Goal: Task Accomplishment & Management: Use online tool/utility

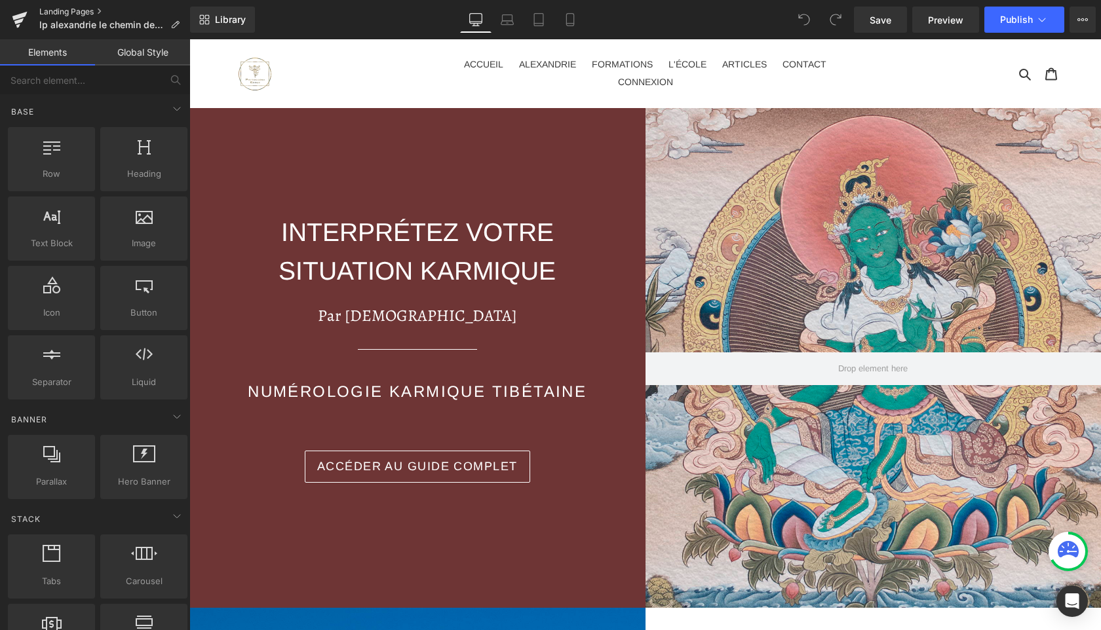
click at [57, 9] on link "Landing Pages" at bounding box center [114, 12] width 151 height 10
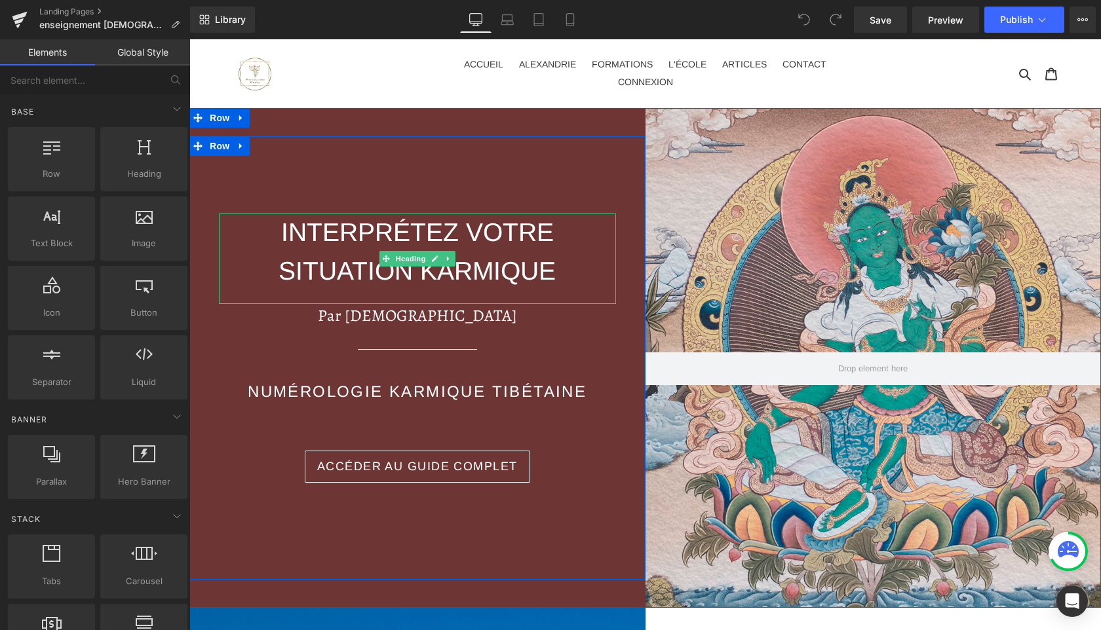
click at [474, 278] on span "INTERPRÉTEZ VOTRE SITUATION KARMIQUE" at bounding box center [416, 251] width 277 height 67
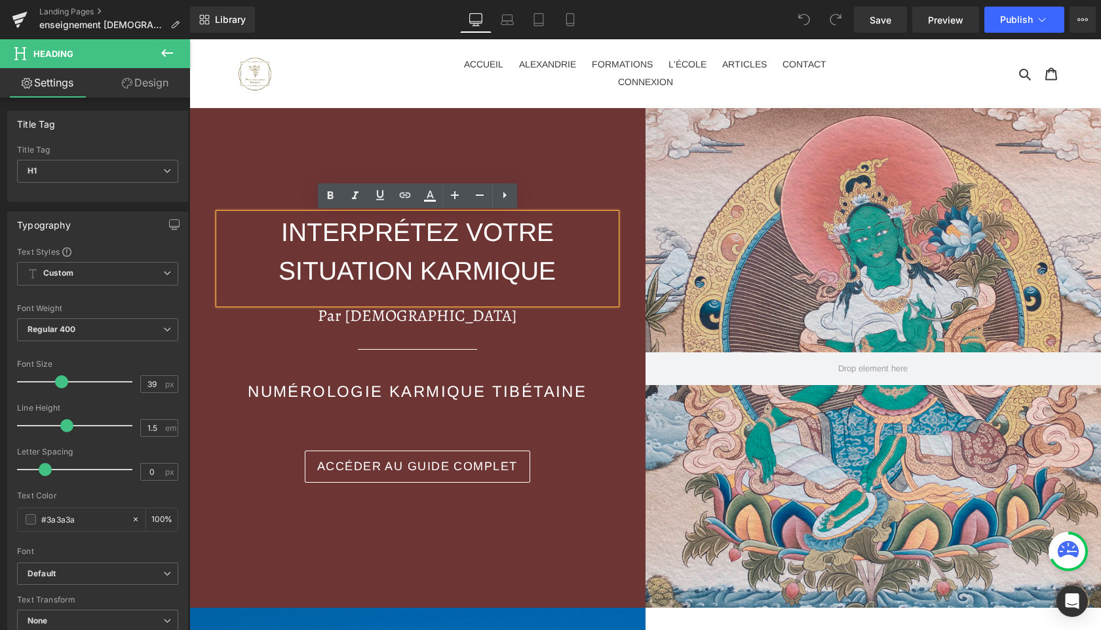
click at [573, 275] on h1 "INTERPRÉTEZ VOTRE SITUATION KARMIQUE" at bounding box center [417, 252] width 397 height 77
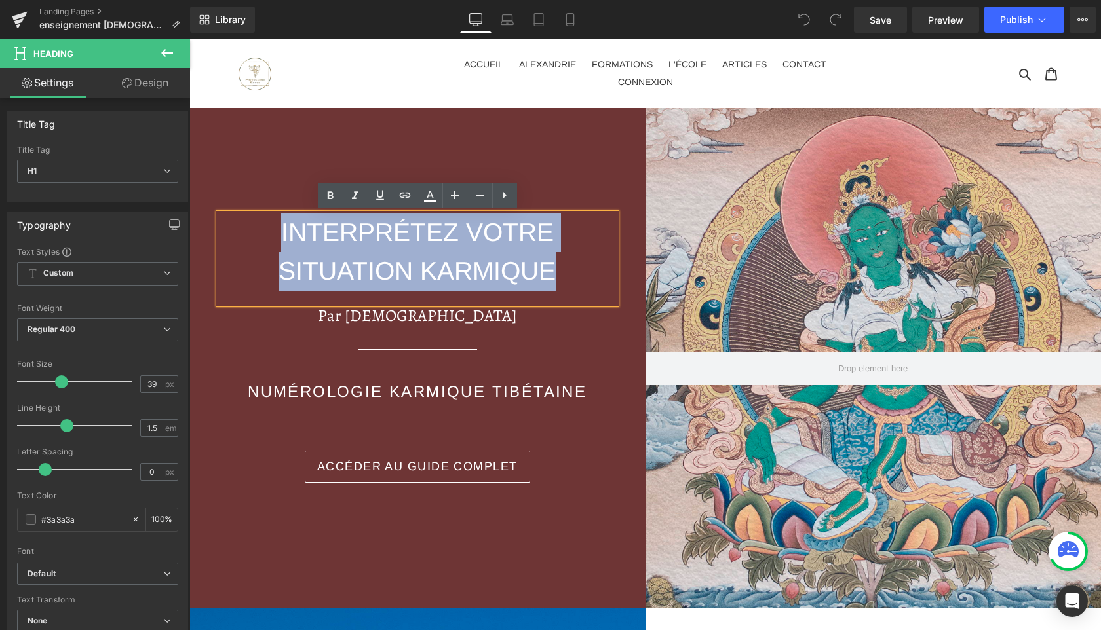
drag, startPoint x: 571, startPoint y: 272, endPoint x: 241, endPoint y: 240, distance: 331.1
click at [241, 240] on h1 "INTERPRÉTEZ VOTRE SITUATION KARMIQUE" at bounding box center [417, 252] width 397 height 77
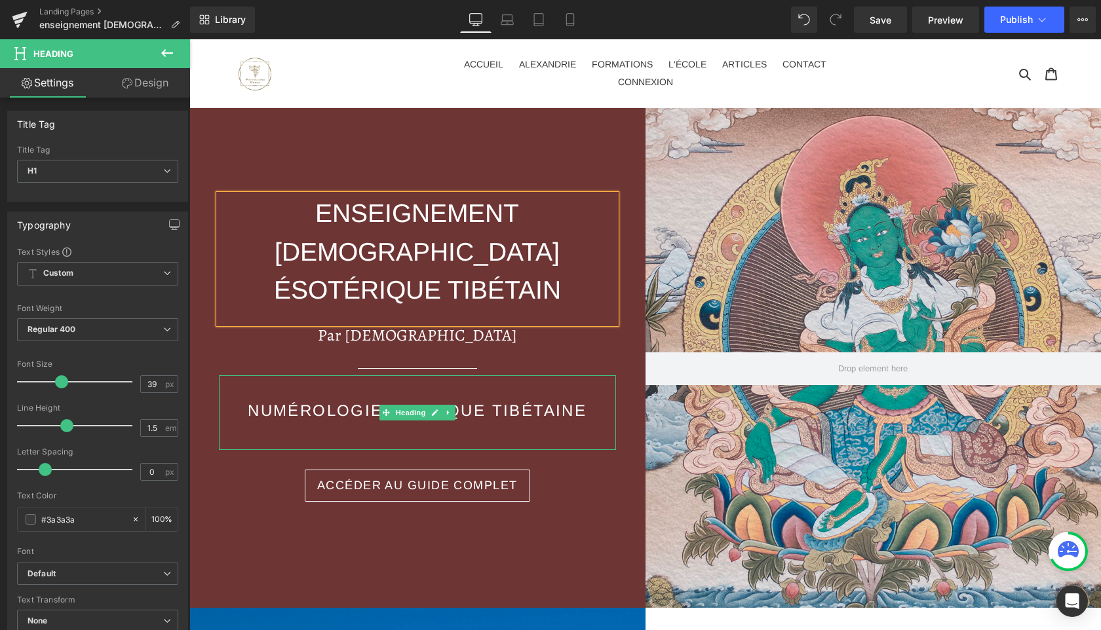
click at [324, 402] on font "NUMÉROLOGIE KARMIQUE TIBÉTAINE" at bounding box center [417, 411] width 339 height 18
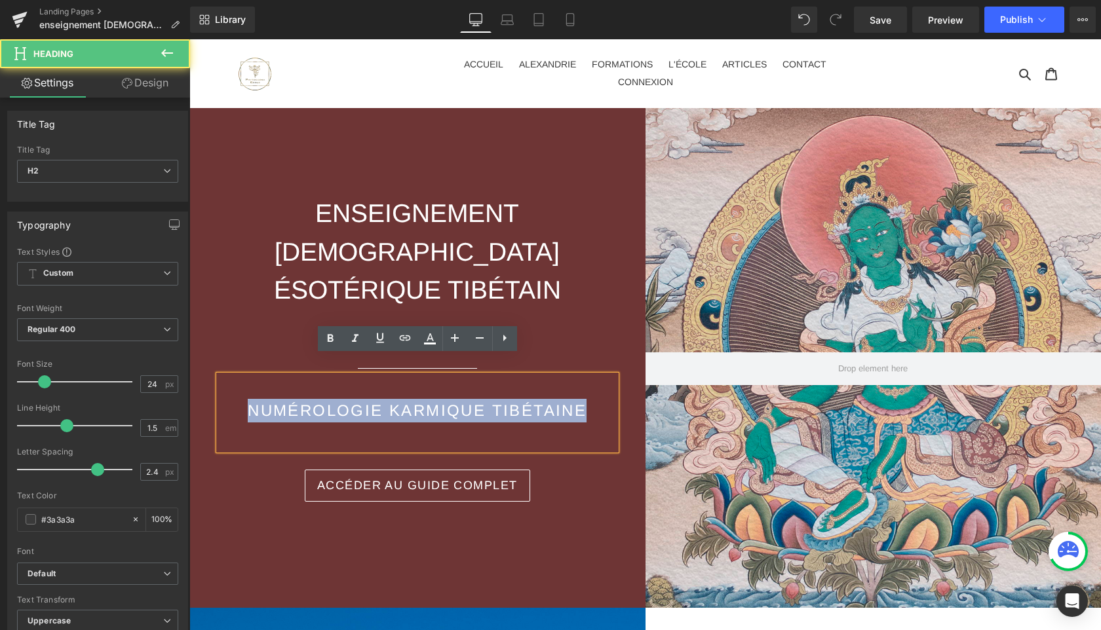
drag, startPoint x: 246, startPoint y: 393, endPoint x: 589, endPoint y: 392, distance: 343.3
click at [589, 399] on h2 "NUMÉROLOGIE KARMIQUE TIBÉTAINE" at bounding box center [417, 411] width 397 height 24
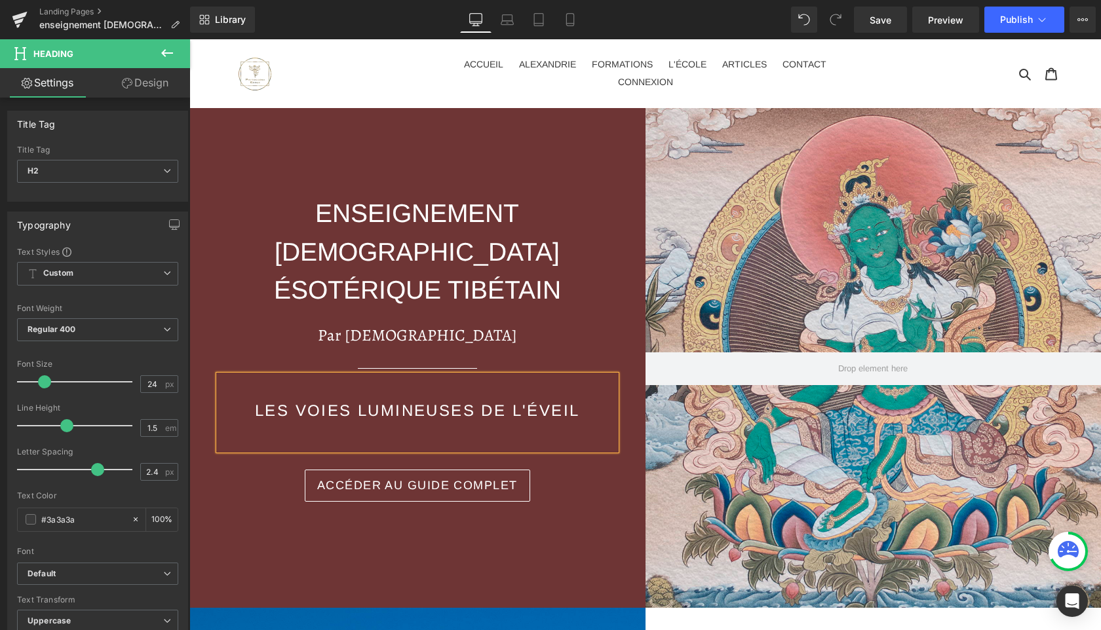
click at [507, 542] on div "ENSEIGNEMENT [DEMOGRAPHIC_DATA] ÉSOTÉRIQUE TIBÉTAIN Heading Par [DEMOGRAPHIC_DA…" at bounding box center [417, 358] width 456 height 482
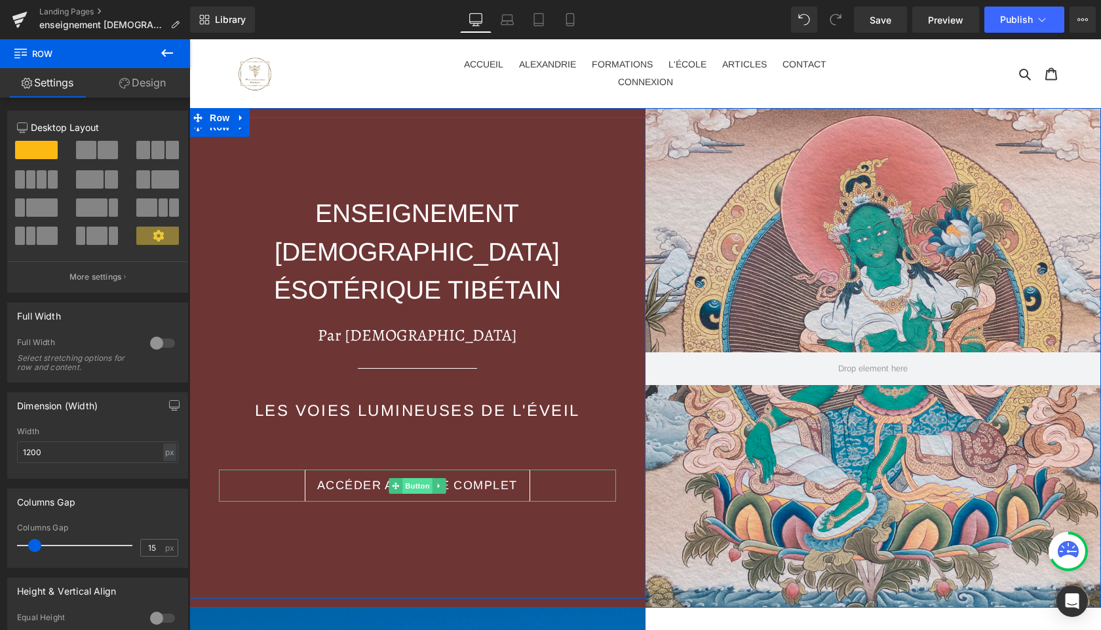
click at [414, 478] on span "Button" at bounding box center [417, 486] width 30 height 16
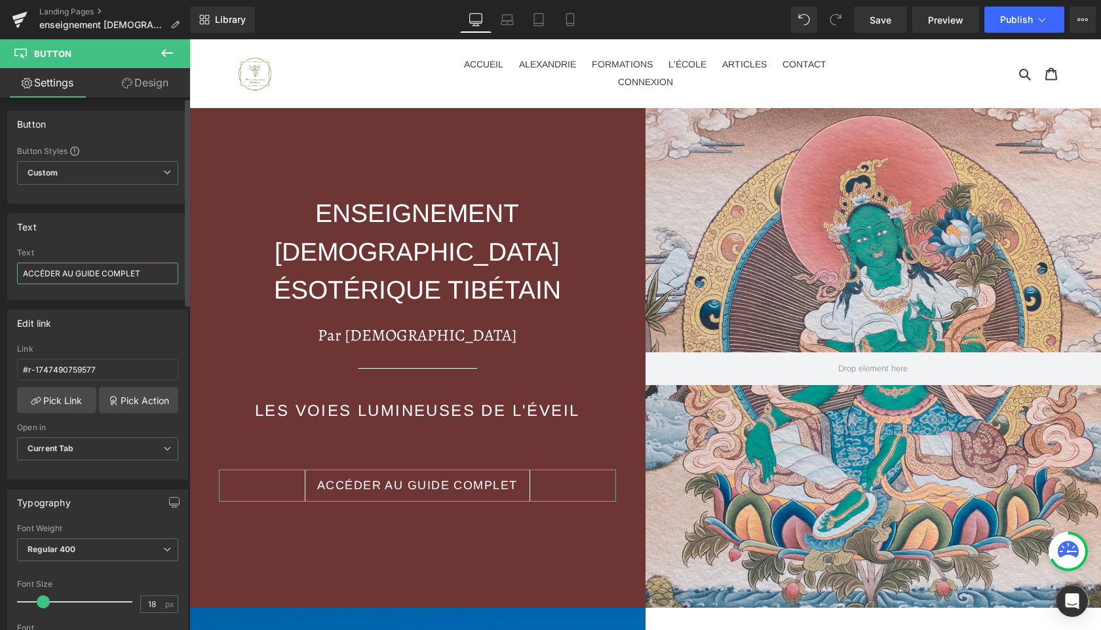
click at [146, 273] on input "ACCÉDER AU GUIDE COMPLET" at bounding box center [97, 274] width 161 height 22
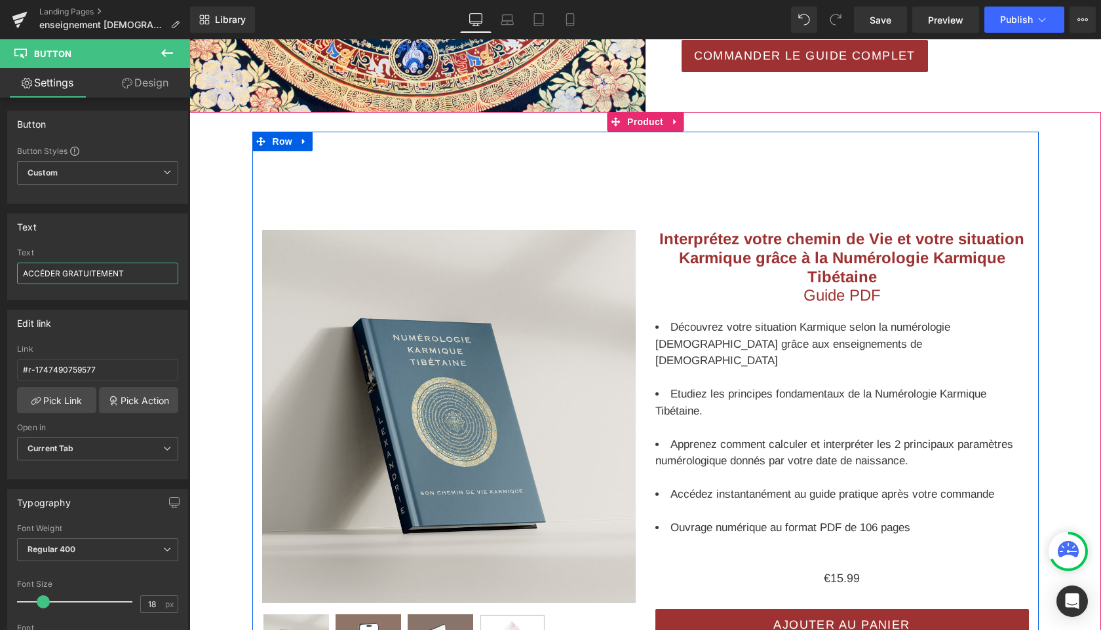
scroll to position [1900, 0]
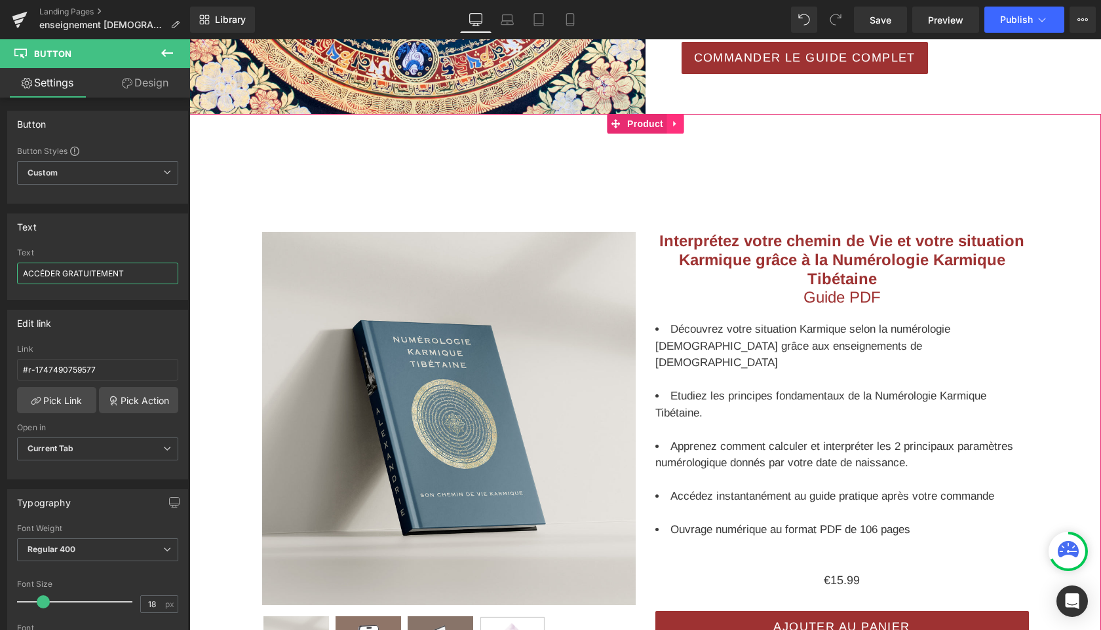
type input "ACCÉDER GRATUITEMENT"
click at [678, 125] on icon at bounding box center [674, 124] width 9 height 10
click at [681, 123] on icon at bounding box center [683, 123] width 9 height 9
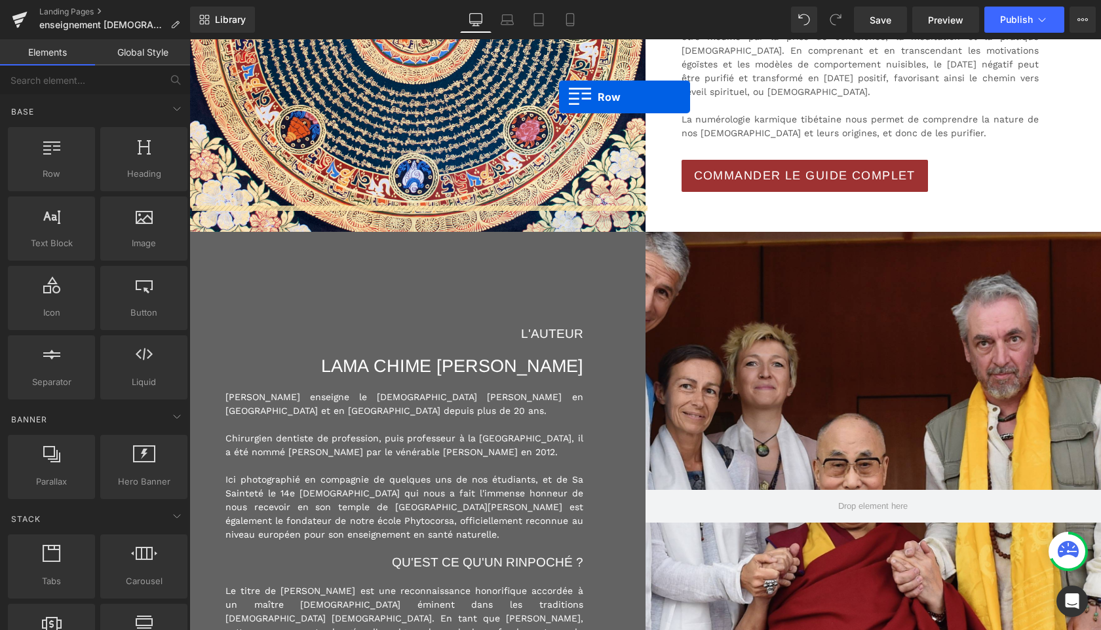
scroll to position [1743, 0]
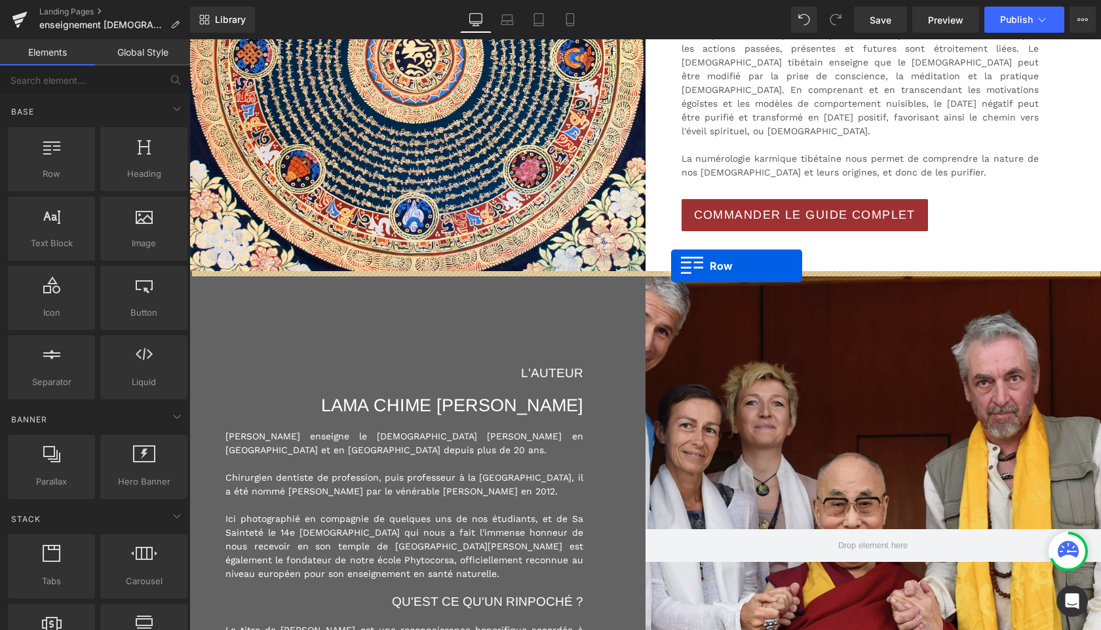
drag, startPoint x: 246, startPoint y: 212, endPoint x: 671, endPoint y: 266, distance: 428.7
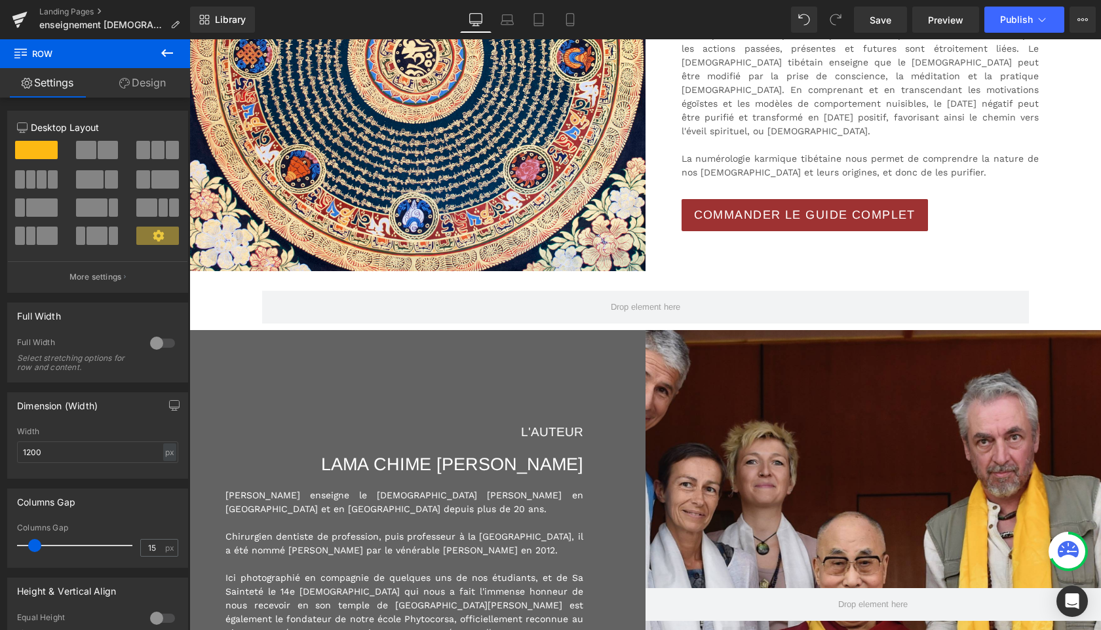
click at [168, 47] on icon at bounding box center [167, 53] width 16 height 16
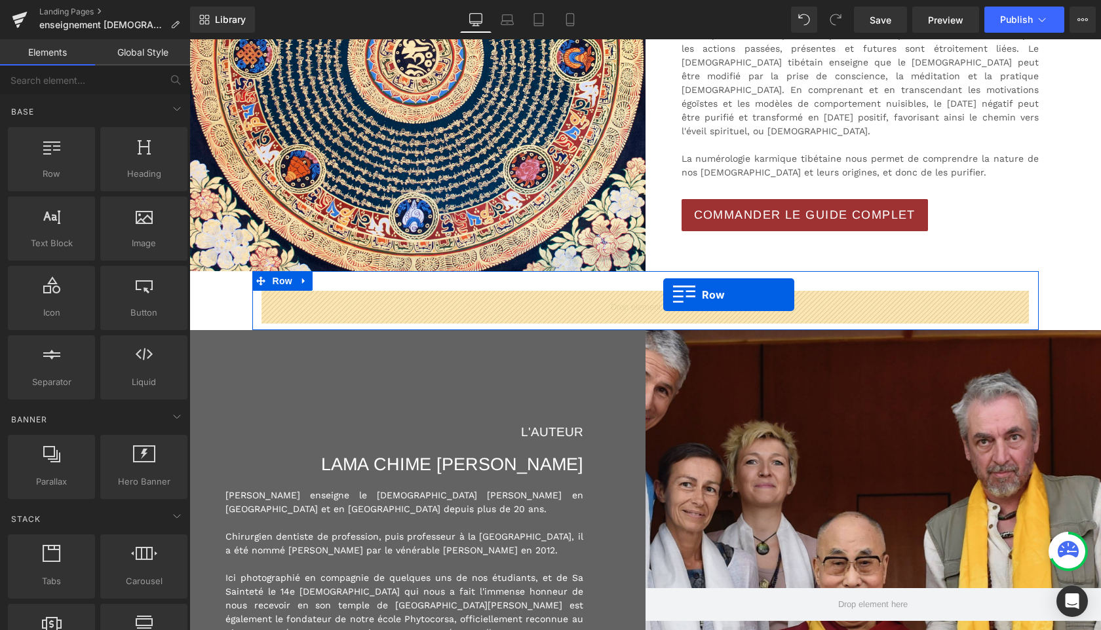
drag, startPoint x: 235, startPoint y: 193, endPoint x: 663, endPoint y: 295, distance: 440.5
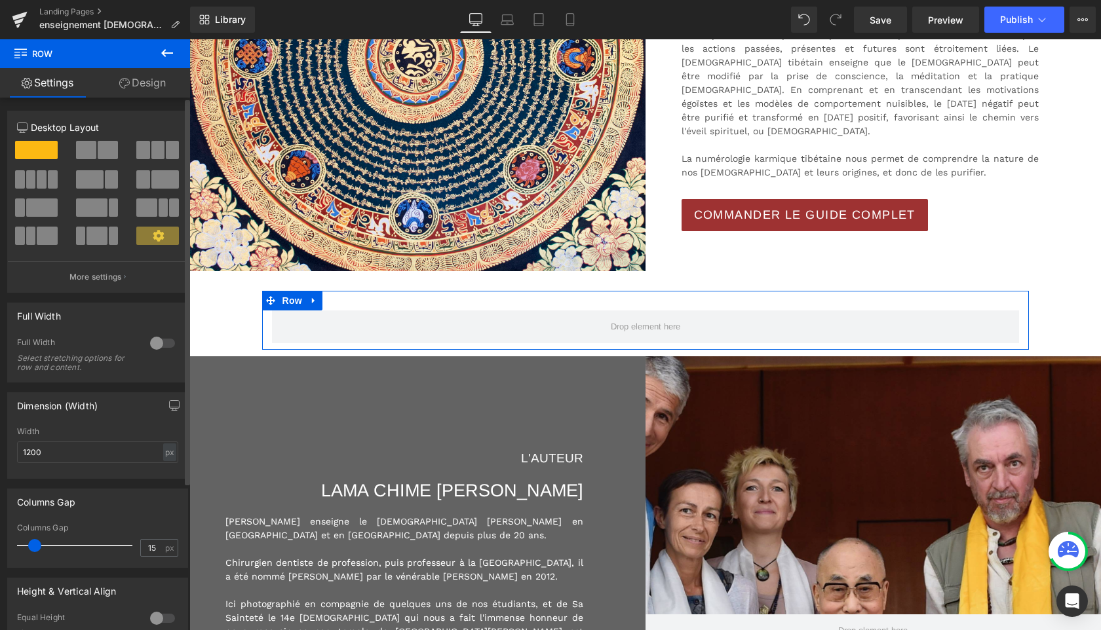
click at [98, 152] on span at bounding box center [108, 150] width 20 height 18
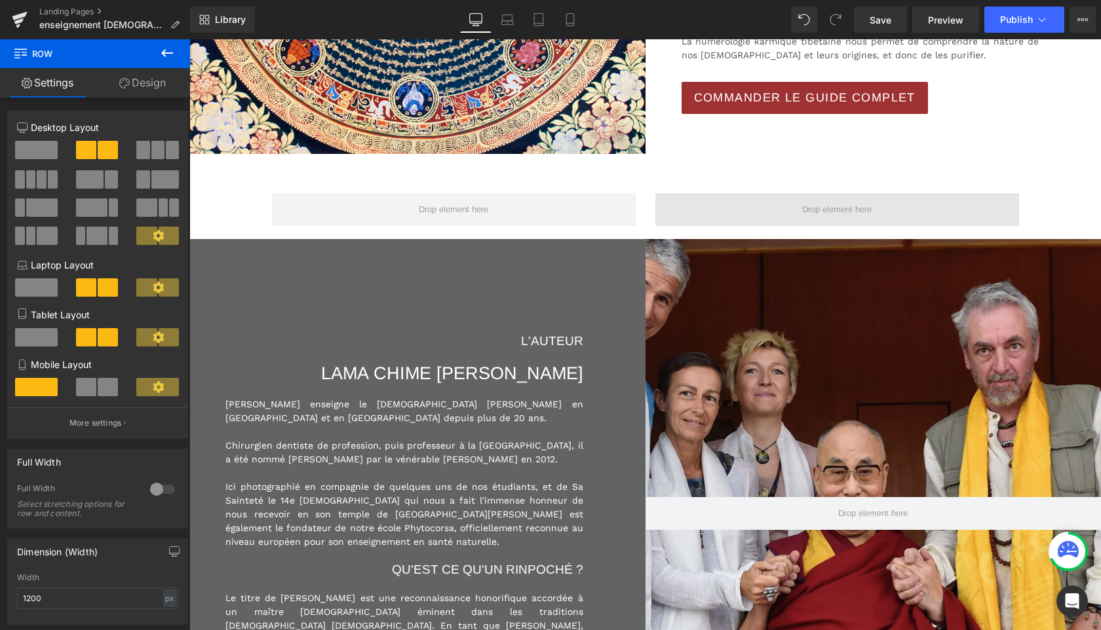
scroll to position [1845, 0]
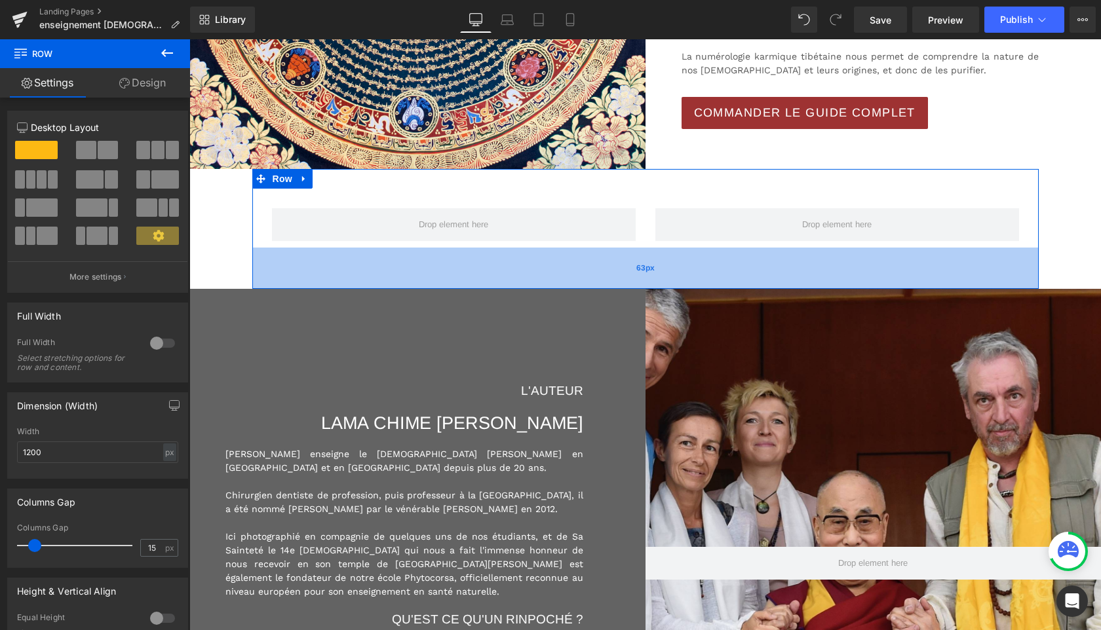
drag, startPoint x: 642, startPoint y: 250, endPoint x: 641, endPoint y: 285, distance: 34.7
click at [641, 285] on div "63px" at bounding box center [645, 268] width 786 height 41
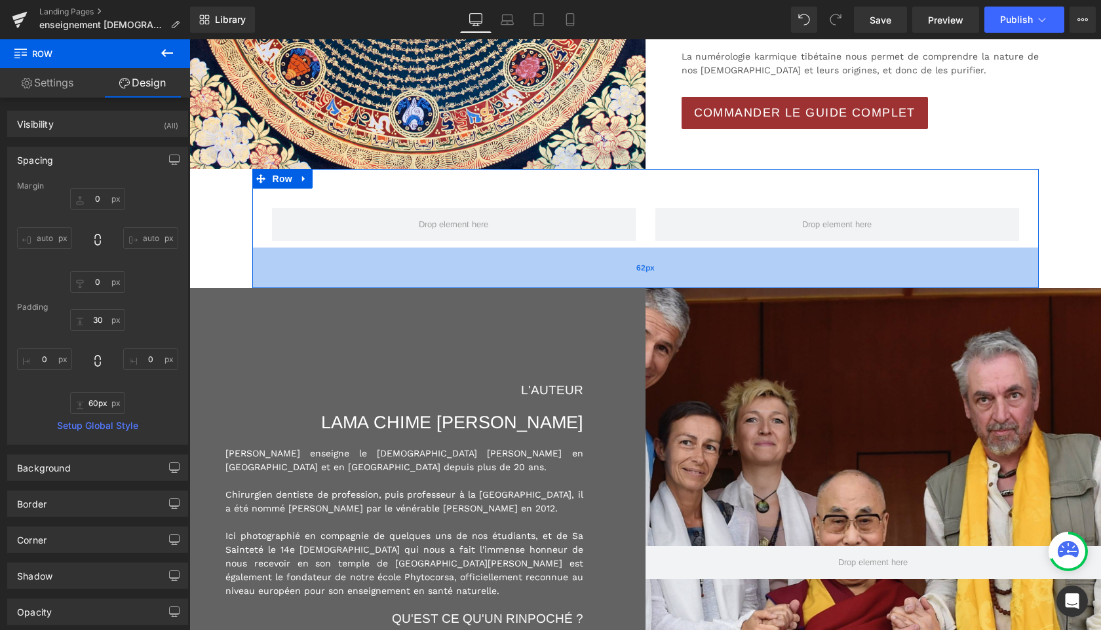
type input "59px"
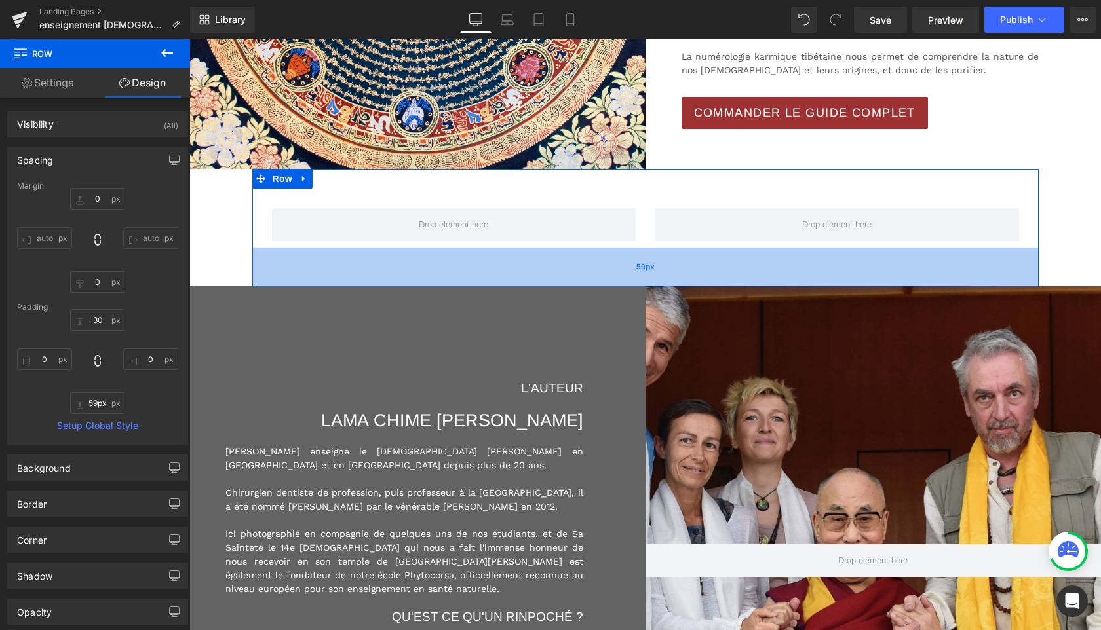
click at [641, 282] on div "59px" at bounding box center [645, 267] width 786 height 39
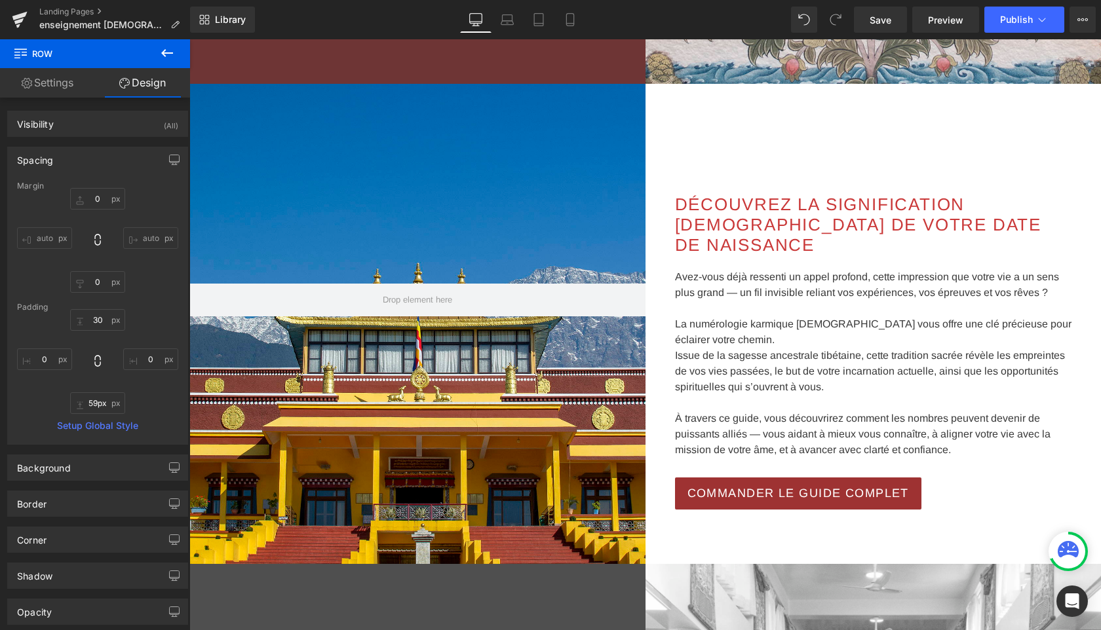
scroll to position [485, 0]
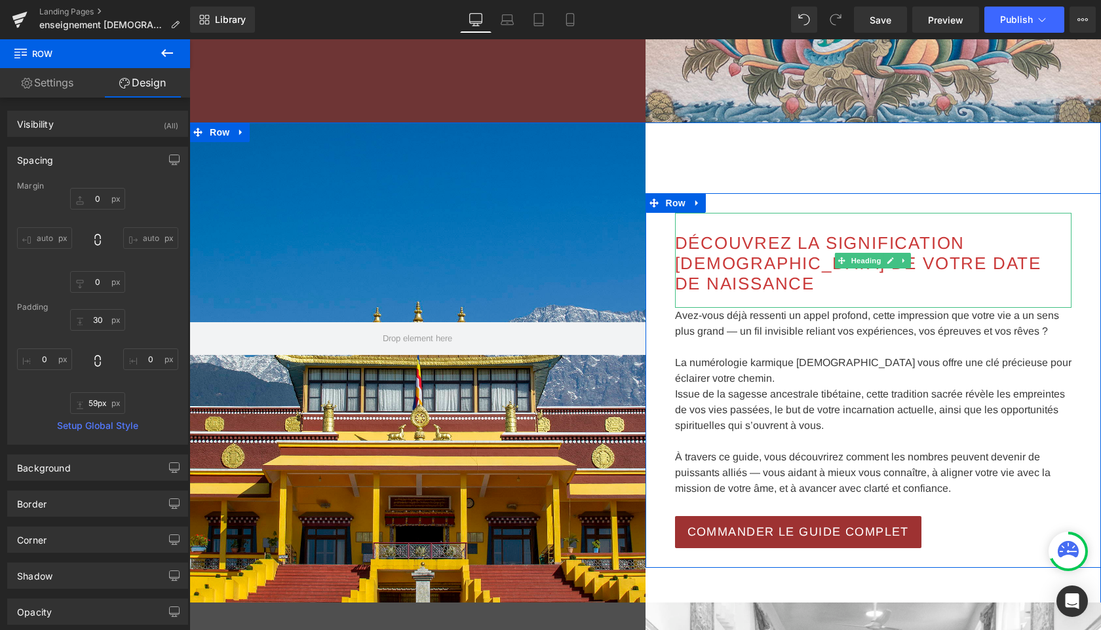
click at [750, 273] on span "DÉCOUVREZ LA SIGNIFICATION [DEMOGRAPHIC_DATA] DE VOTRE DATE DE NAISSANCE" at bounding box center [858, 263] width 367 height 60
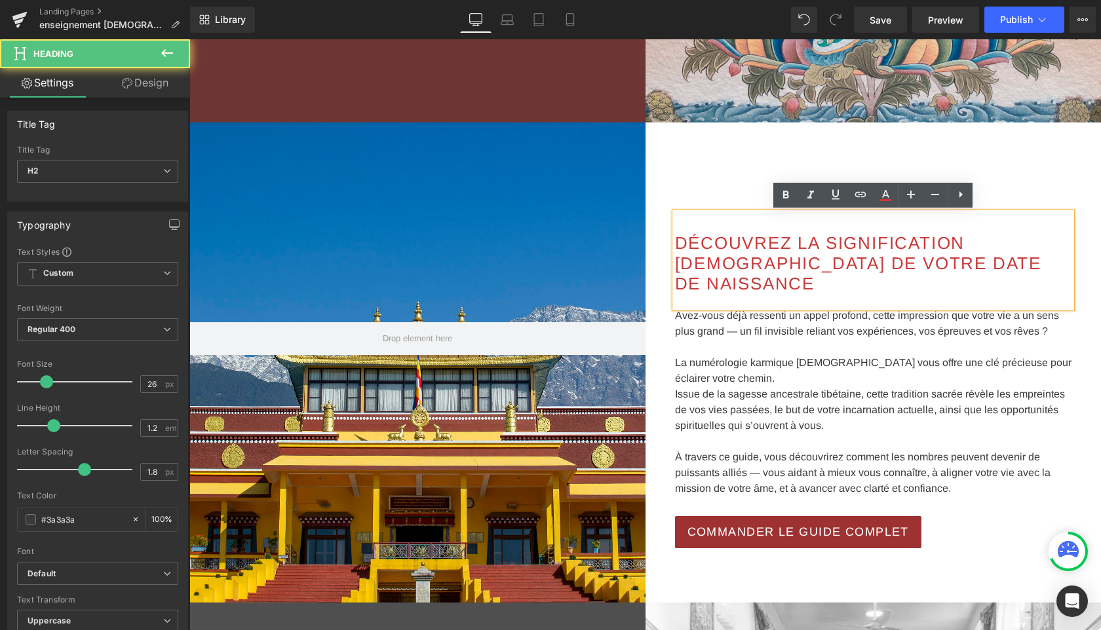
click at [786, 280] on h2 "DÉCOUVREZ LA SIGNIFICATION [DEMOGRAPHIC_DATA] DE VOTRE DATE DE NAISSANCE" at bounding box center [873, 264] width 397 height 62
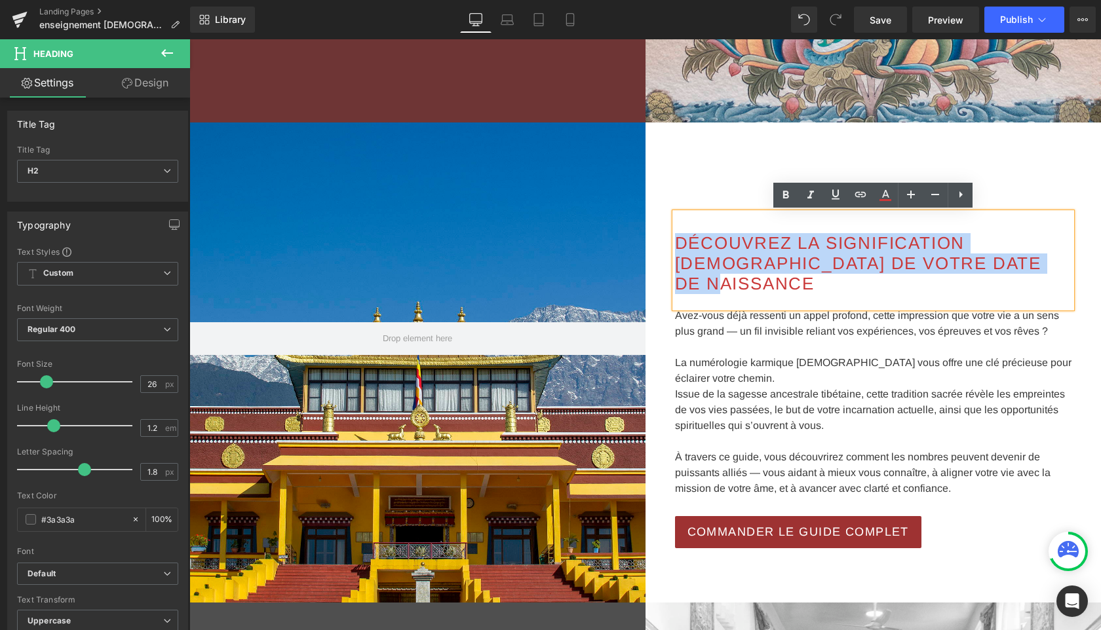
drag, startPoint x: 786, startPoint y: 280, endPoint x: 675, endPoint y: 247, distance: 114.8
click at [675, 247] on h2 "DÉCOUVREZ LA SIGNIFICATION [DEMOGRAPHIC_DATA] DE VOTRE DATE DE NAISSANCE" at bounding box center [873, 264] width 397 height 62
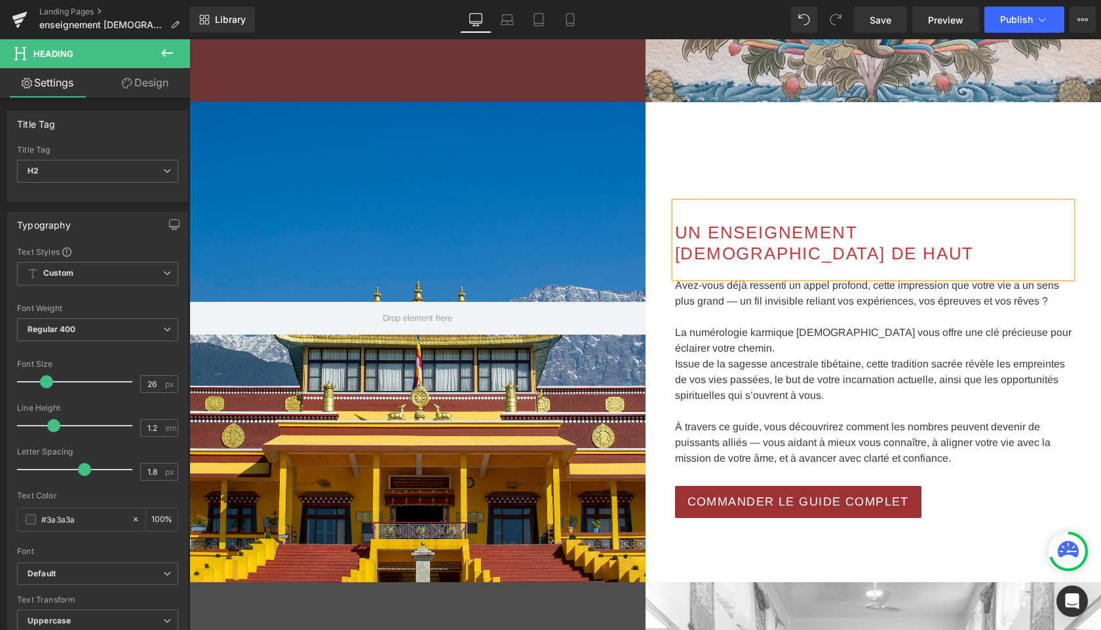
scroll to position [495, 0]
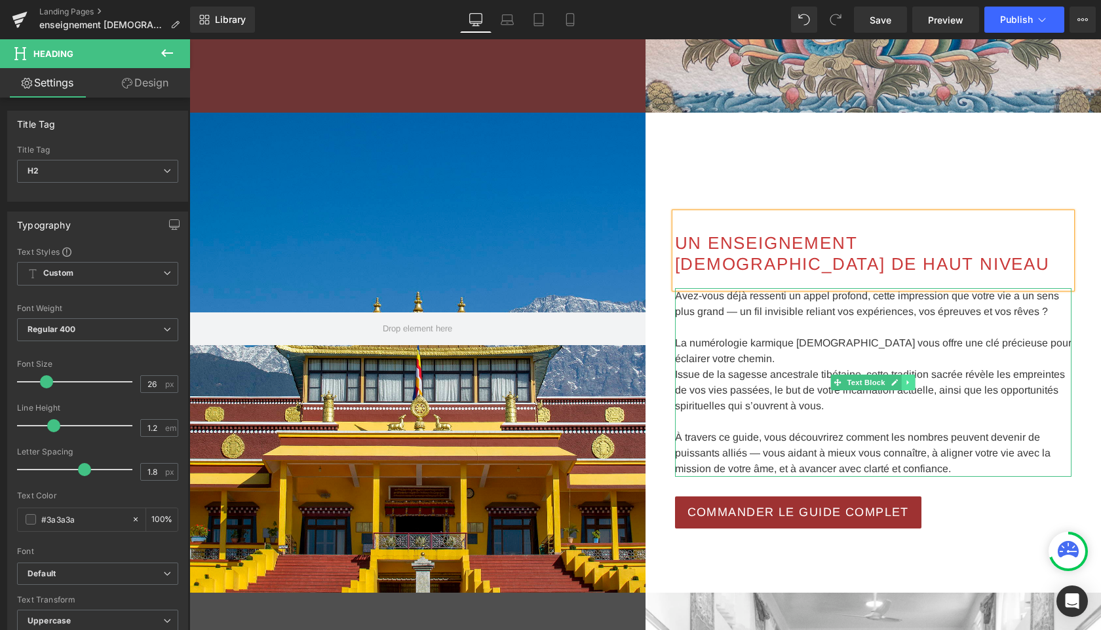
click at [911, 385] on icon at bounding box center [908, 383] width 7 height 8
click at [912, 385] on icon at bounding box center [914, 382] width 7 height 7
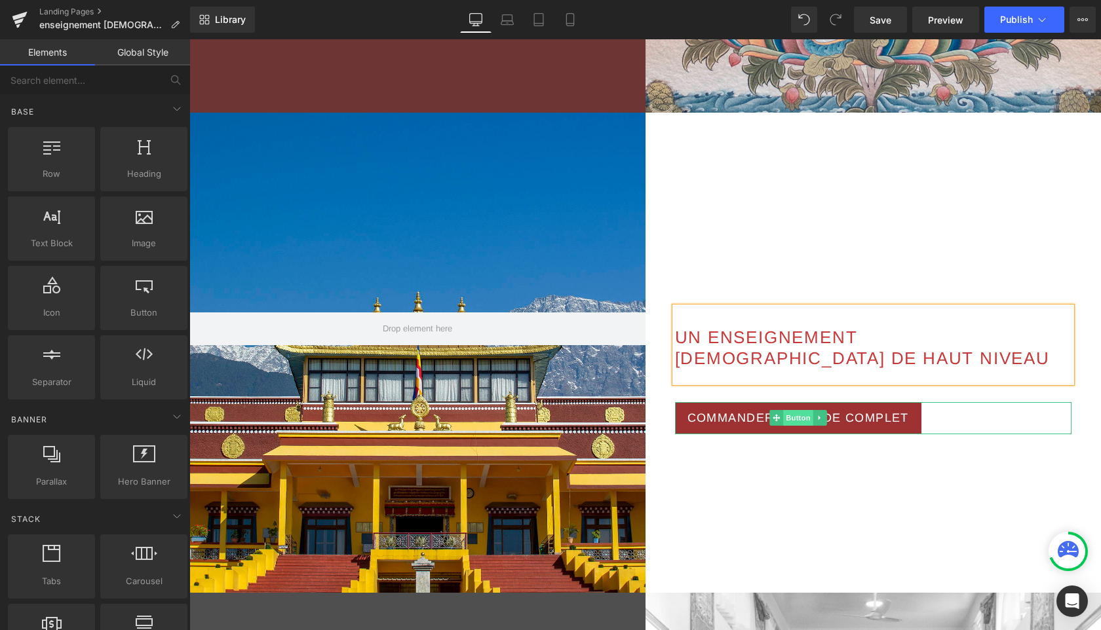
click at [790, 419] on span "Button" at bounding box center [798, 418] width 30 height 16
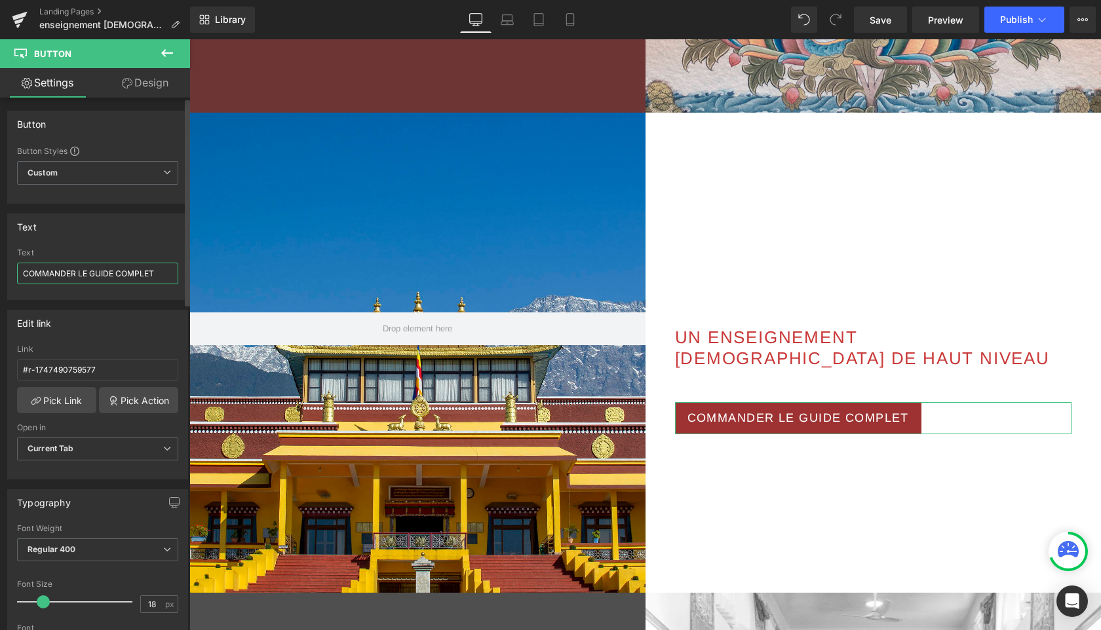
drag, startPoint x: 75, startPoint y: 275, endPoint x: 7, endPoint y: 272, distance: 68.9
click at [7, 272] on div "Text COMMANDER LE GUIDE COMPLET Text COMMANDER LE GUIDE COMPLET" at bounding box center [98, 252] width 196 height 96
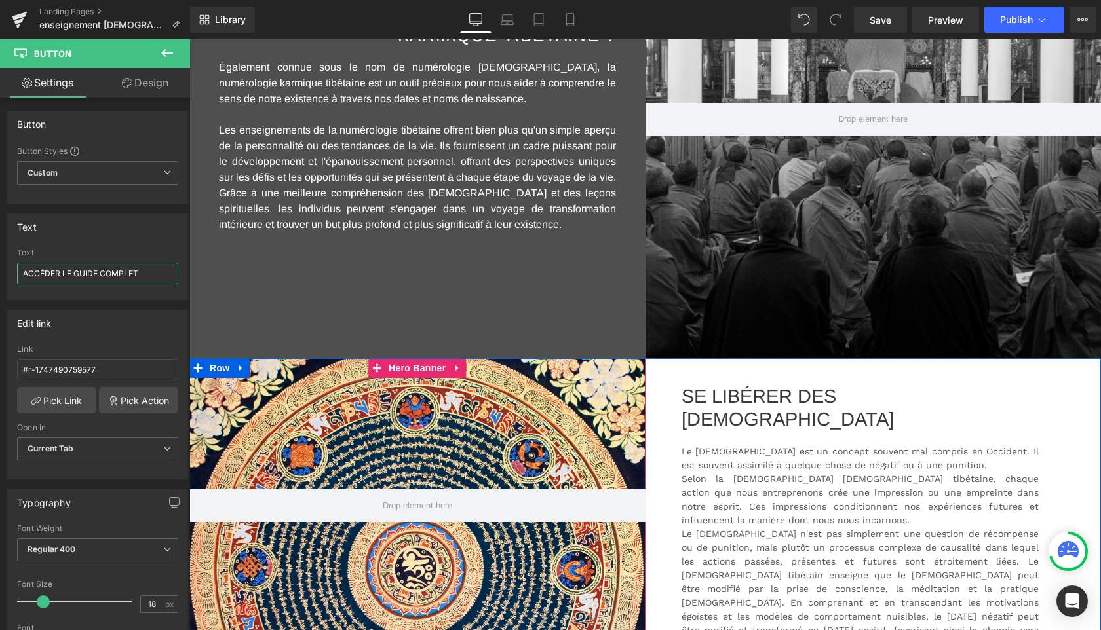
scroll to position [1228, 0]
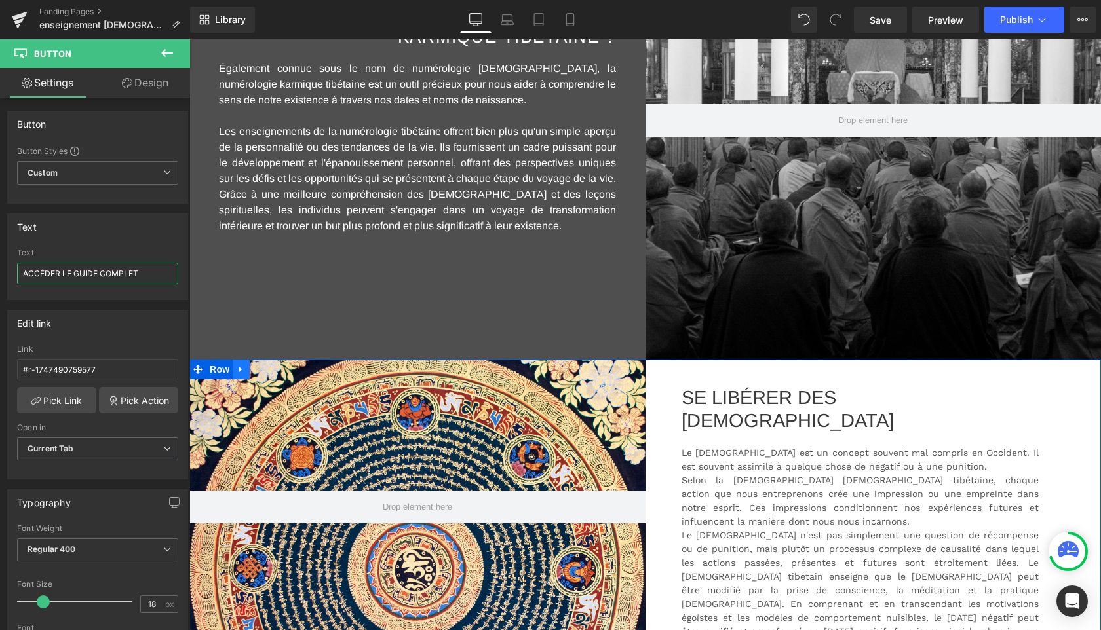
type input "ACCÉDER LE GUIDE COMPLET"
click at [246, 370] on icon at bounding box center [241, 370] width 9 height 10
click at [278, 368] on icon at bounding box center [275, 369] width 9 height 9
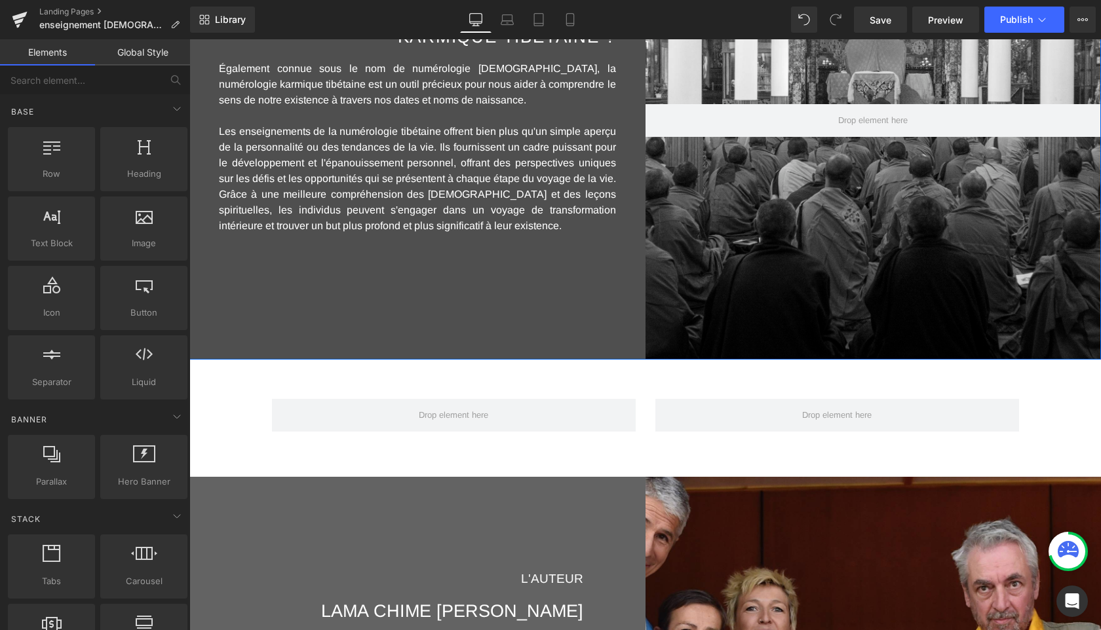
scroll to position [920, 0]
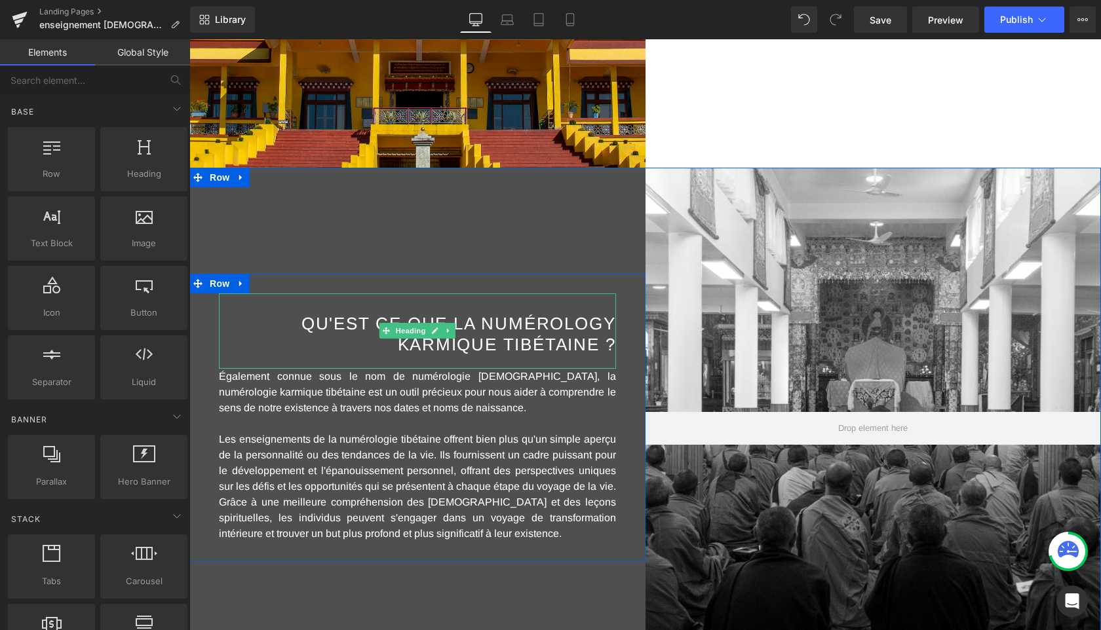
click at [466, 326] on span "QU'EST CE QUE LA NUMÉROLOGY KARMIQUE TIBÉTAINE ?" at bounding box center [458, 334] width 314 height 40
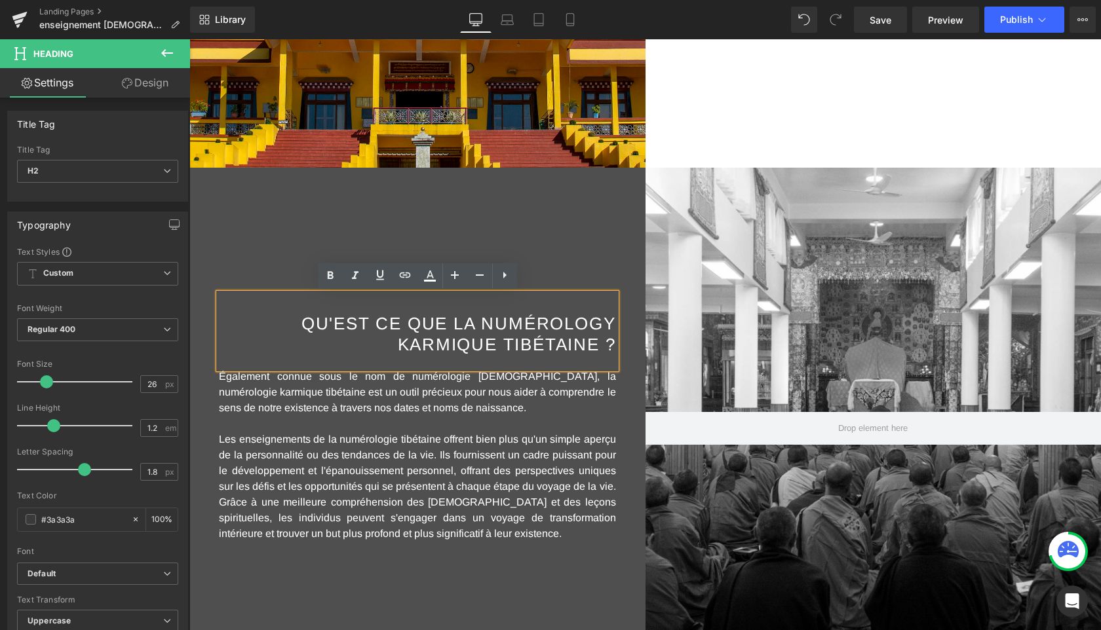
click at [274, 328] on h2 "QU'EST CE QUE LA NUMÉROLOGY KARMIQUE TIBÉTAINE ?" at bounding box center [417, 334] width 397 height 41
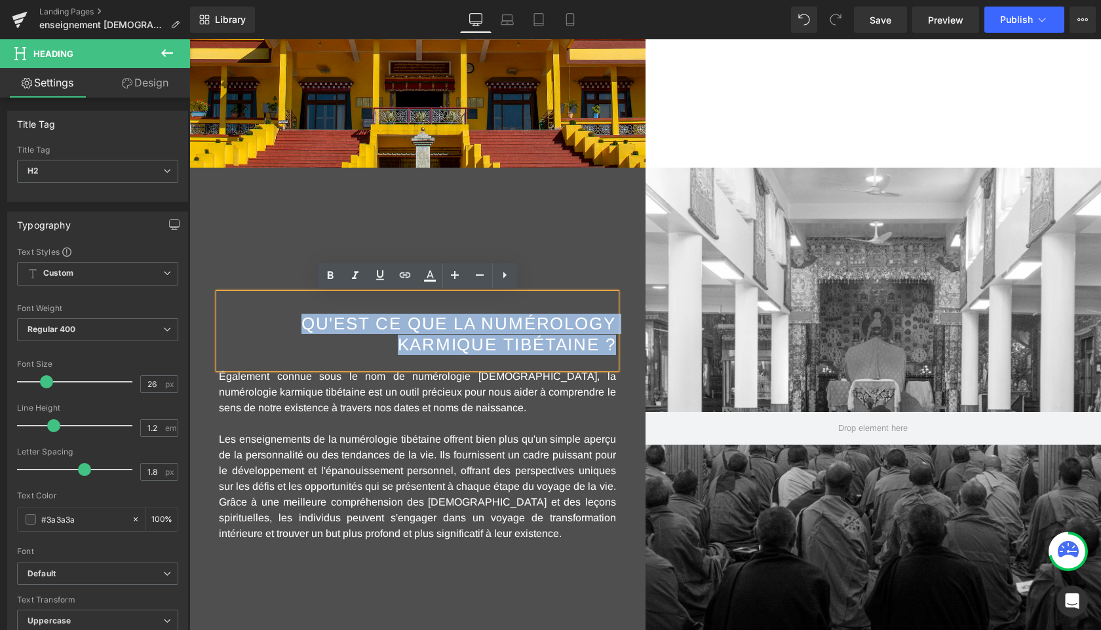
drag, startPoint x: 274, startPoint y: 328, endPoint x: 628, endPoint y: 352, distance: 354.7
click at [628, 352] on div "QU'EST CE QUE LA NUMÉROLOGY KARMIQUE TIBÉTAINE ? Heading Également connue sous …" at bounding box center [417, 418] width 456 height 288
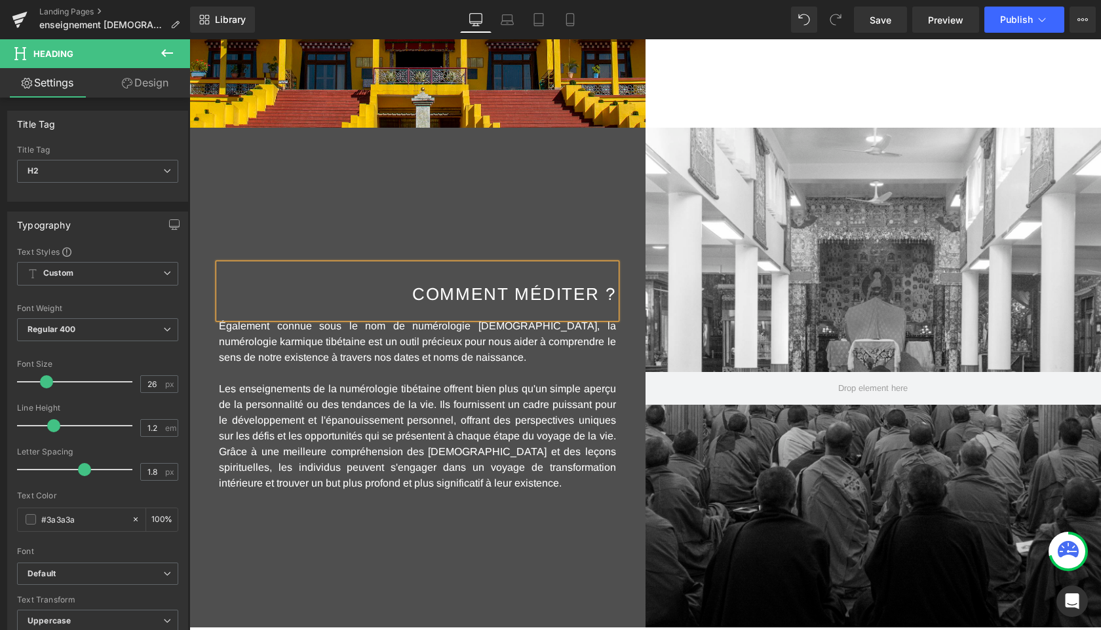
scroll to position [960, 0]
click at [531, 420] on span "Les enseignements de la numérologie tibétaine offrent bien plus qu'un simple ap…" at bounding box center [417, 436] width 397 height 105
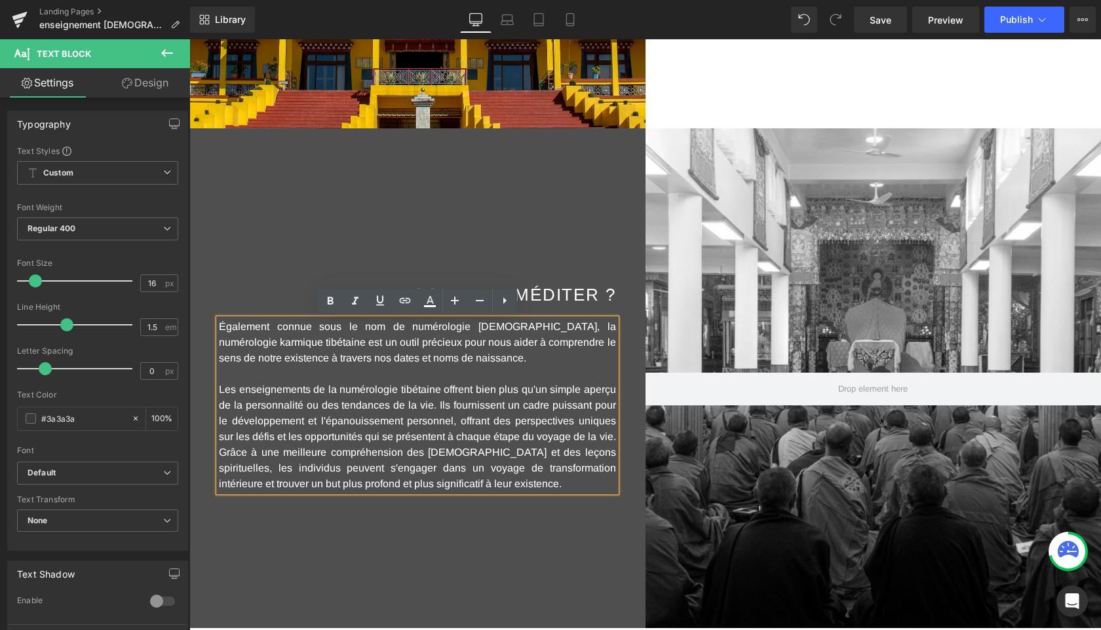
click at [522, 529] on div "COMMENT MÉDITER ? Heading Également connue sous le nom de numérologie [DEMOGRAP…" at bounding box center [417, 378] width 456 height 500
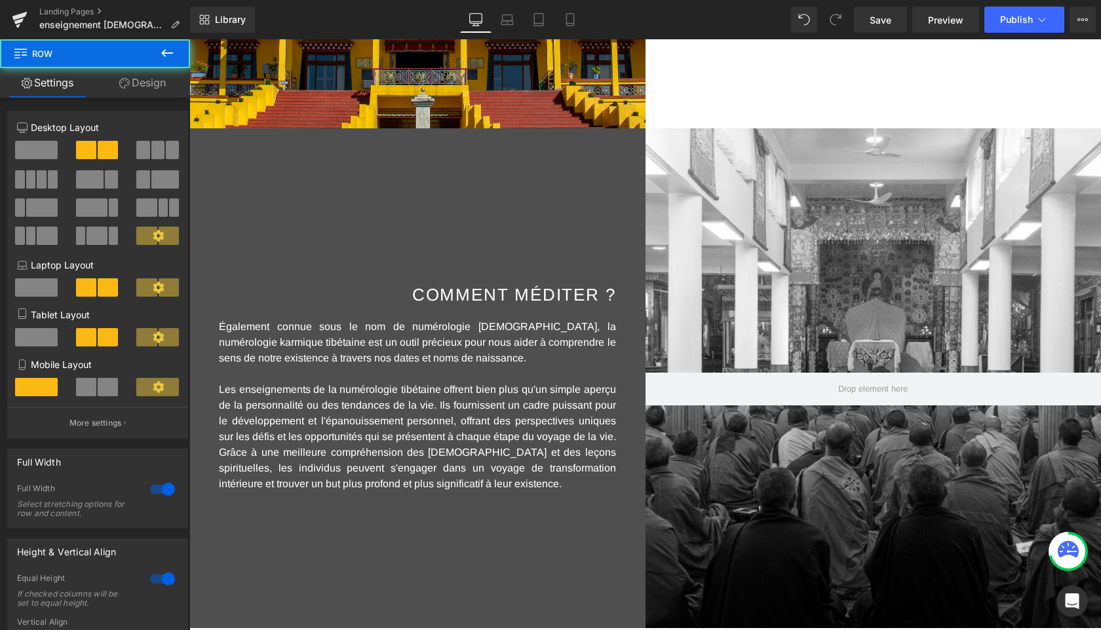
click at [556, 392] on span "Les enseignements de la numérologie tibétaine offrent bien plus qu'un simple ap…" at bounding box center [417, 436] width 397 height 105
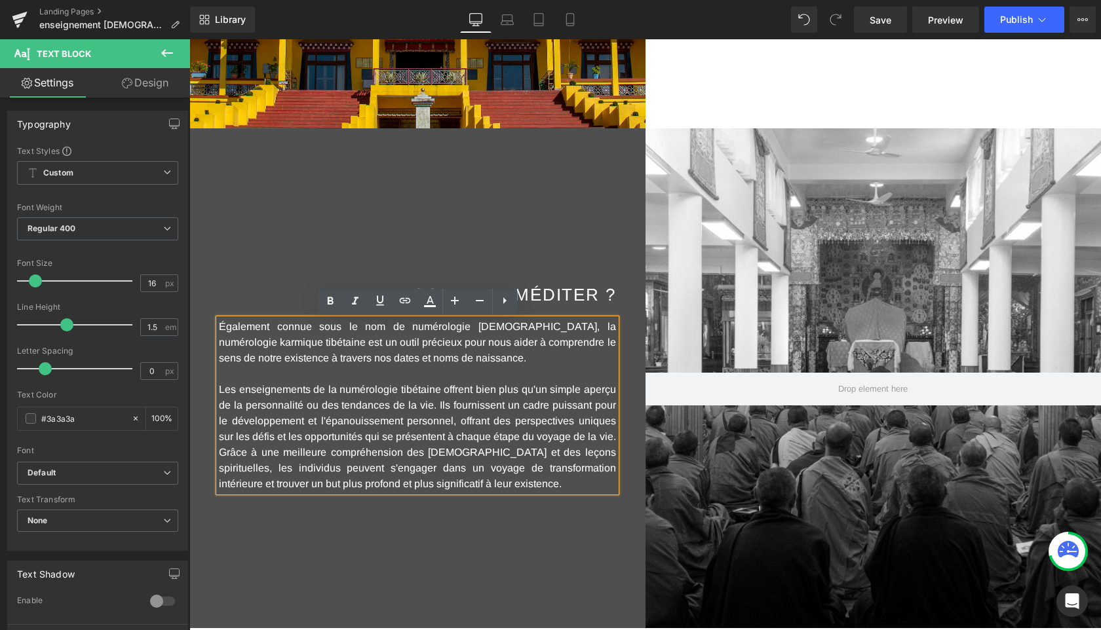
click at [458, 523] on div "COMMENT MÉDITER ? Heading Également connue sous le nom de numérologie [DEMOGRAP…" at bounding box center [417, 378] width 456 height 500
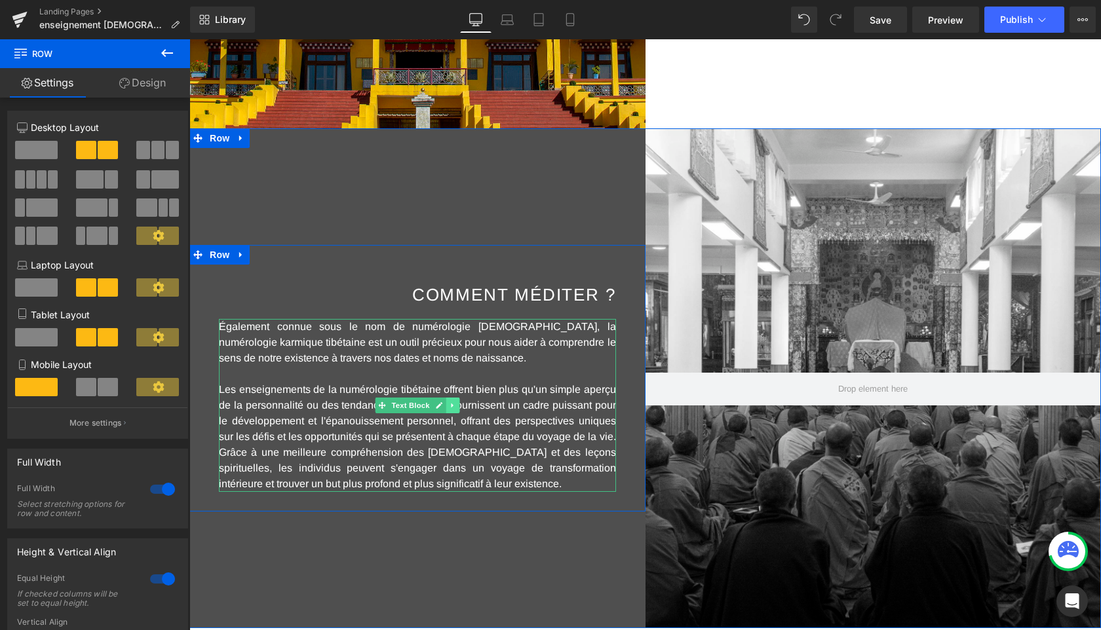
click at [453, 402] on icon at bounding box center [452, 406] width 7 height 8
click at [458, 406] on icon at bounding box center [458, 406] width 7 height 8
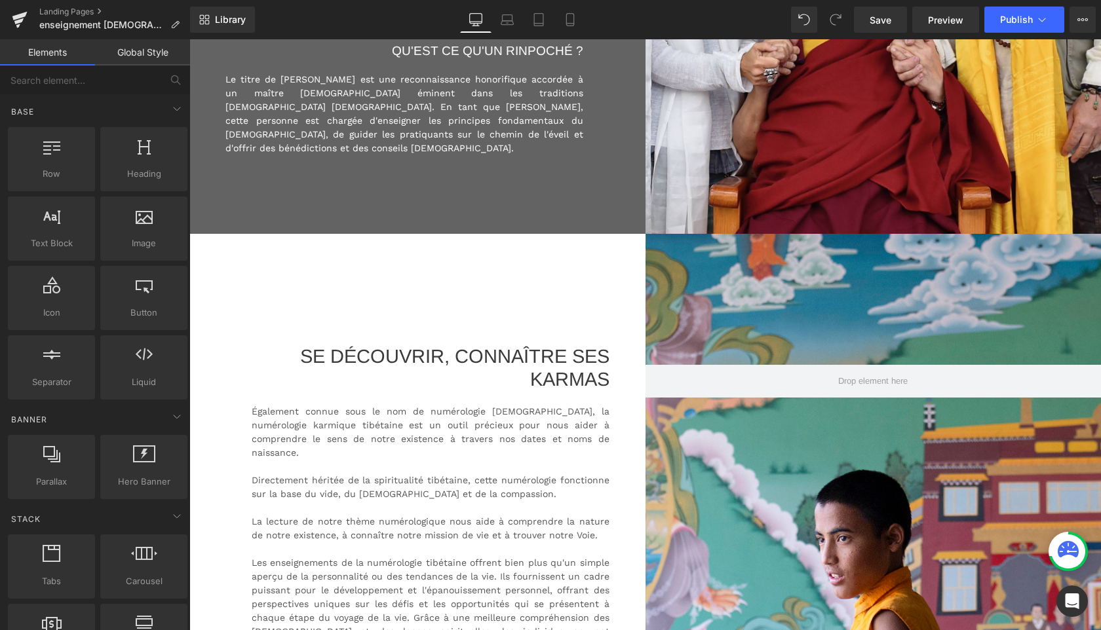
scroll to position [1996, 0]
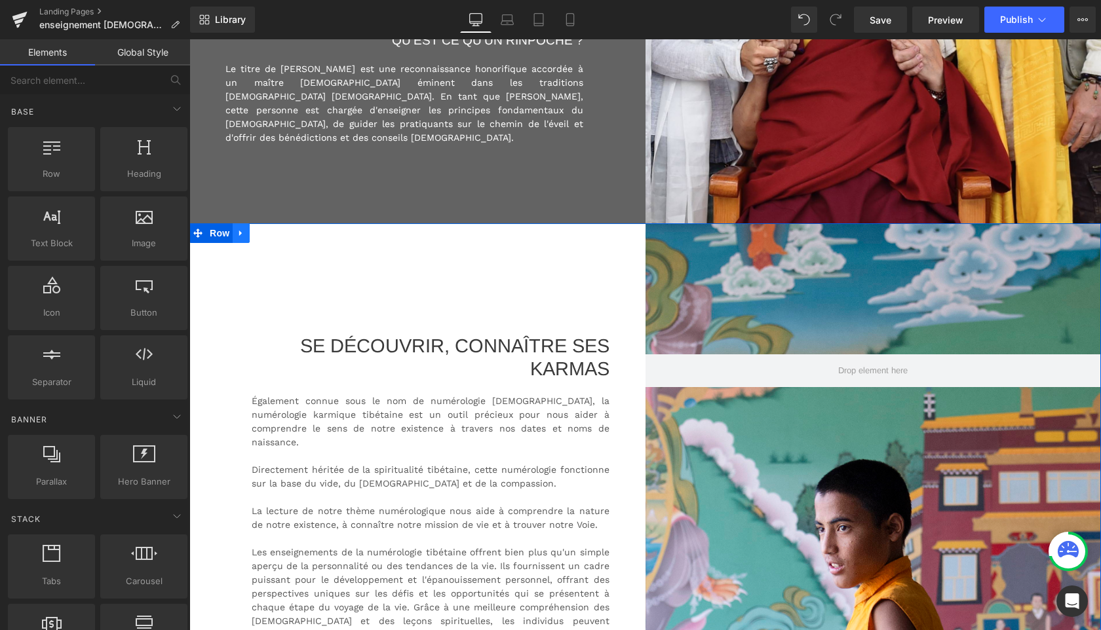
click at [244, 235] on icon at bounding box center [241, 234] width 9 height 10
click at [274, 231] on icon at bounding box center [275, 234] width 9 height 10
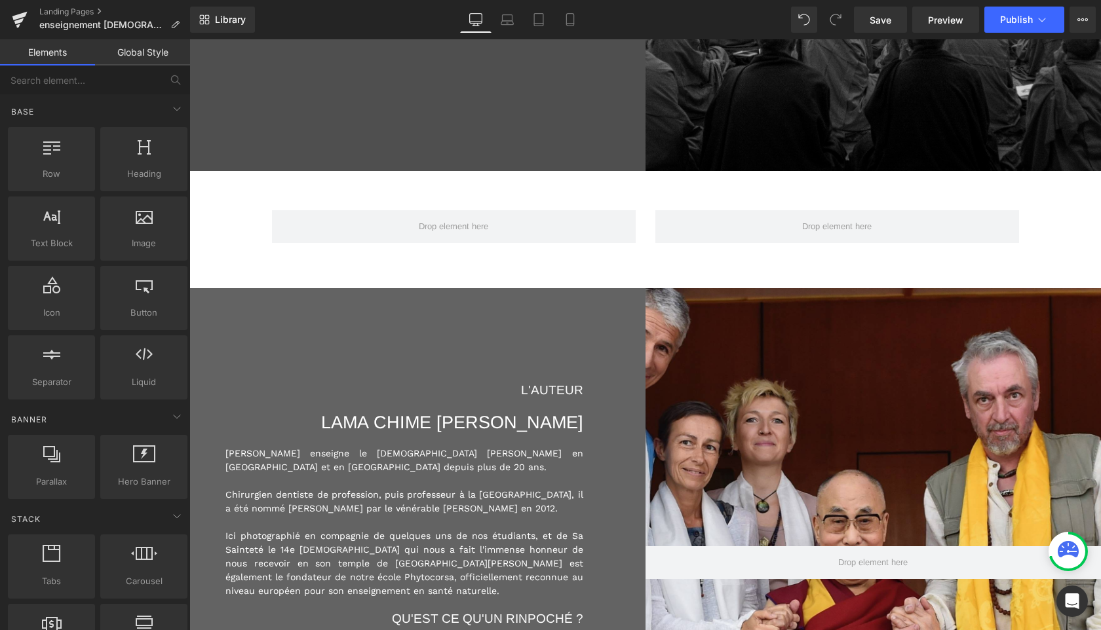
scroll to position [1439, 0]
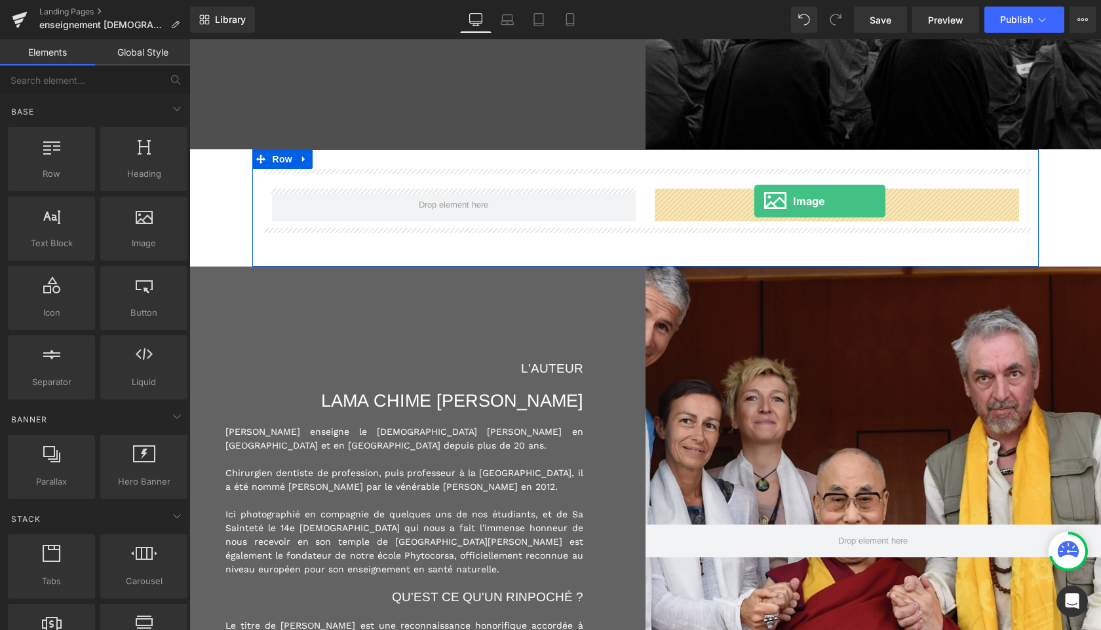
drag, startPoint x: 321, startPoint y: 270, endPoint x: 754, endPoint y: 201, distance: 438.5
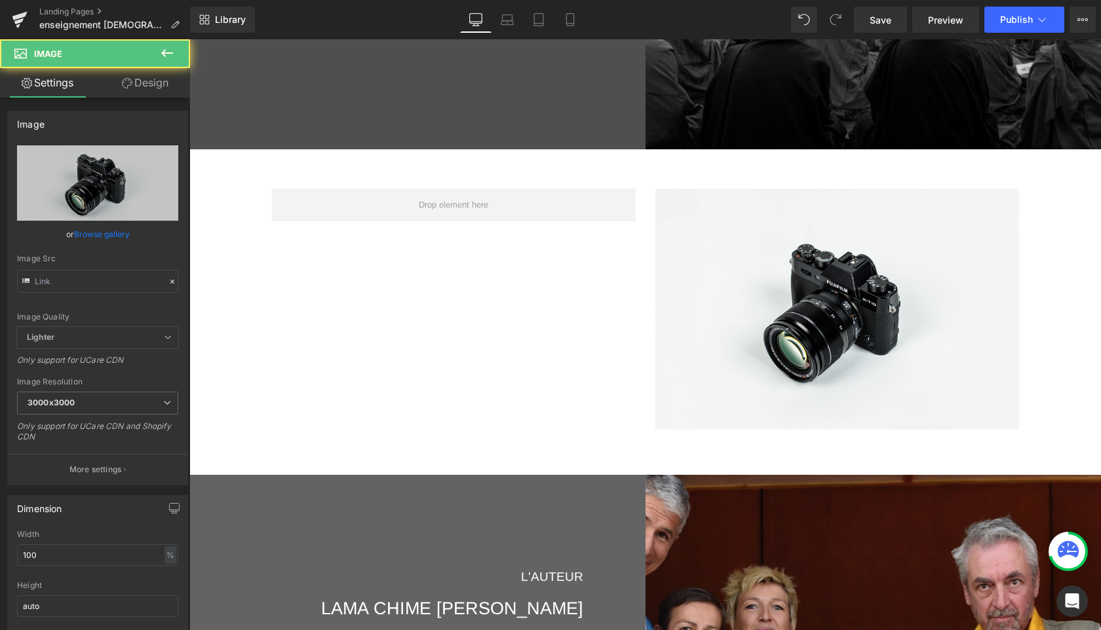
type input "//[DOMAIN_NAME][URL]"
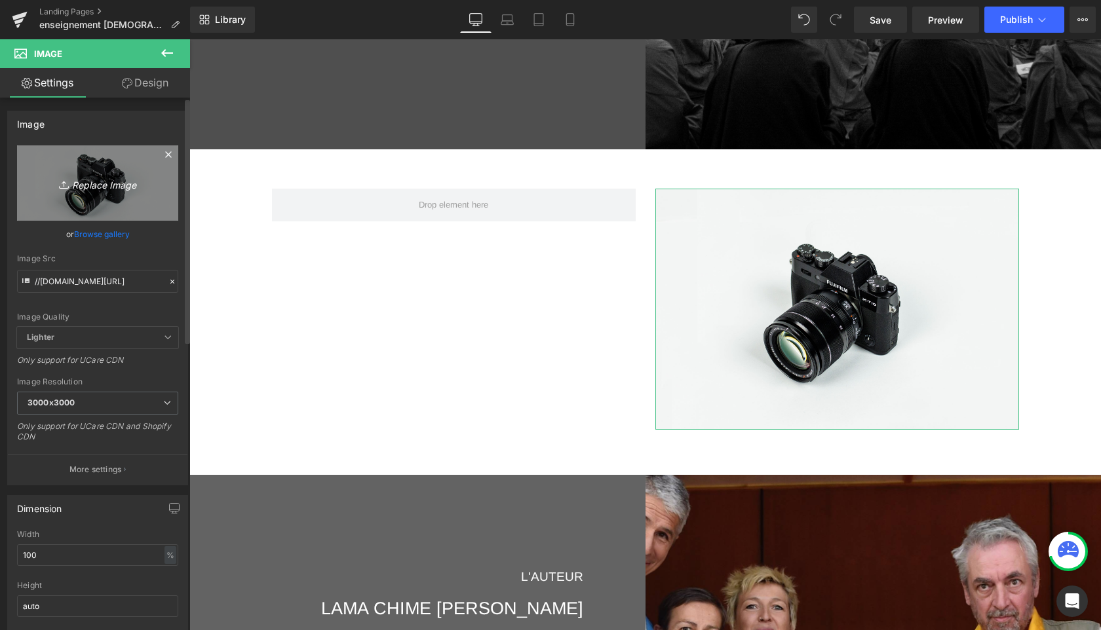
click at [102, 182] on icon "Replace Image" at bounding box center [97, 183] width 105 height 16
type input "C:\fakepath\mock up LVE.jpg"
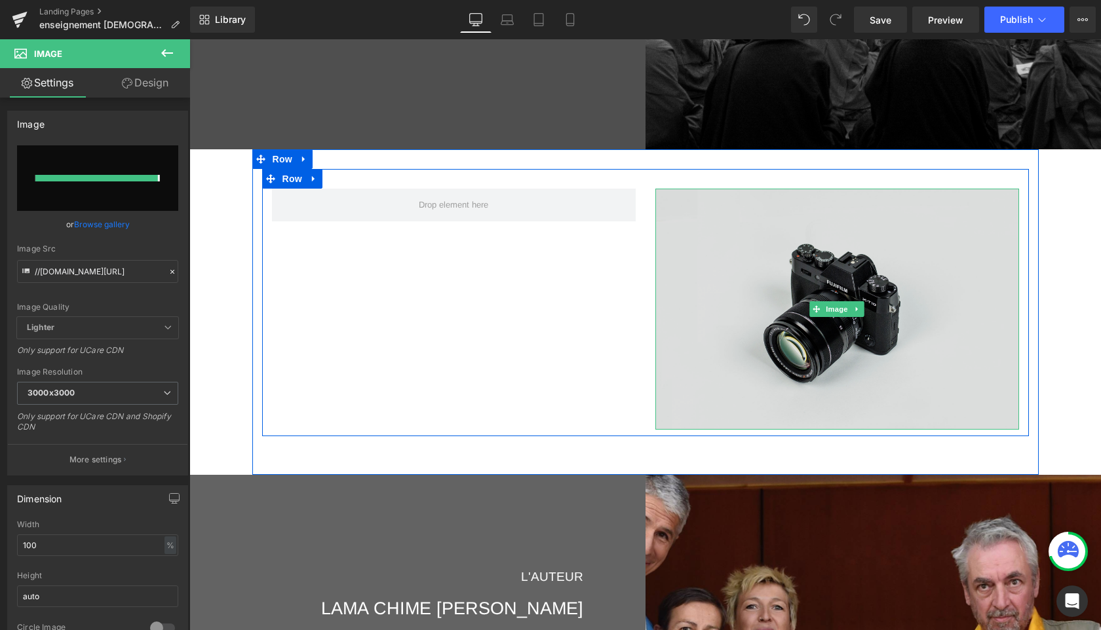
type input "[URL][DOMAIN_NAME]"
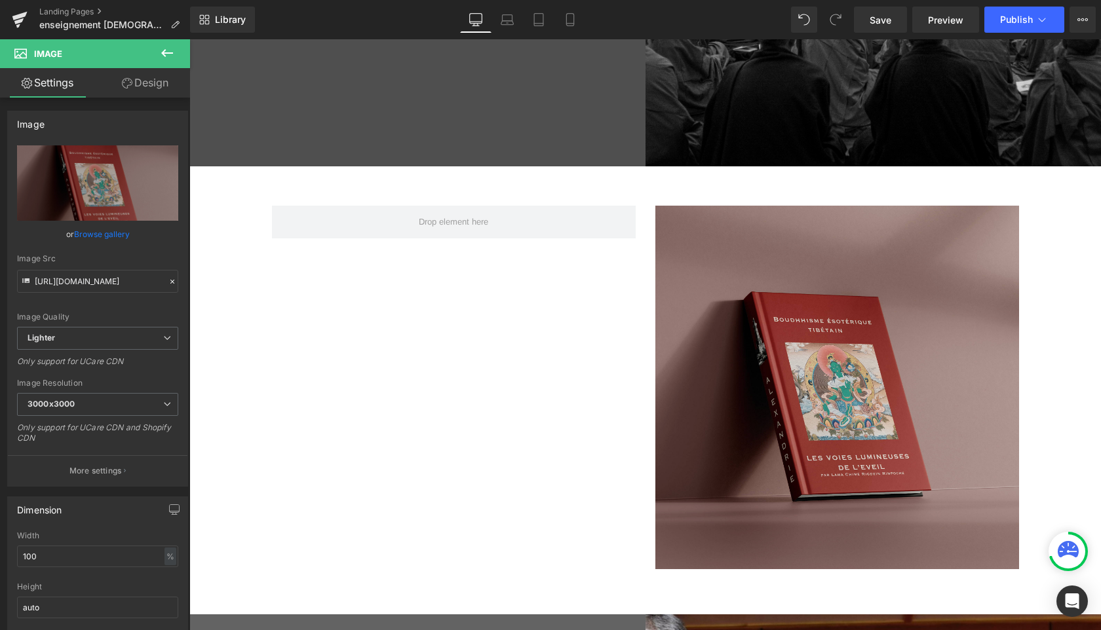
scroll to position [1437, 0]
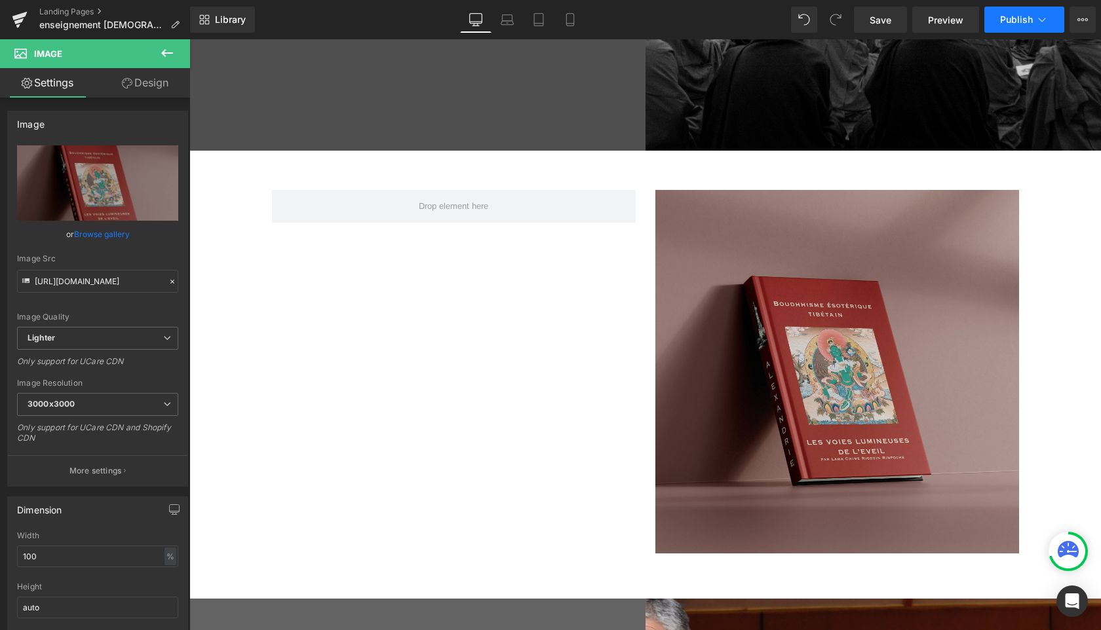
click at [1006, 18] on span "Publish" at bounding box center [1016, 19] width 33 height 10
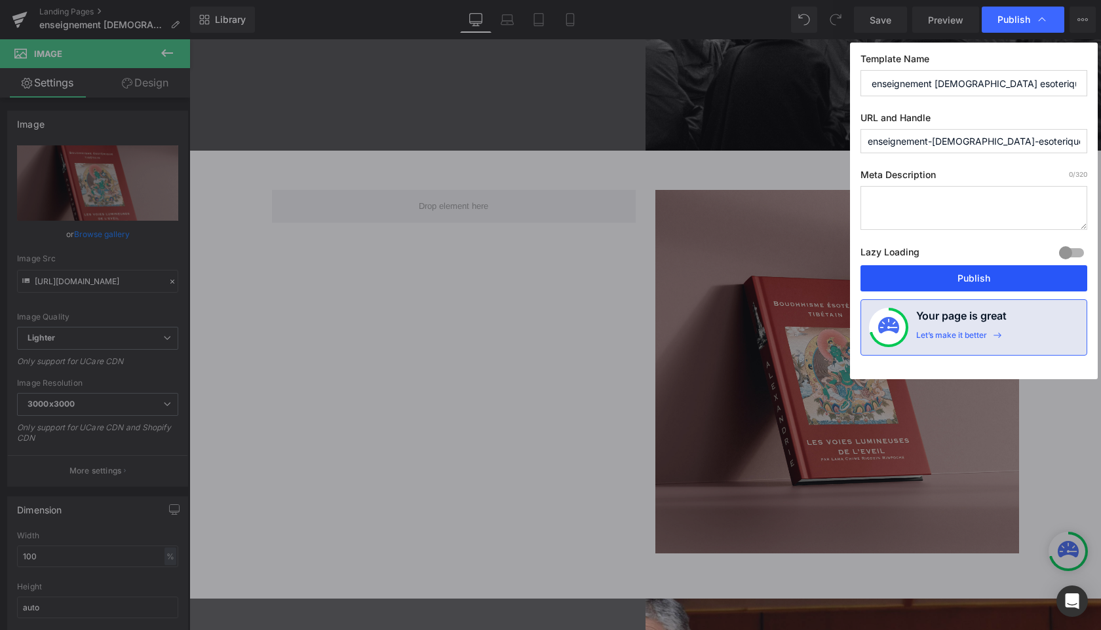
click at [953, 277] on button "Publish" at bounding box center [973, 278] width 227 height 26
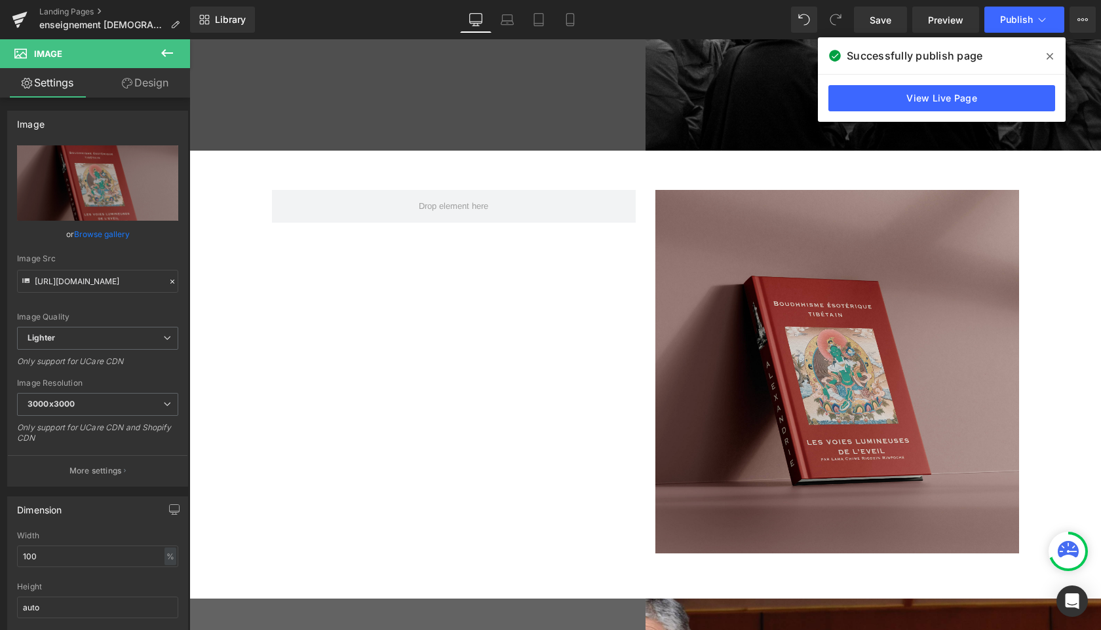
click at [1051, 57] on icon at bounding box center [1049, 56] width 7 height 10
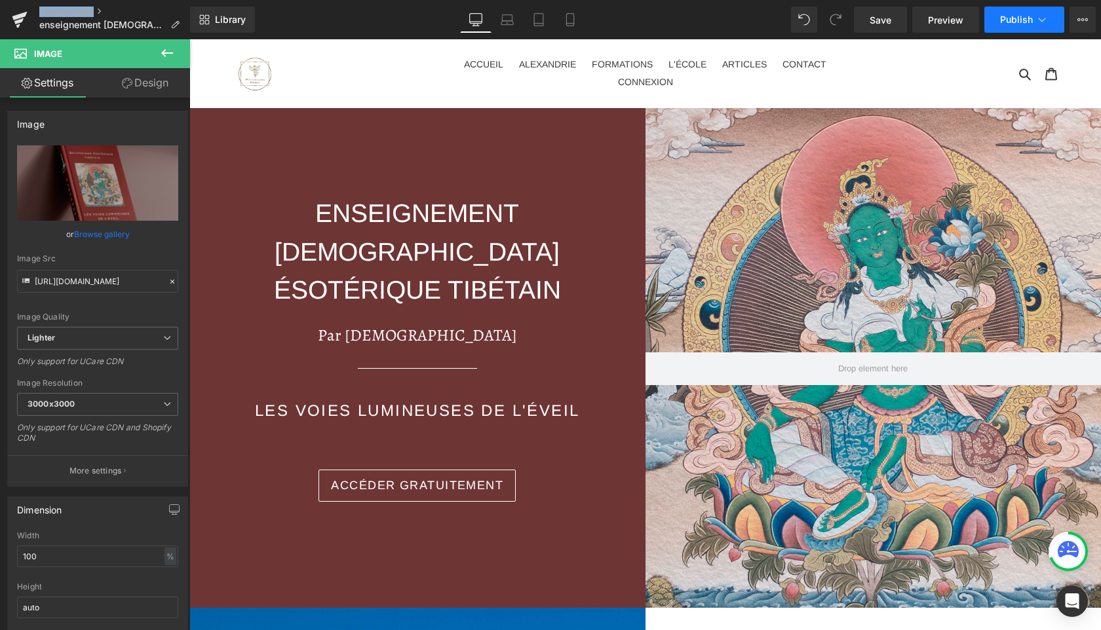
click at [1027, 25] on button "Publish" at bounding box center [1024, 20] width 80 height 26
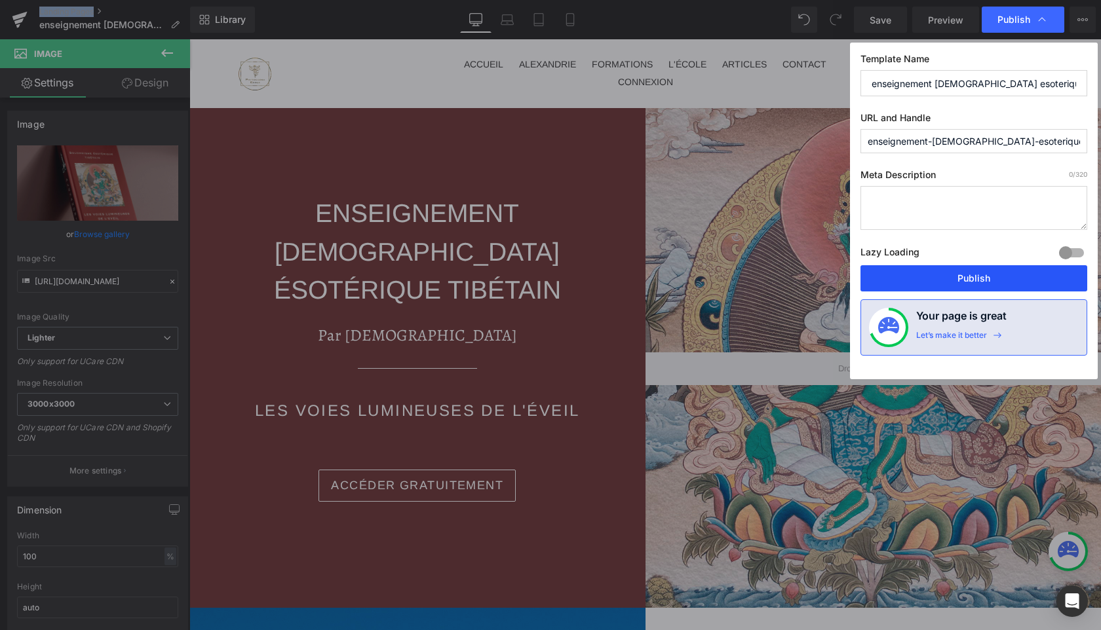
click at [947, 278] on button "Publish" at bounding box center [973, 278] width 227 height 26
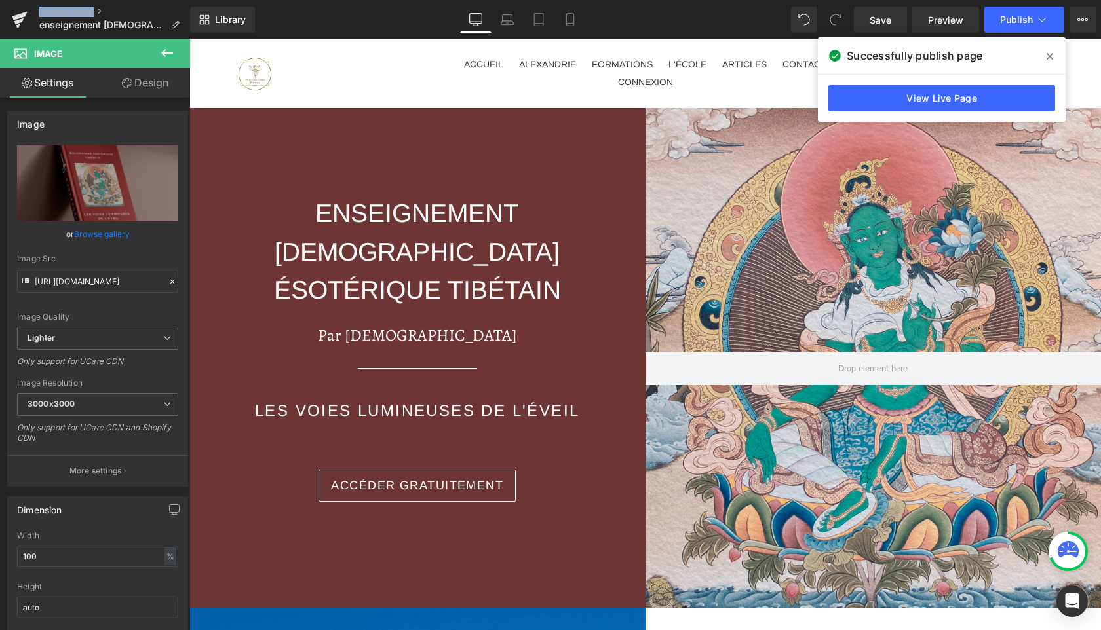
click at [1073, 59] on header "ACCUEIL [GEOGRAPHIC_DATA] FORMATIONS L'ÉCOLE ARTICLES CONTACT CONNEXION Recherc…" at bounding box center [644, 73] width 911 height 69
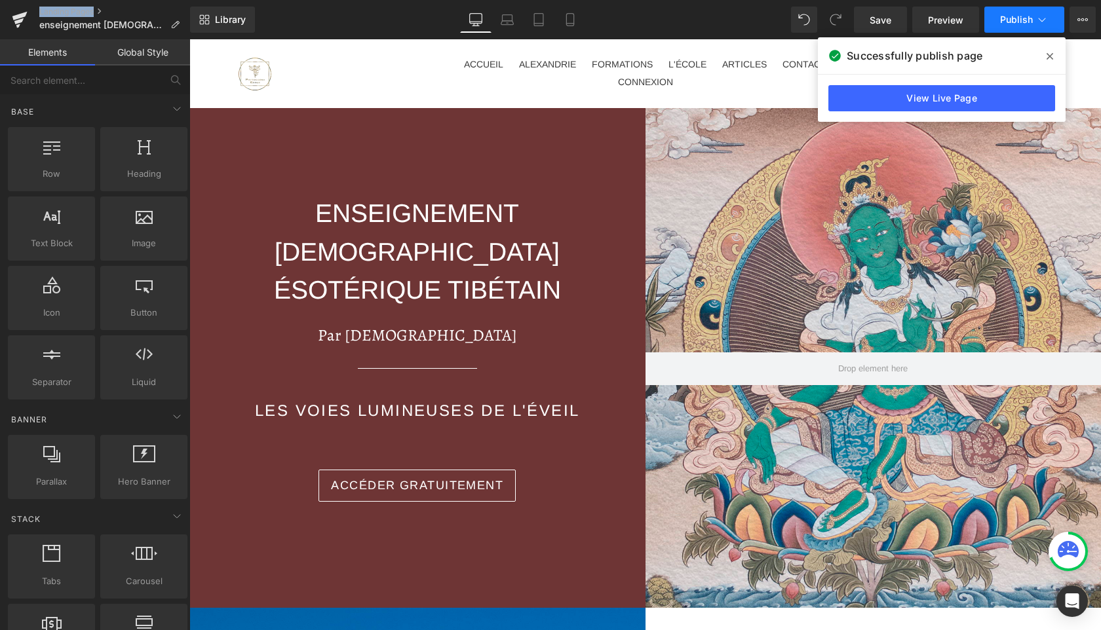
click at [1044, 14] on icon at bounding box center [1041, 19] width 13 height 13
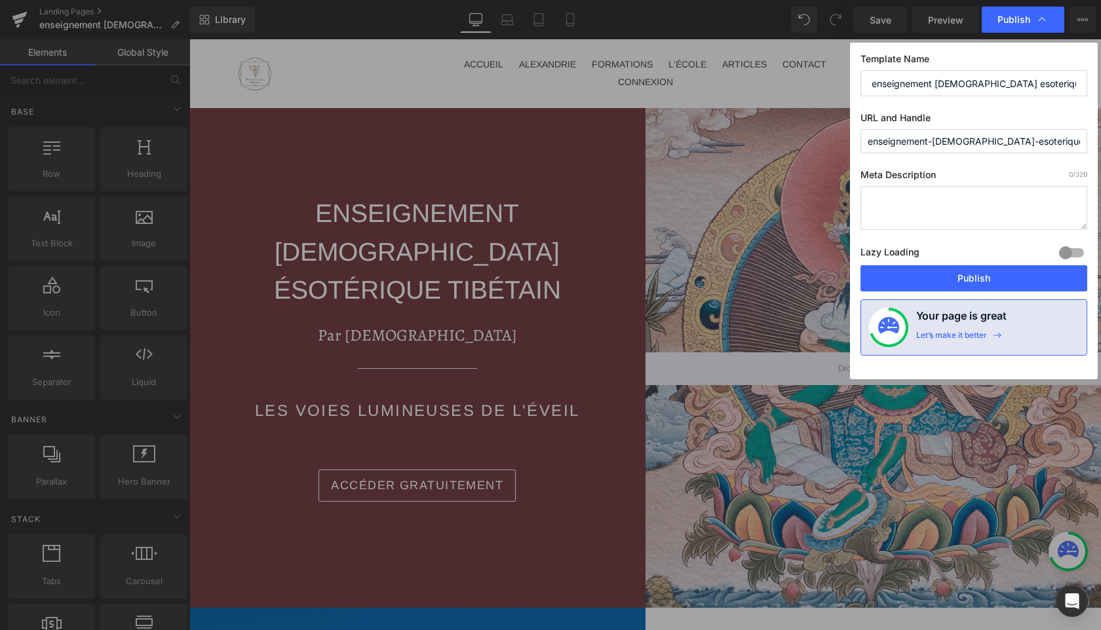
click at [989, 138] on input "enseignement-[DEMOGRAPHIC_DATA]-esoterique-tibetain-les-voies-lumineuses-de-lev…" at bounding box center [973, 141] width 227 height 24
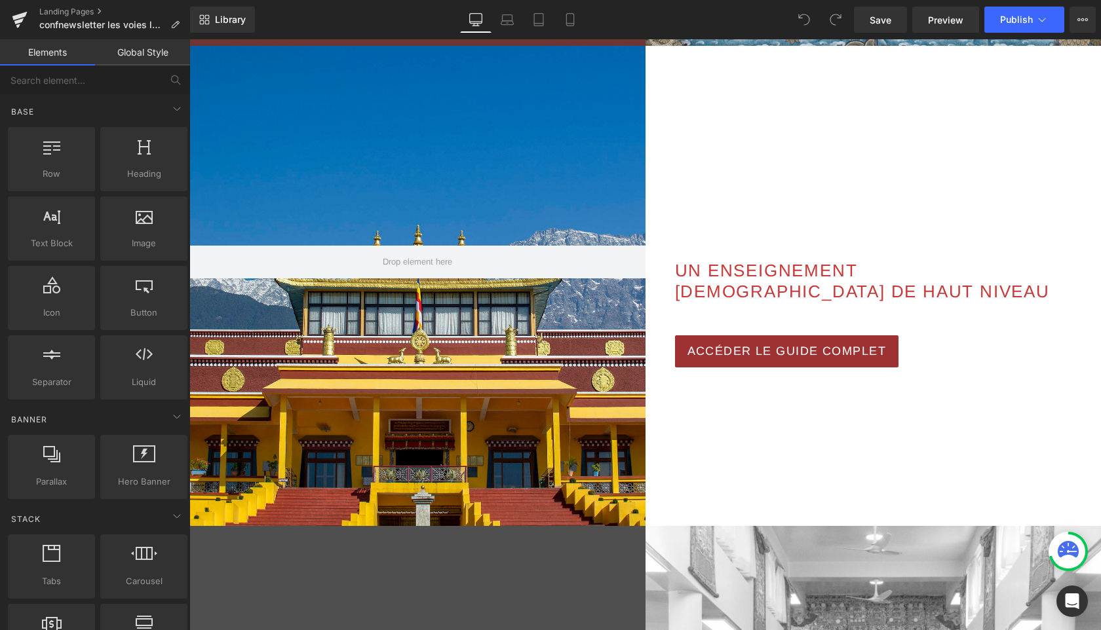
scroll to position [492, 0]
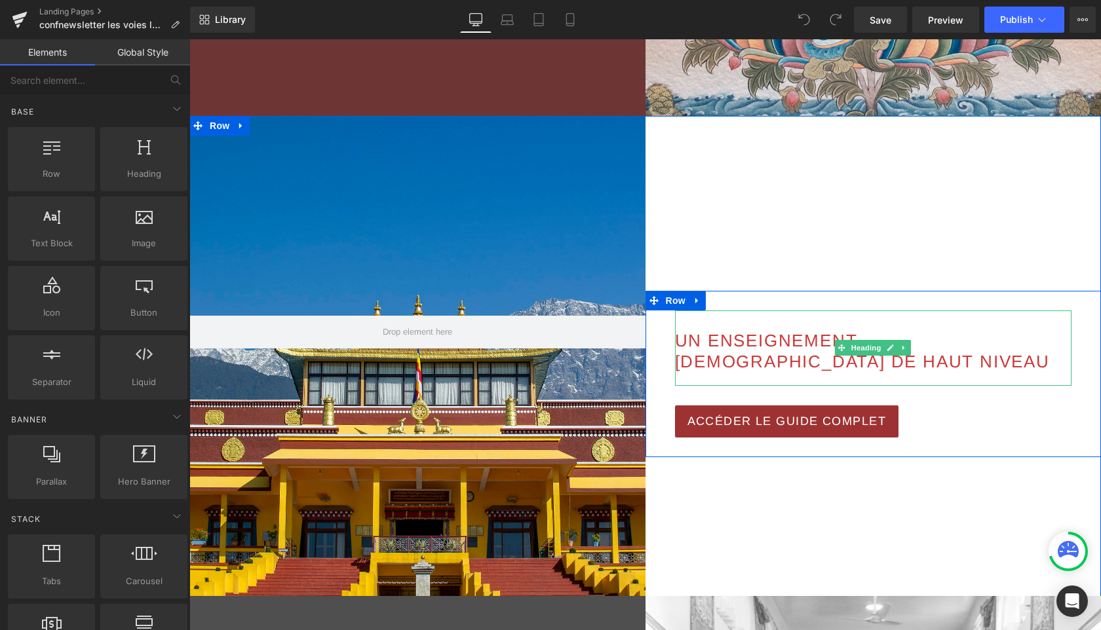
click at [812, 368] on h2 "UN ENSEIGNEMENT [DEMOGRAPHIC_DATA] DE HAUT NIVEAU" at bounding box center [873, 351] width 397 height 41
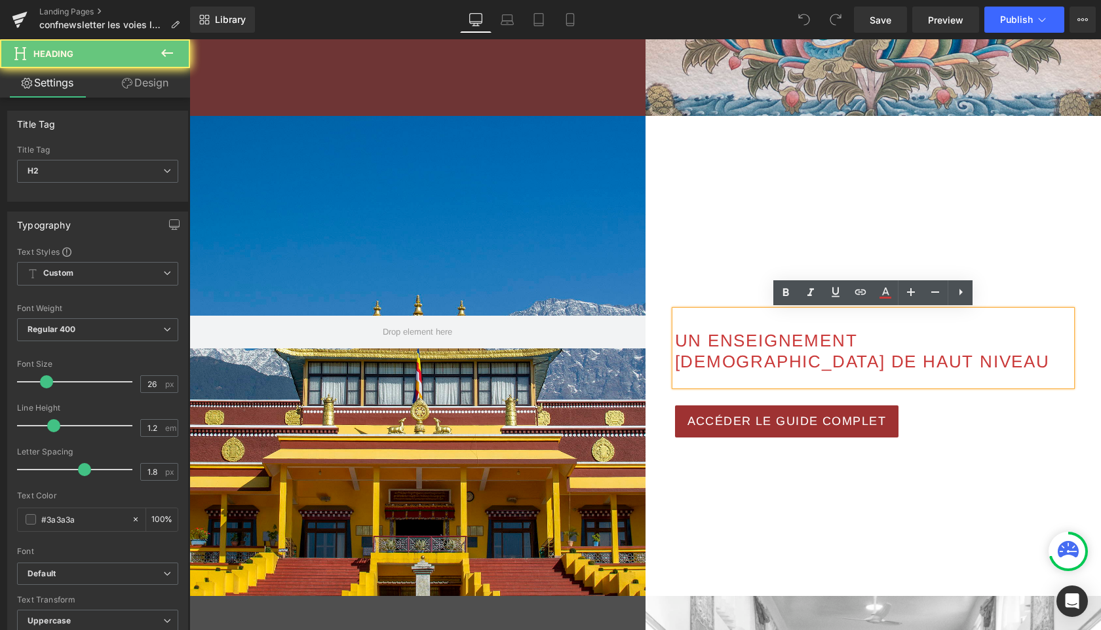
click at [812, 366] on h2 "UN ENSEIGNEMENT [DEMOGRAPHIC_DATA] DE HAUT NIVEAU" at bounding box center [873, 351] width 397 height 41
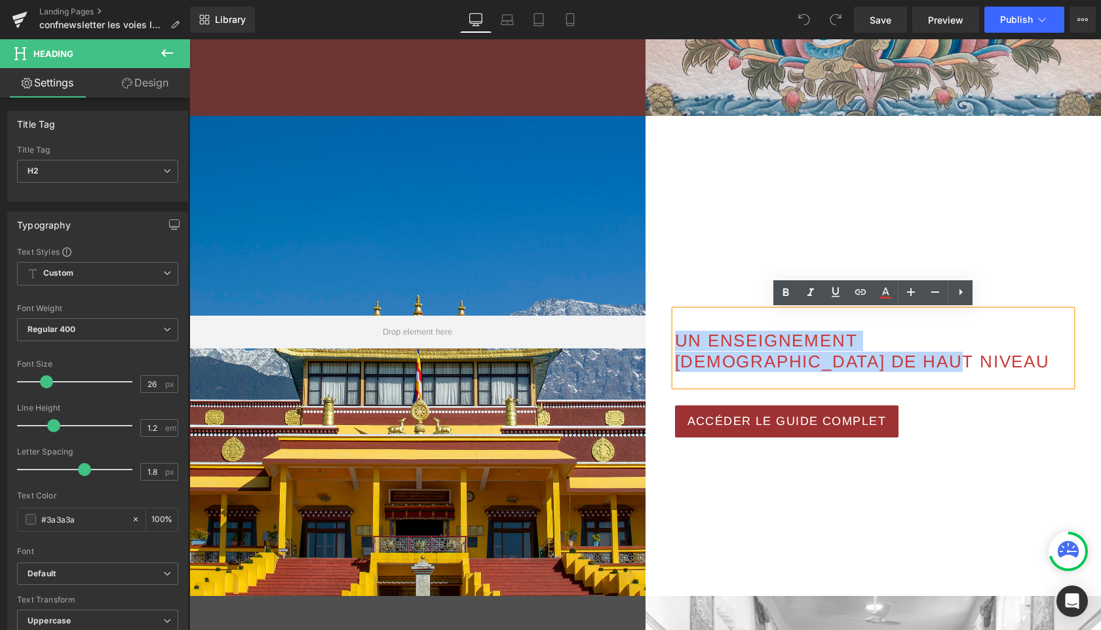
drag, startPoint x: 812, startPoint y: 366, endPoint x: 675, endPoint y: 343, distance: 138.2
click at [675, 343] on h2 "UN ENSEIGNEMENT [DEMOGRAPHIC_DATA] DE HAUT NIVEAU" at bounding box center [873, 351] width 397 height 41
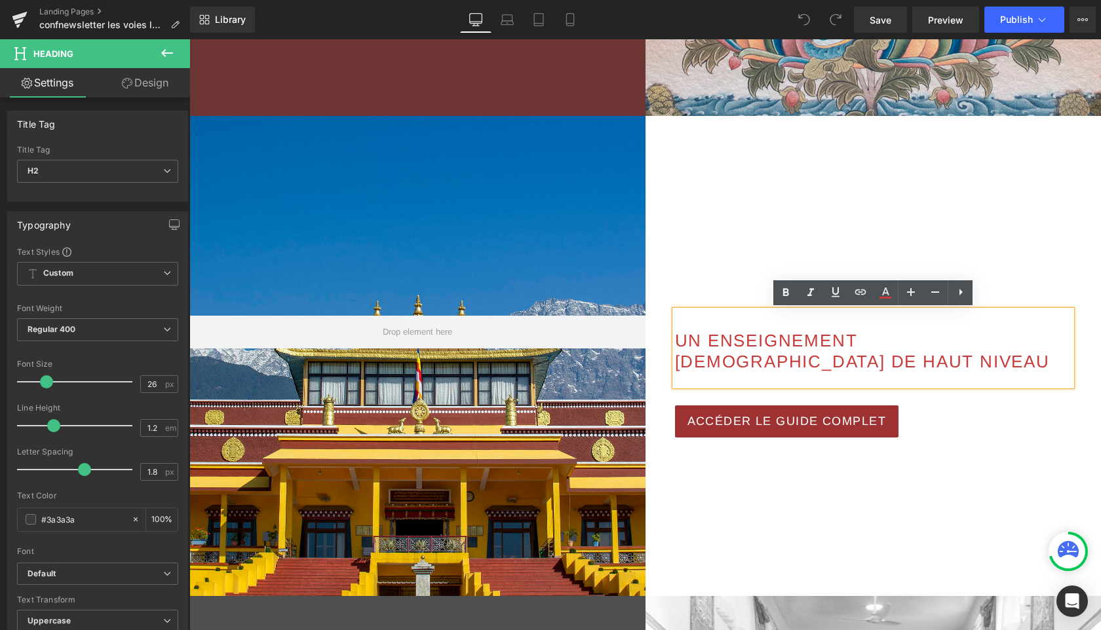
scroll to position [503, 0]
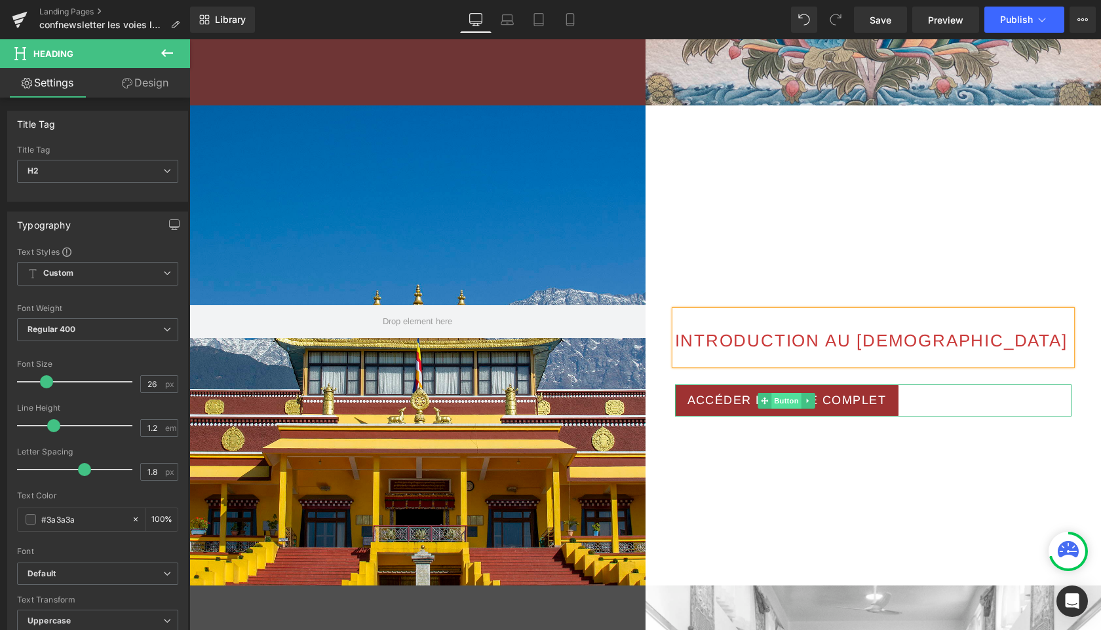
click at [790, 404] on span "Button" at bounding box center [787, 401] width 30 height 16
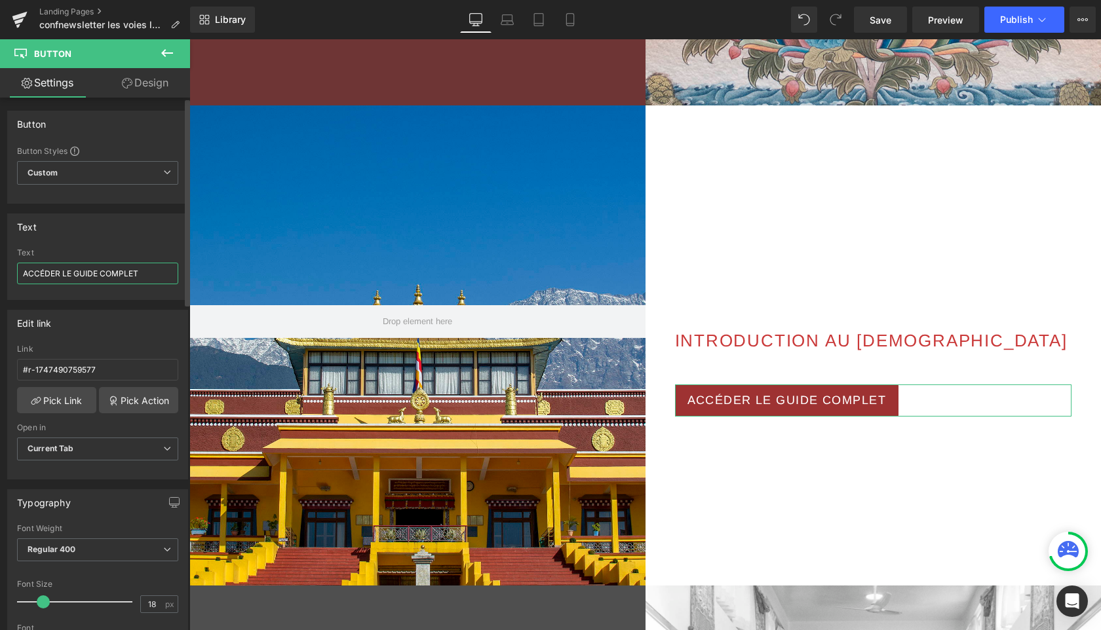
click at [140, 275] on input "ACCÉDER LE GUIDE COMPLET" at bounding box center [97, 274] width 161 height 22
type input "TÉLÉCHARGER LE EBOOK"
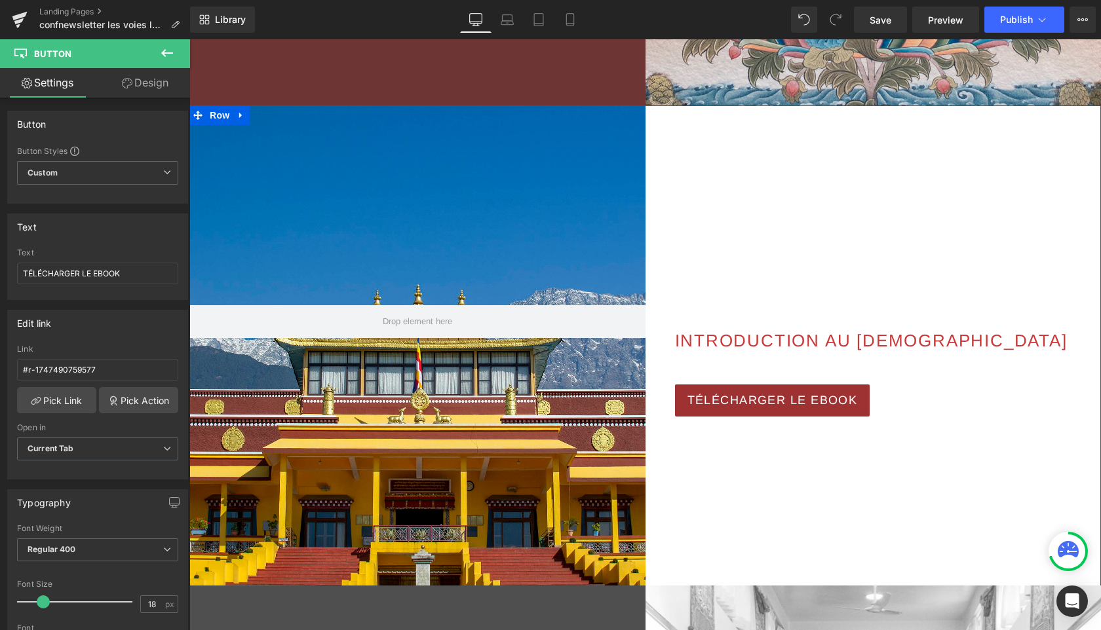
click at [727, 489] on div "INTRODUCTION AU BOUDDHISME Heading TÉLÉCHARGER LE EBOOK Button Row" at bounding box center [873, 363] width 456 height 516
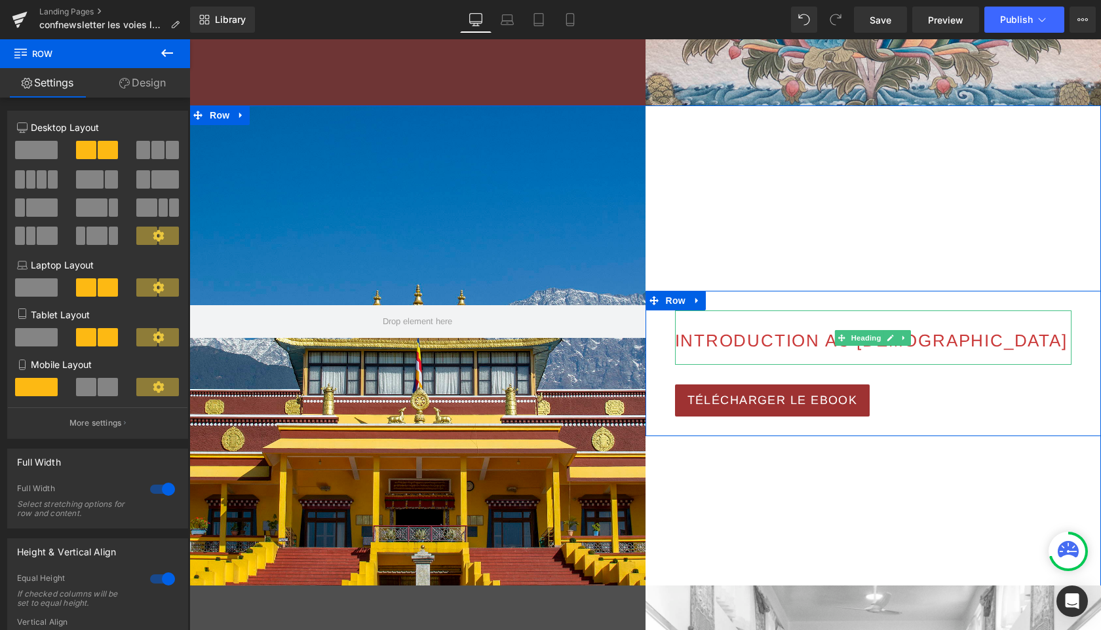
click at [685, 356] on div at bounding box center [873, 358] width 397 height 14
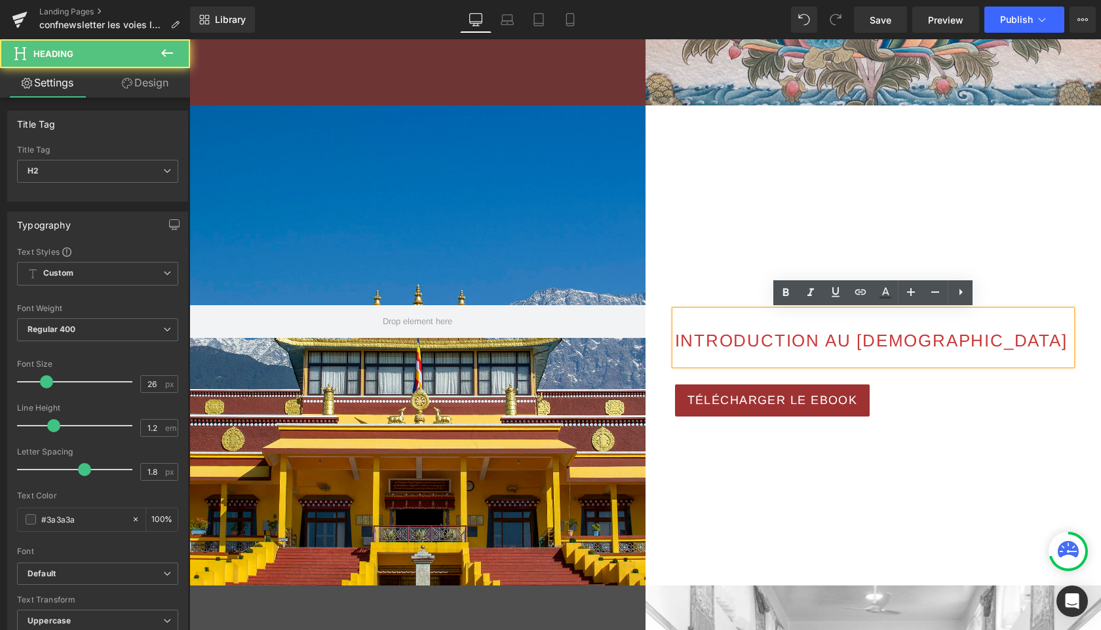
scroll to position [509, 0]
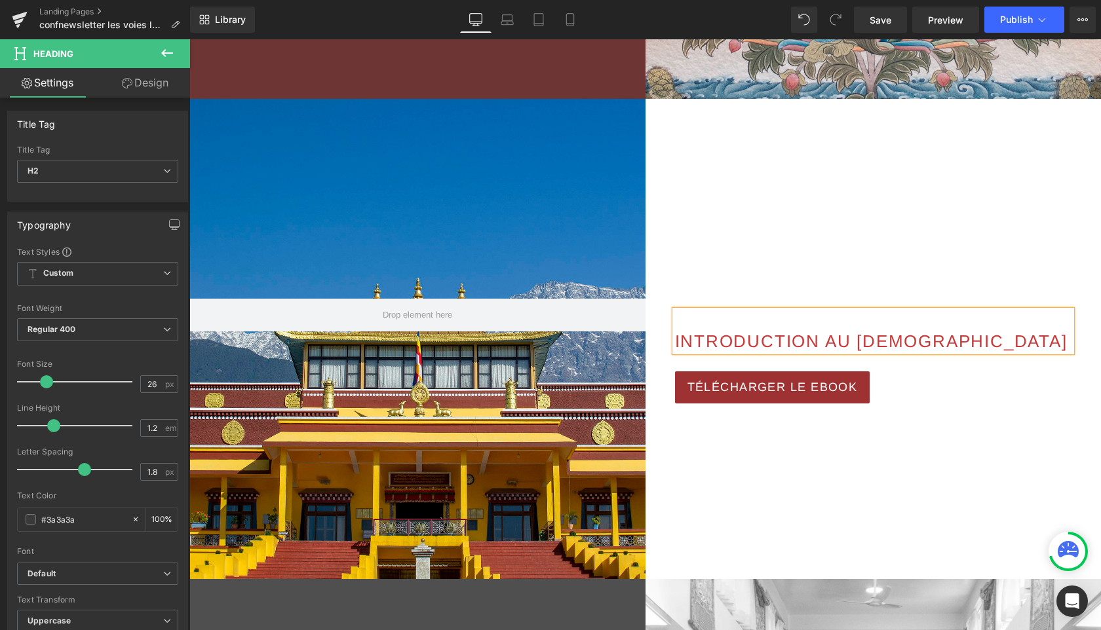
click at [774, 503] on div "INTRODUCTION AU BOUDDHISME Heading TÉLÉCHARGER LE EBOOK Button Row" at bounding box center [873, 357] width 456 height 516
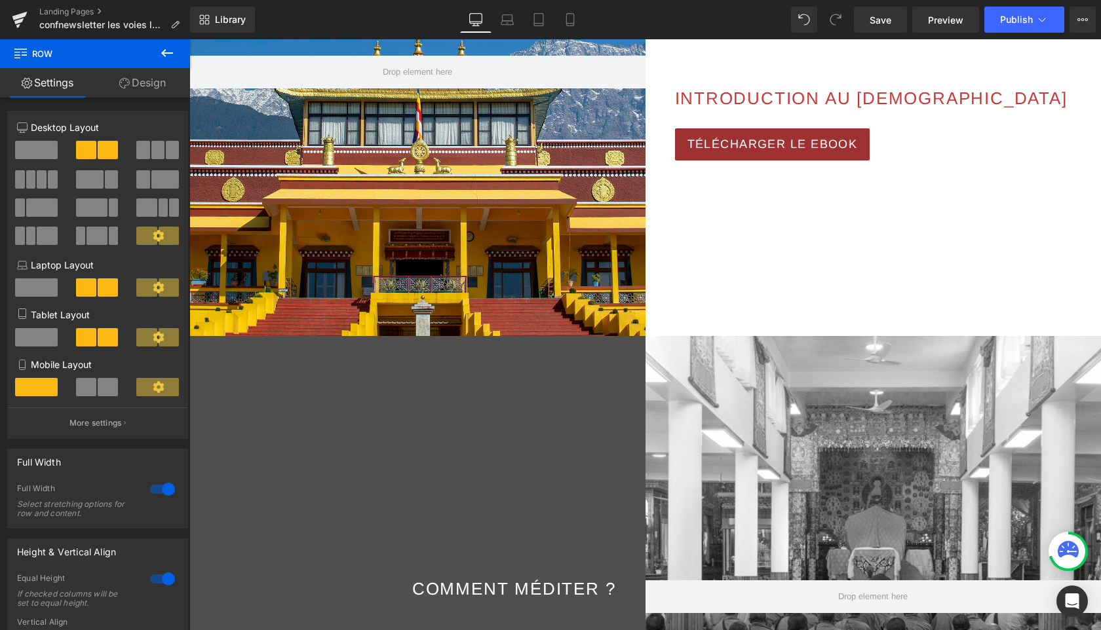
scroll to position [766, 0]
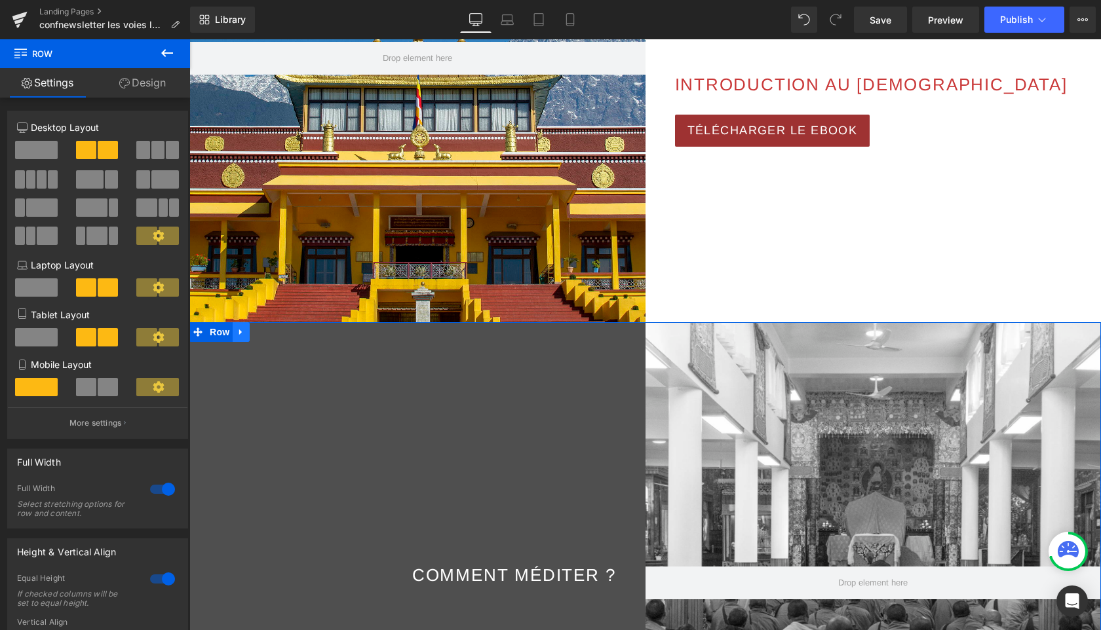
click at [243, 335] on icon at bounding box center [241, 333] width 9 height 10
click at [278, 334] on icon at bounding box center [275, 332] width 9 height 9
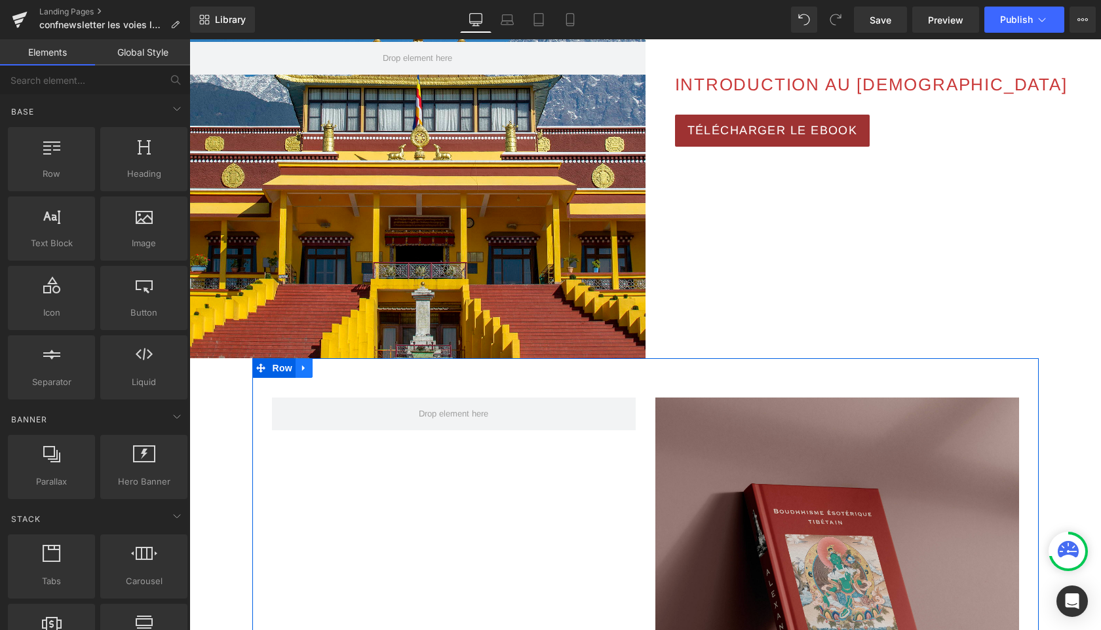
click at [307, 366] on icon at bounding box center [303, 369] width 9 height 10
click at [341, 368] on icon at bounding box center [337, 368] width 9 height 9
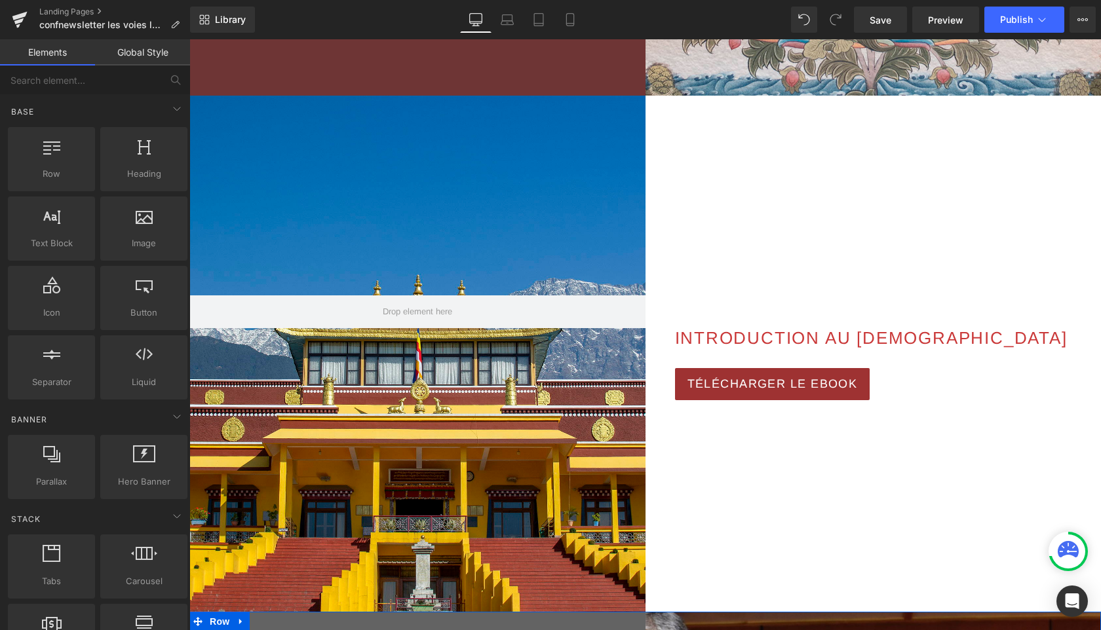
scroll to position [510, 0]
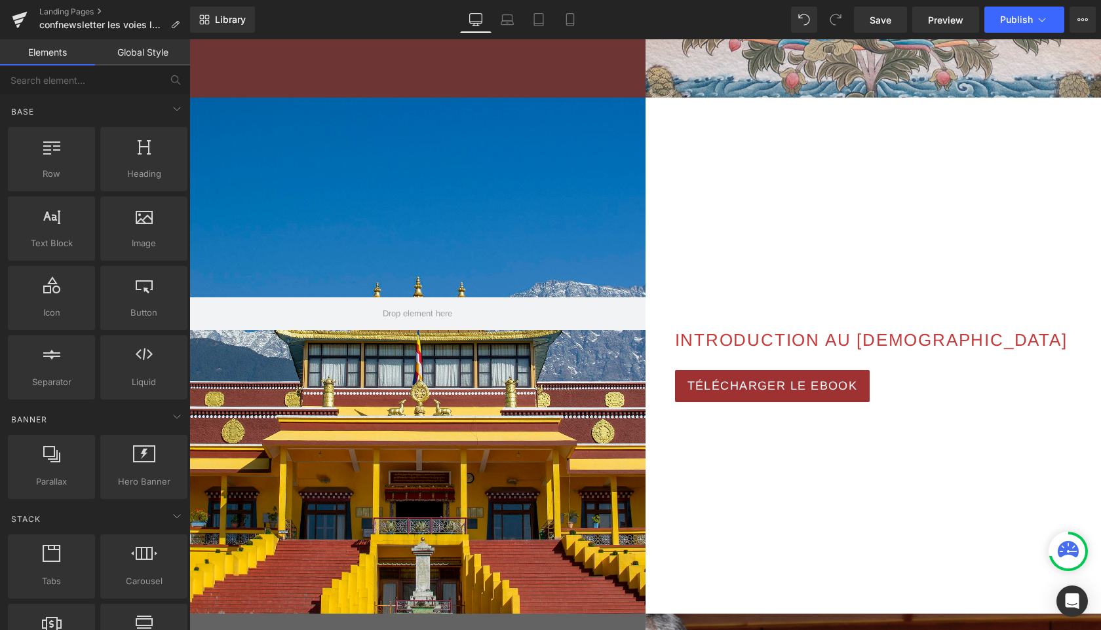
click at [453, 567] on div at bounding box center [417, 356] width 456 height 516
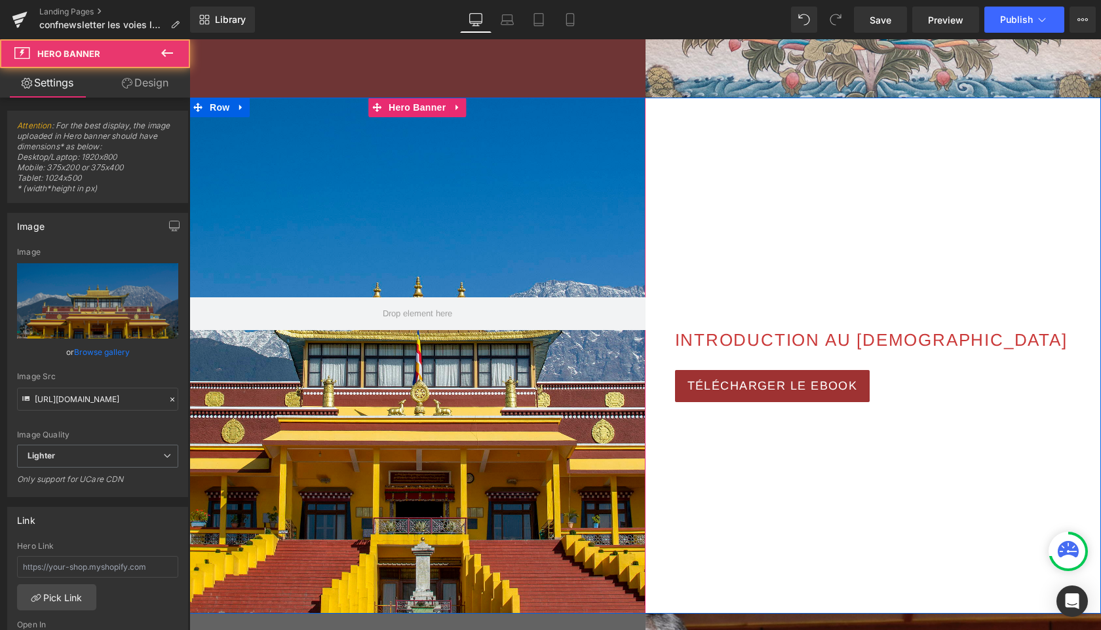
drag, startPoint x: 471, startPoint y: 601, endPoint x: 492, endPoint y: 482, distance: 121.1
click at [492, 482] on div at bounding box center [417, 356] width 456 height 516
click at [496, 167] on div at bounding box center [417, 356] width 456 height 516
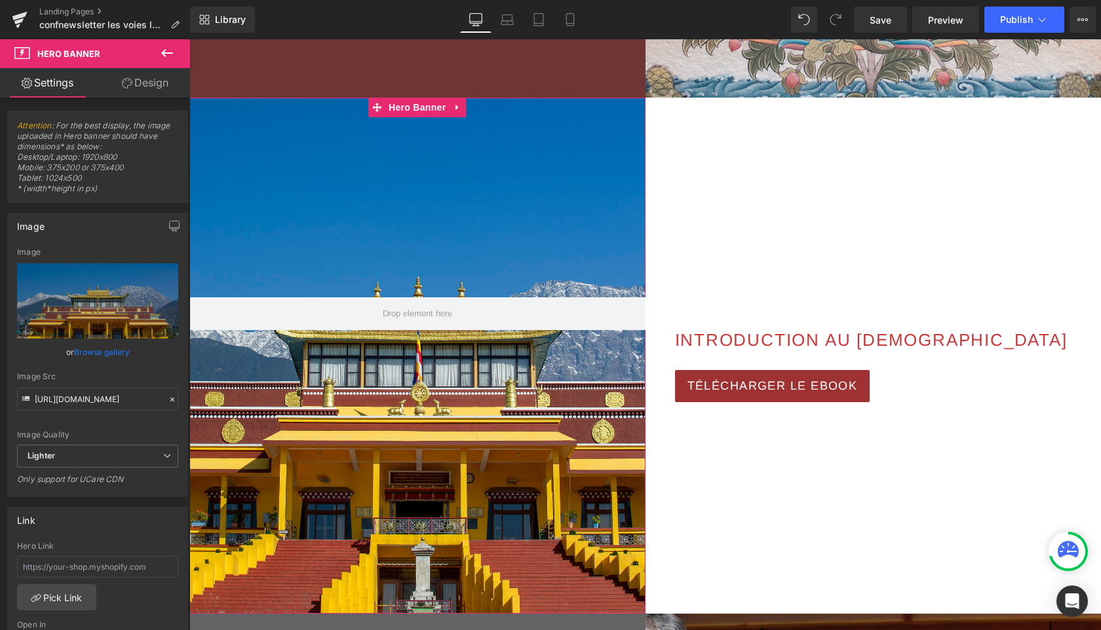
click at [142, 79] on link "Design" at bounding box center [145, 82] width 95 height 29
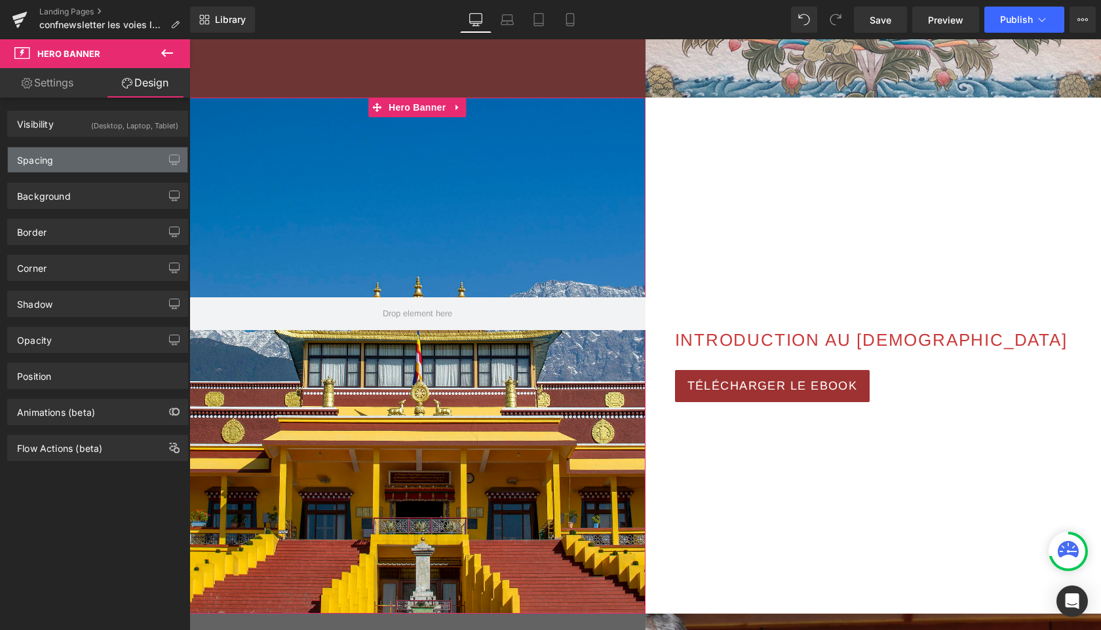
click at [75, 159] on div "Spacing" at bounding box center [98, 159] width 180 height 25
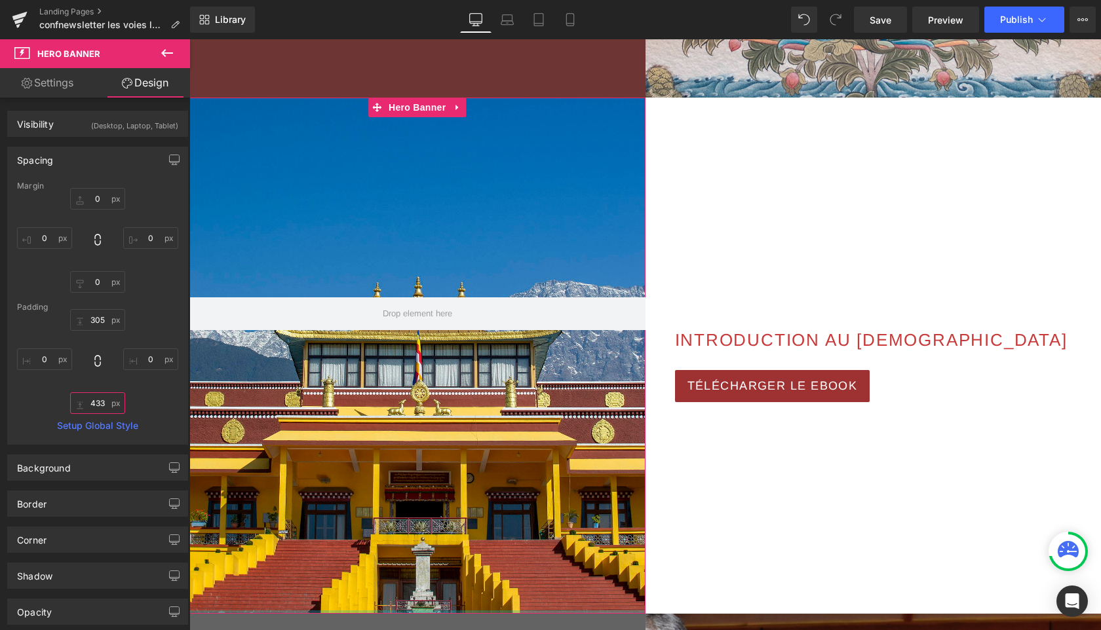
click at [104, 409] on input "433" at bounding box center [97, 403] width 55 height 22
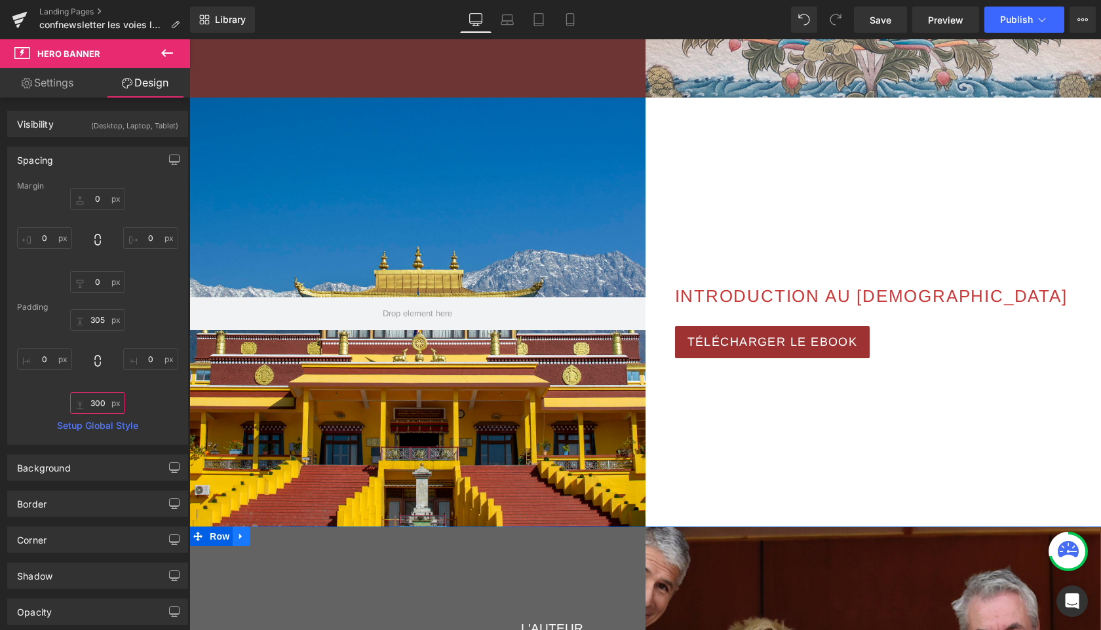
type input "300"
click at [243, 538] on icon at bounding box center [241, 537] width 9 height 10
click at [273, 535] on icon at bounding box center [275, 536] width 9 height 9
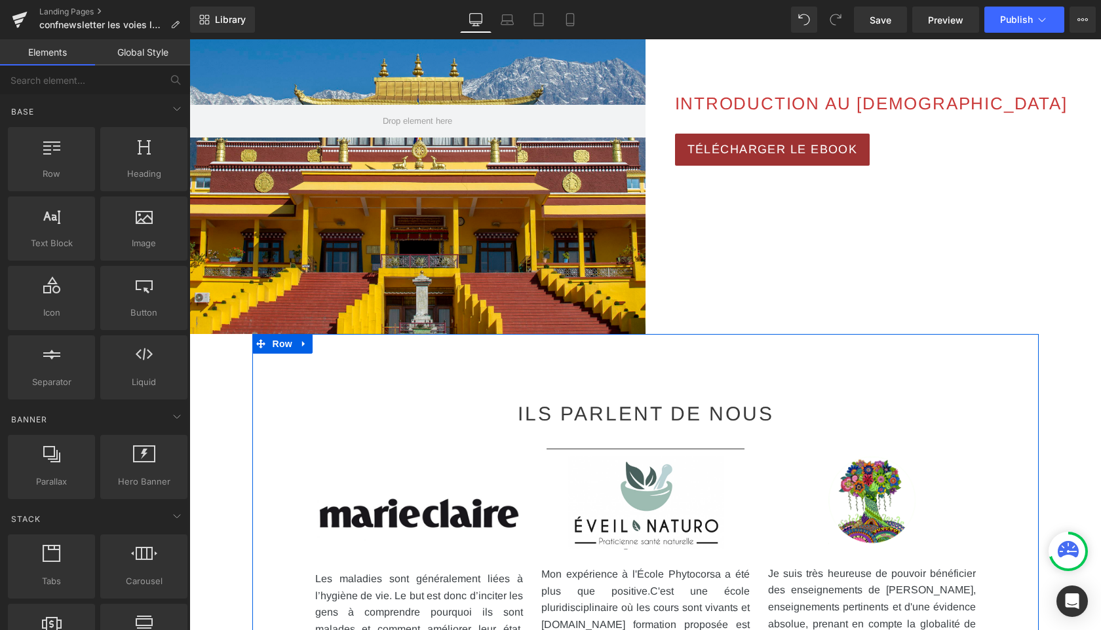
scroll to position [734, 0]
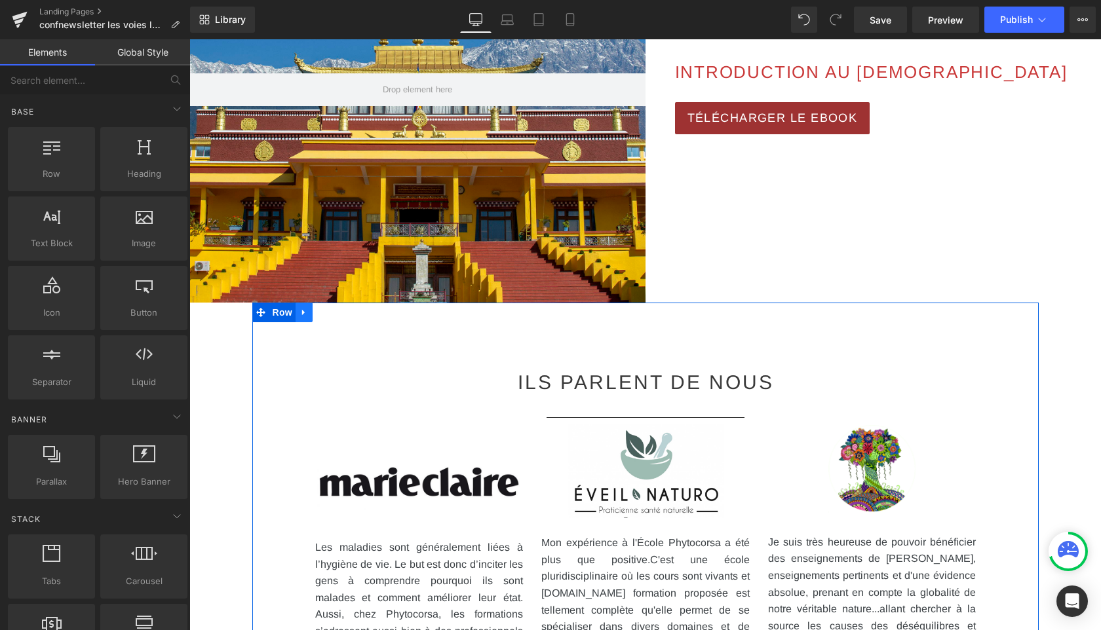
click at [302, 318] on link at bounding box center [303, 313] width 17 height 20
click at [340, 313] on icon at bounding box center [337, 312] width 9 height 9
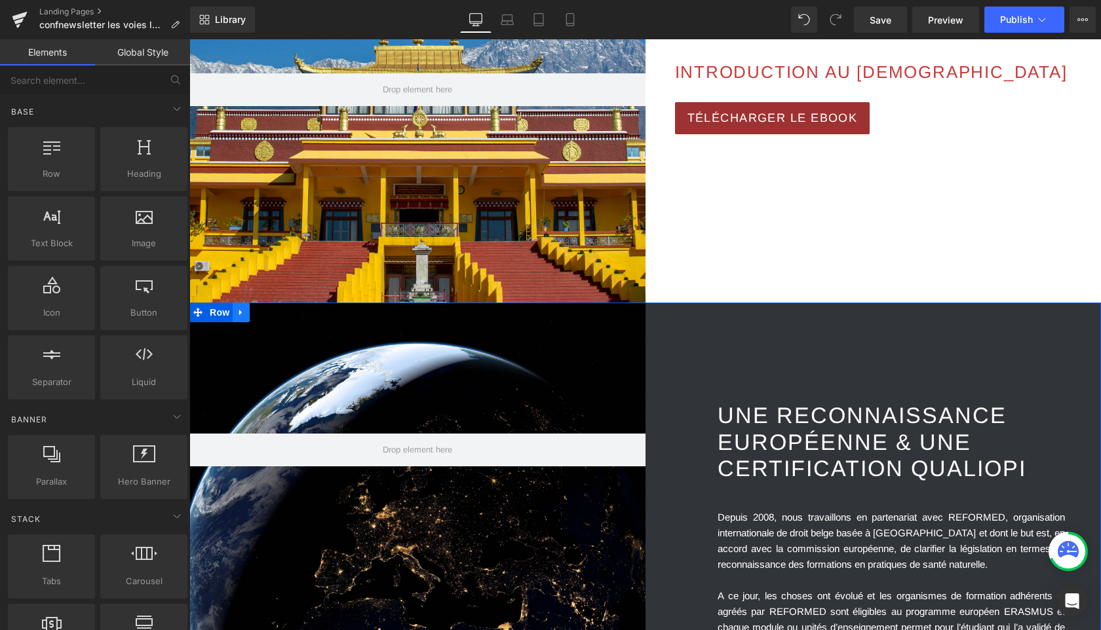
click at [246, 314] on icon at bounding box center [241, 313] width 9 height 10
click at [276, 313] on icon at bounding box center [275, 312] width 9 height 9
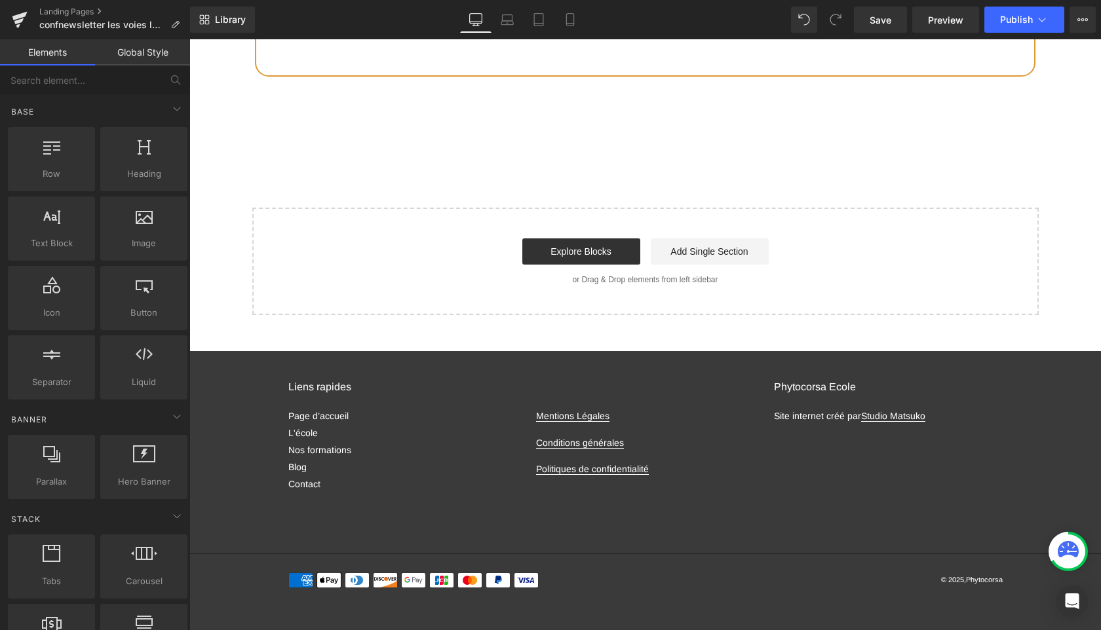
scroll to position [0, 0]
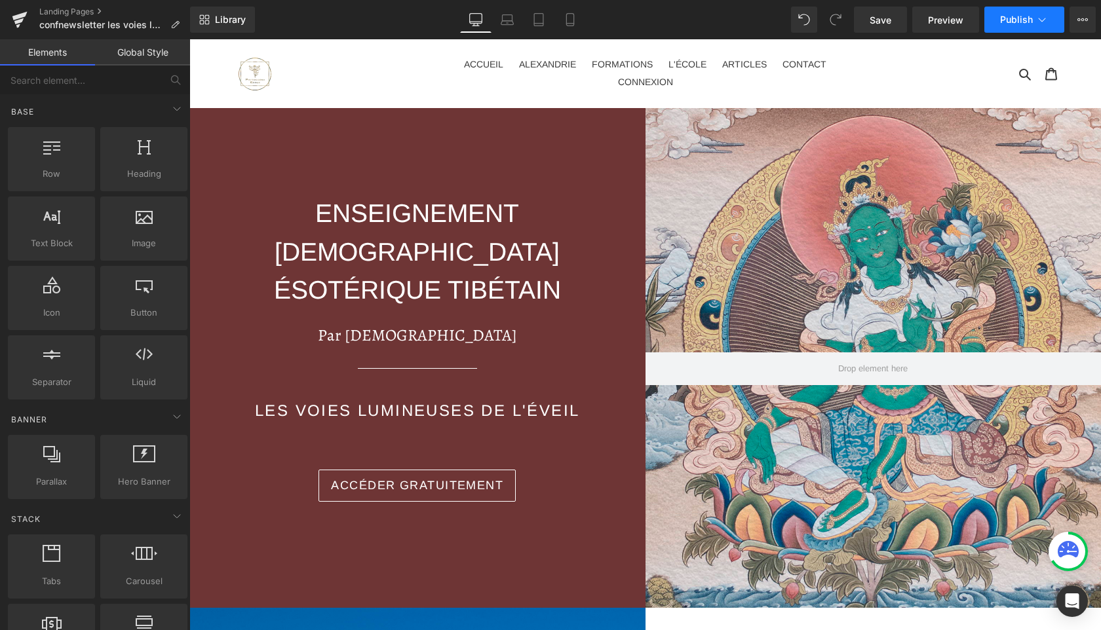
click at [1029, 14] on span "Publish" at bounding box center [1016, 19] width 33 height 10
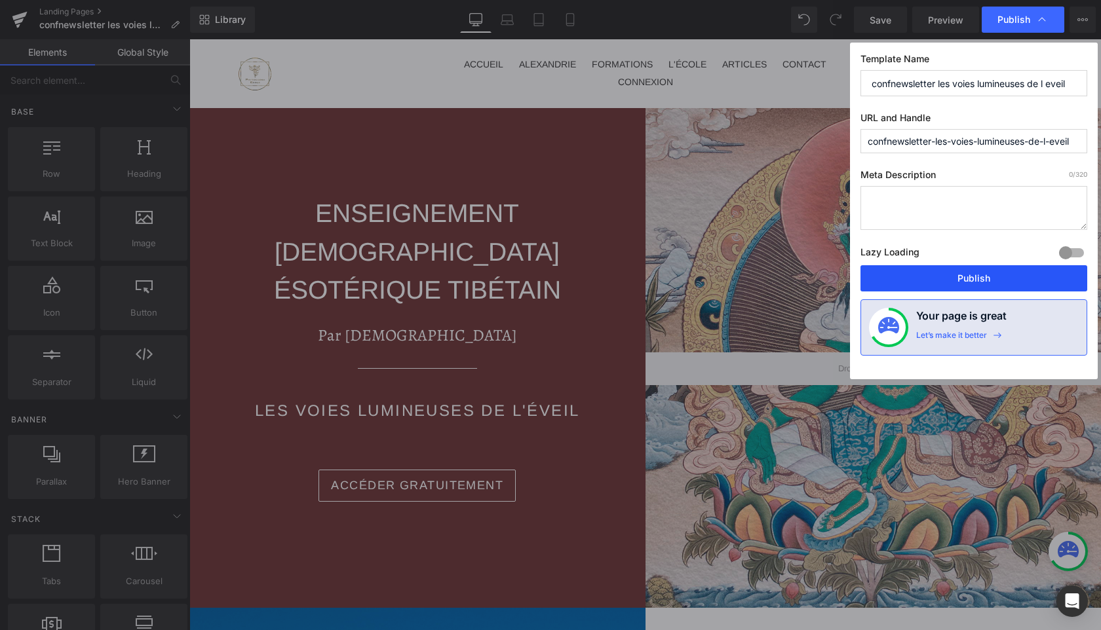
click at [912, 278] on button "Publish" at bounding box center [973, 278] width 227 height 26
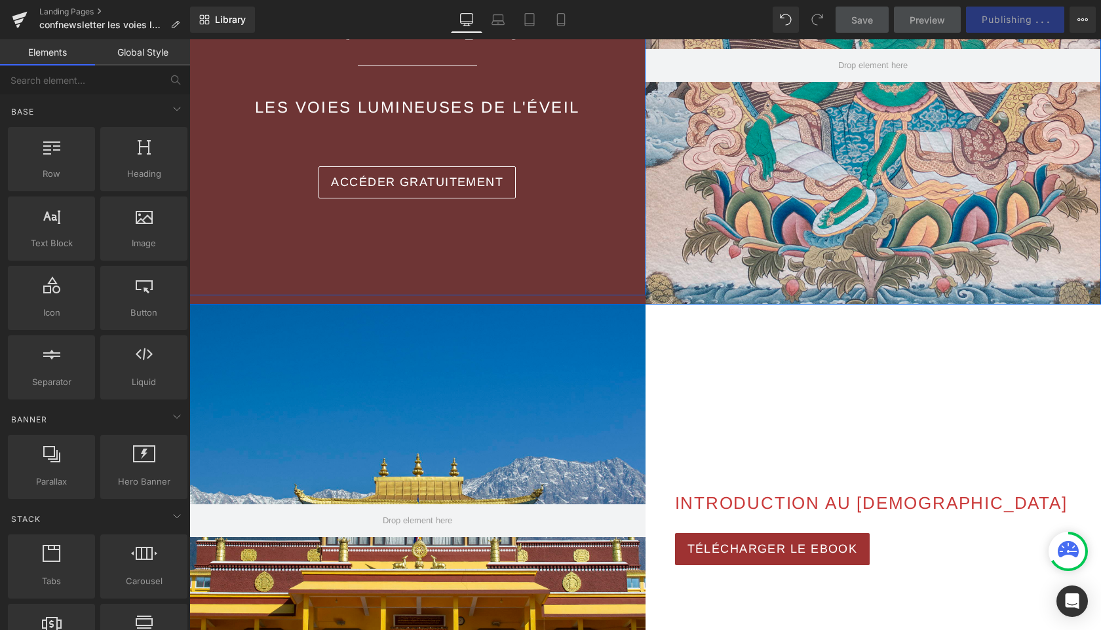
scroll to position [364, 0]
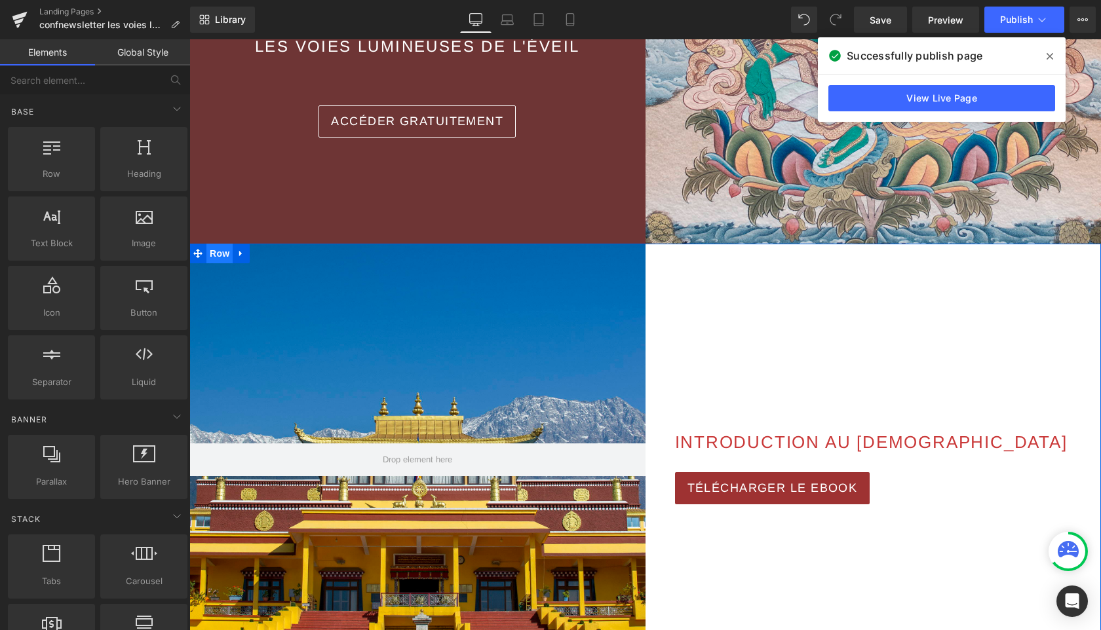
click at [227, 254] on span "Row" at bounding box center [219, 254] width 26 height 20
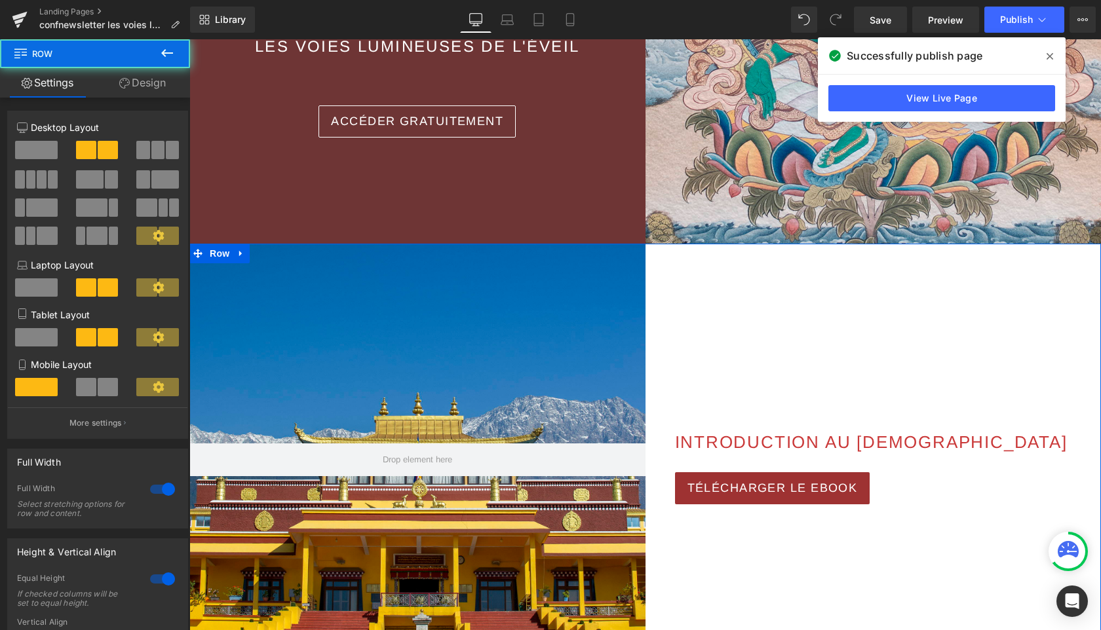
click at [31, 150] on span at bounding box center [36, 150] width 43 height 18
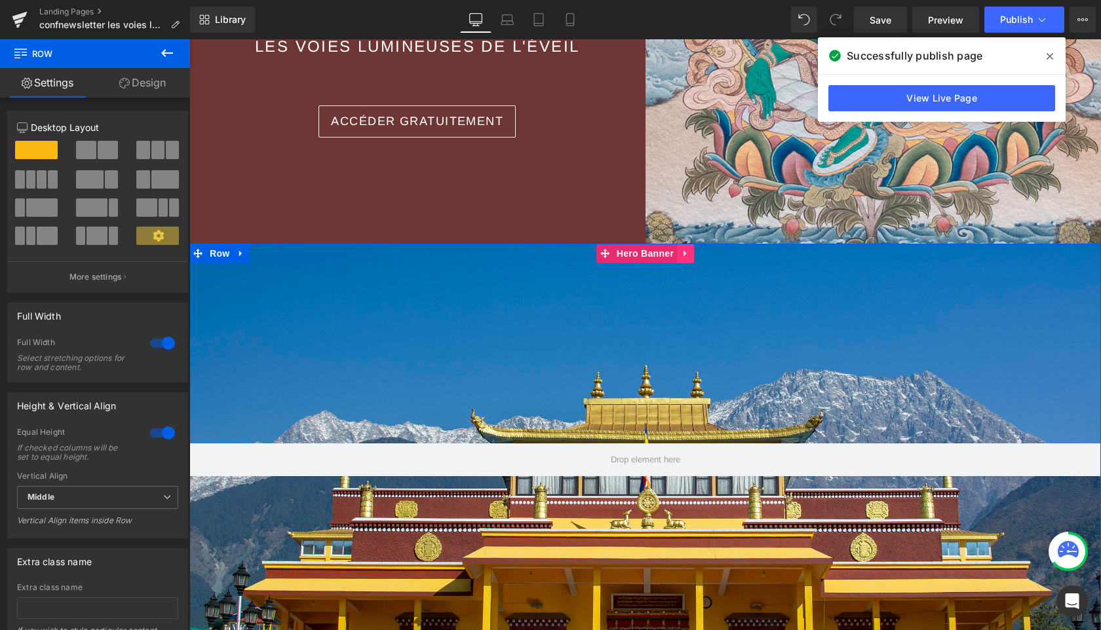
click at [683, 251] on icon at bounding box center [684, 254] width 3 height 6
click at [697, 255] on icon at bounding box center [693, 253] width 9 height 9
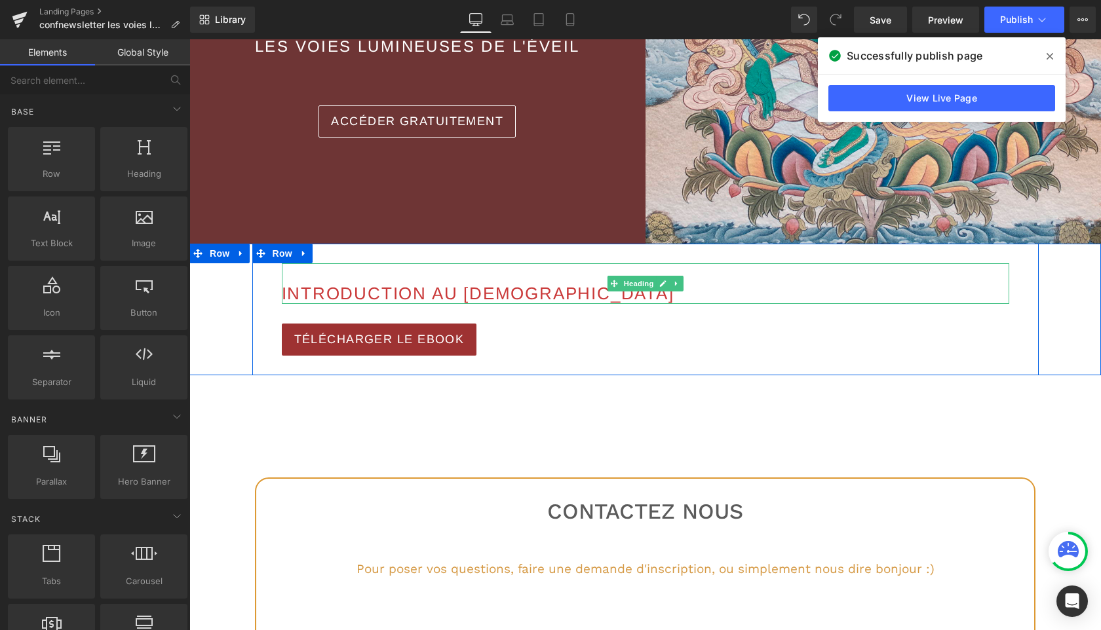
click at [419, 294] on span "INTRODUCTION AU BOUDDHISME" at bounding box center [478, 294] width 392 height 20
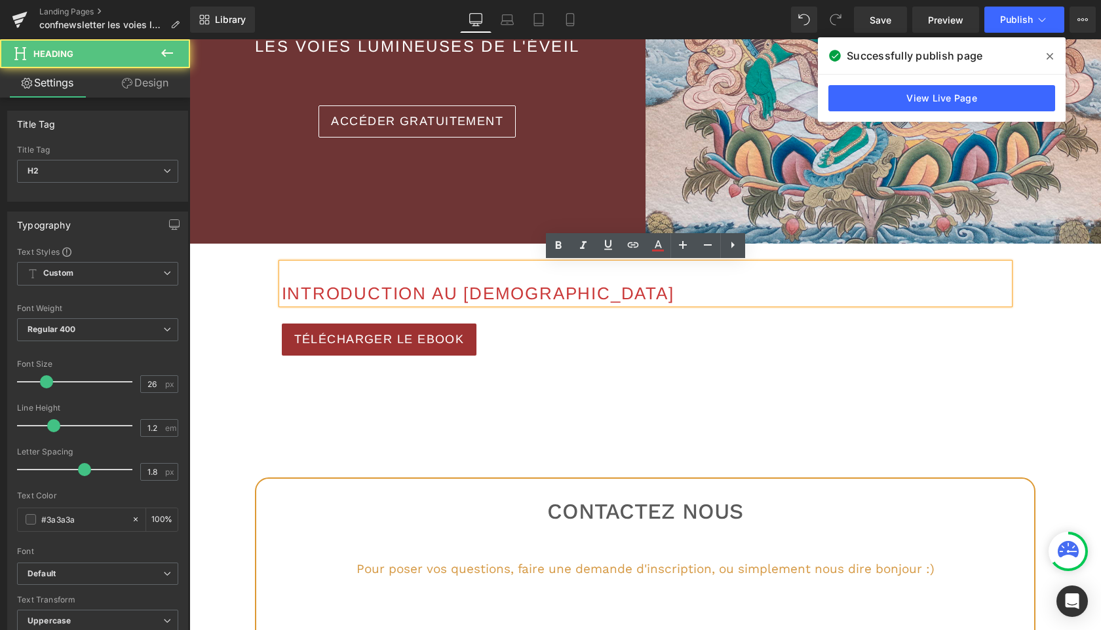
click at [218, 289] on div "INTRODUCTION AU BOUDDHISME Heading TÉLÉCHARGER LE EBOOK Button Row" at bounding box center [644, 310] width 911 height 132
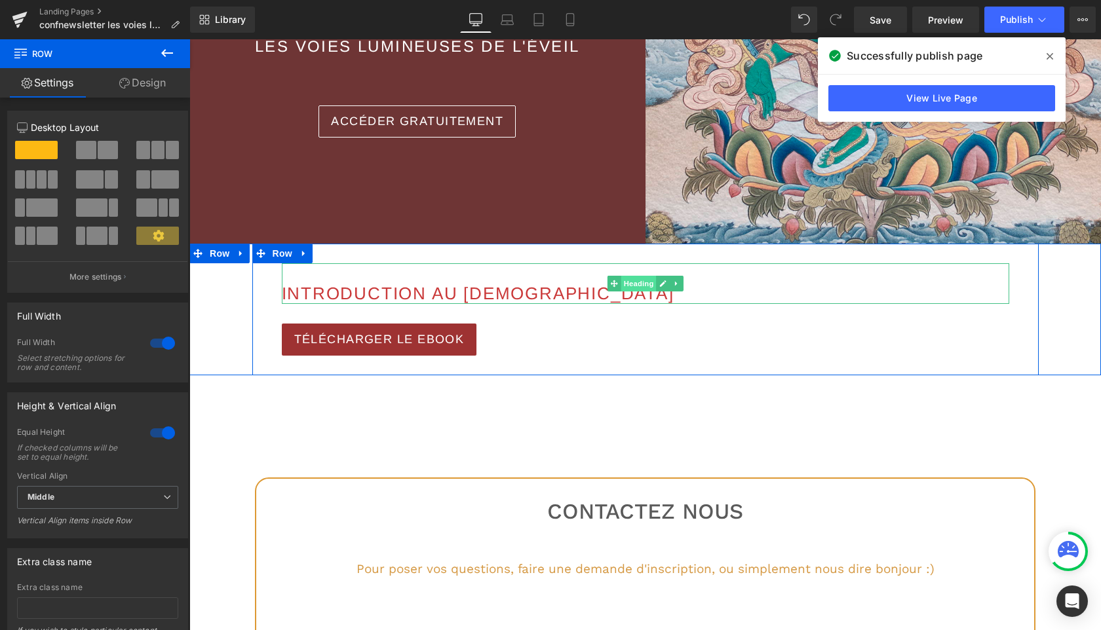
click at [641, 287] on span "Heading" at bounding box center [637, 284] width 35 height 16
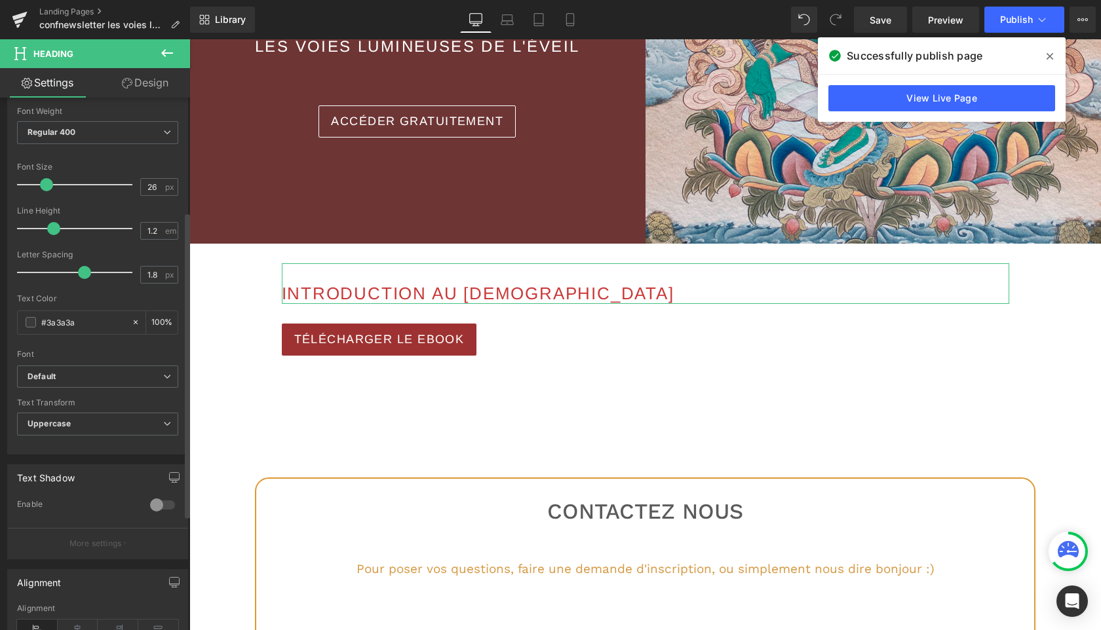
scroll to position [397, 0]
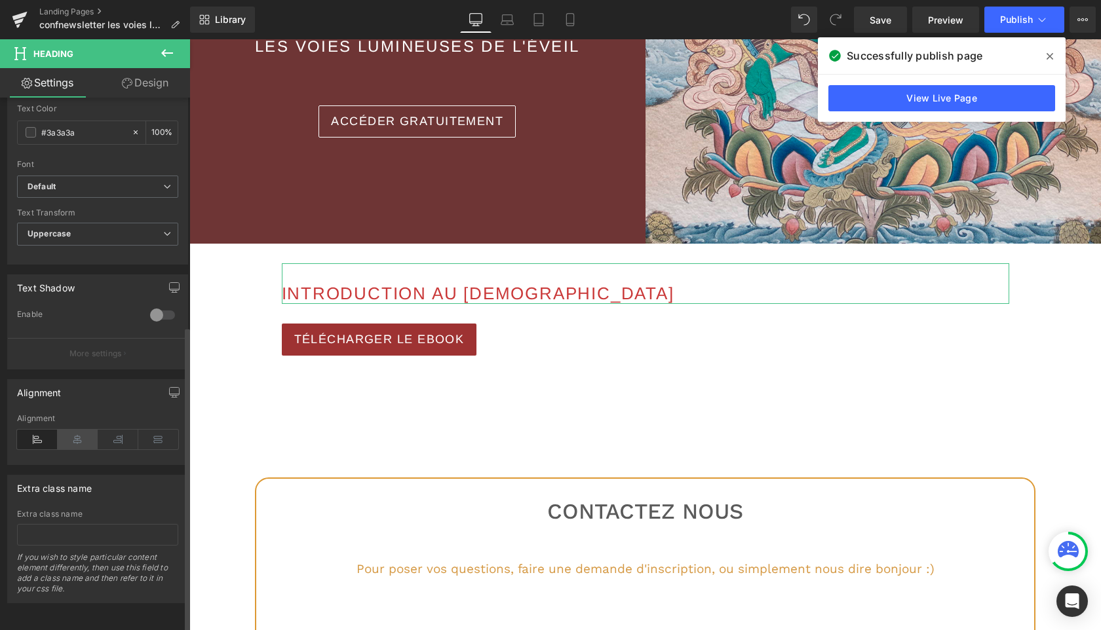
click at [74, 431] on icon at bounding box center [78, 440] width 41 height 20
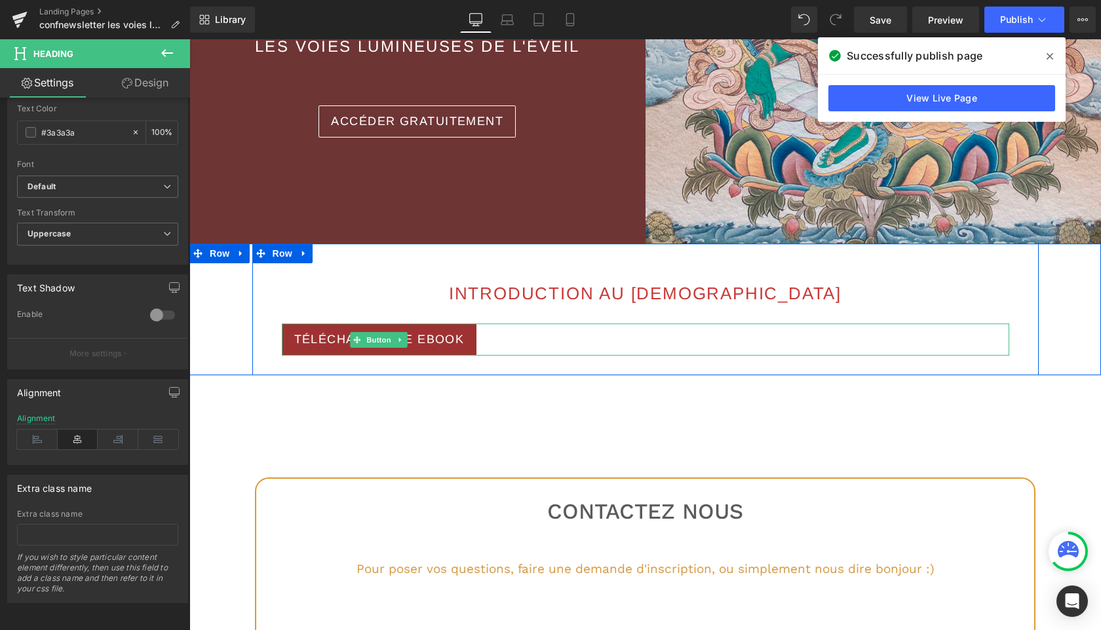
click at [501, 336] on div "TÉLÉCHARGER LE EBOOK" at bounding box center [645, 340] width 727 height 32
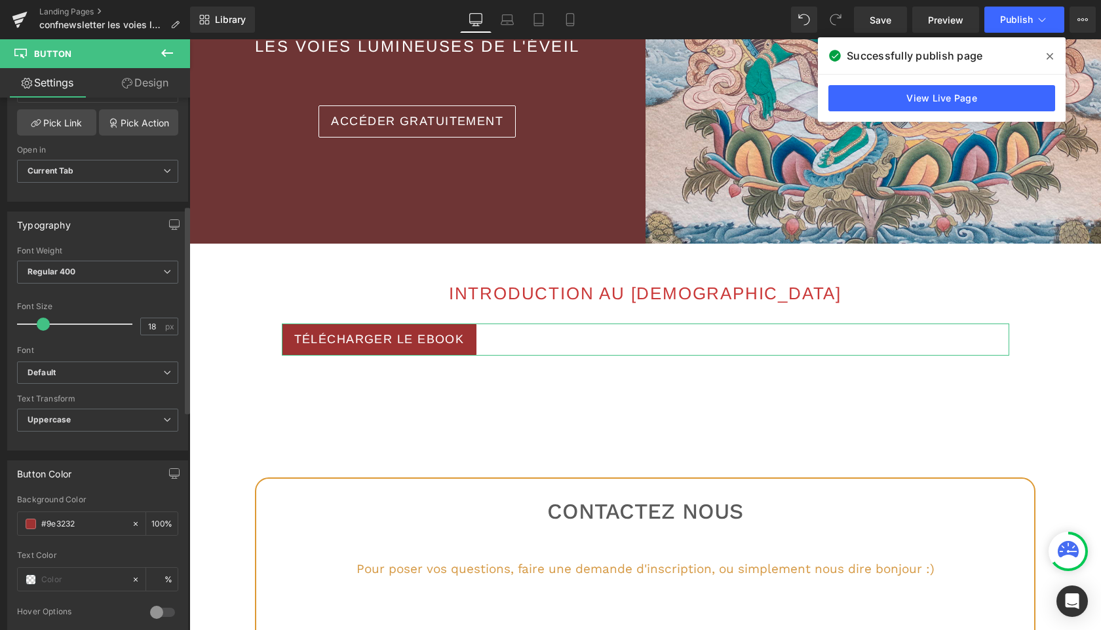
scroll to position [0, 0]
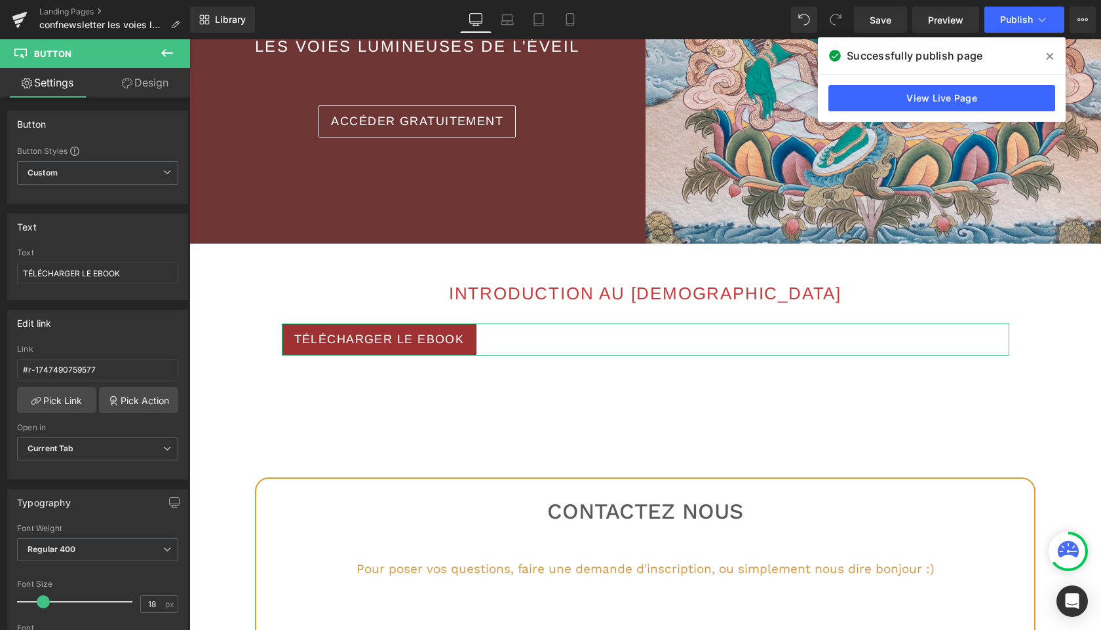
click at [142, 80] on link "Design" at bounding box center [145, 82] width 95 height 29
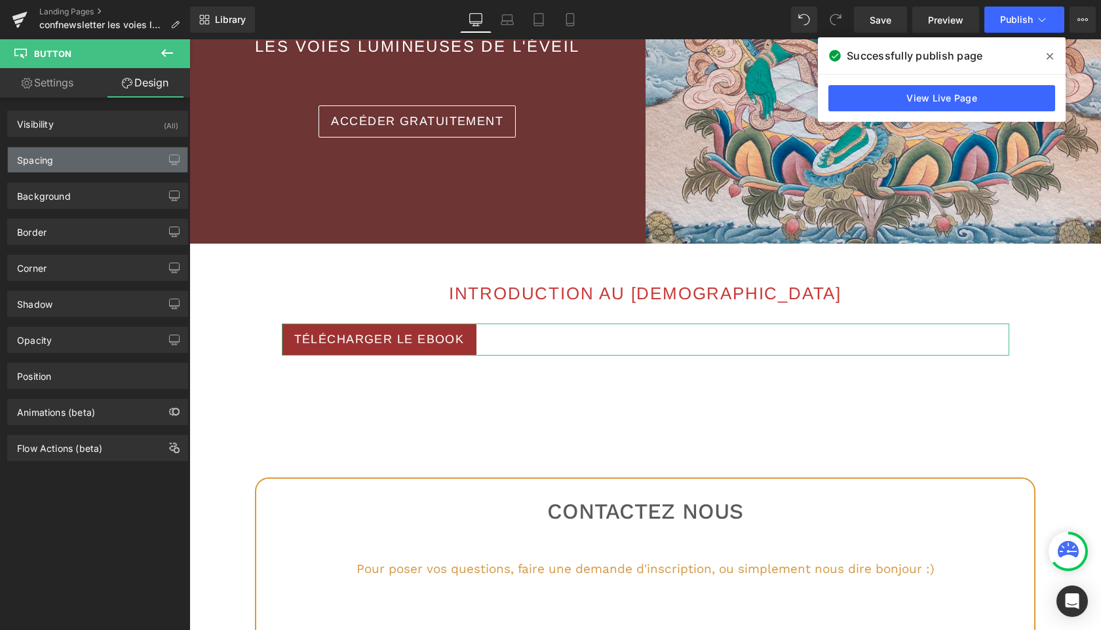
click at [90, 155] on div "Spacing" at bounding box center [98, 159] width 180 height 25
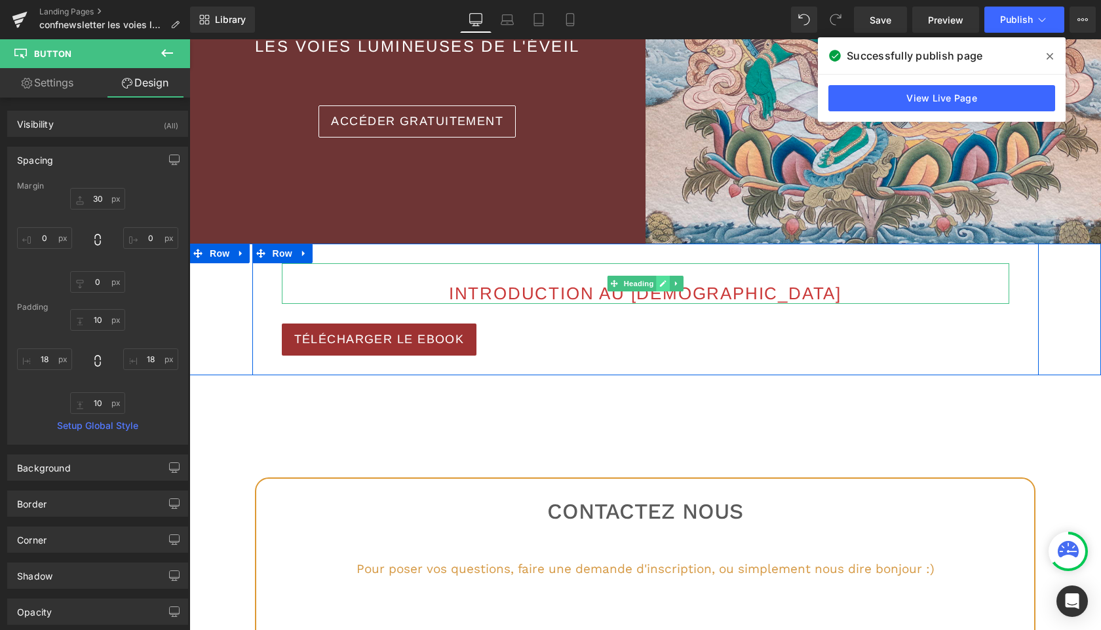
click at [658, 284] on link at bounding box center [663, 284] width 14 height 16
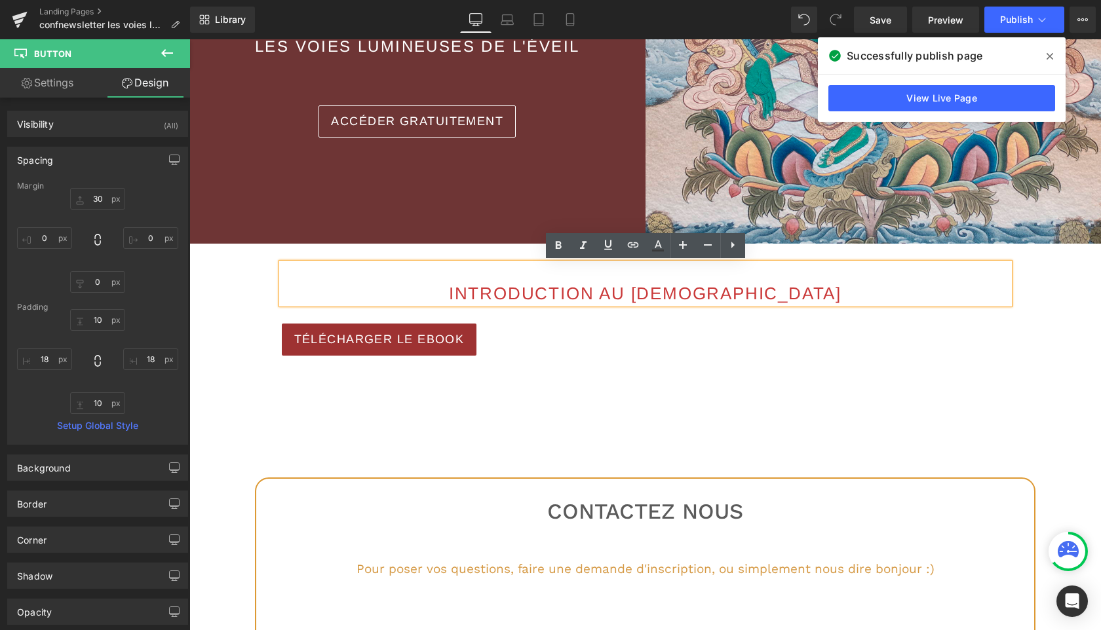
click at [634, 295] on span "INTRODUCTION AU BOUDDHISME" at bounding box center [645, 294] width 392 height 20
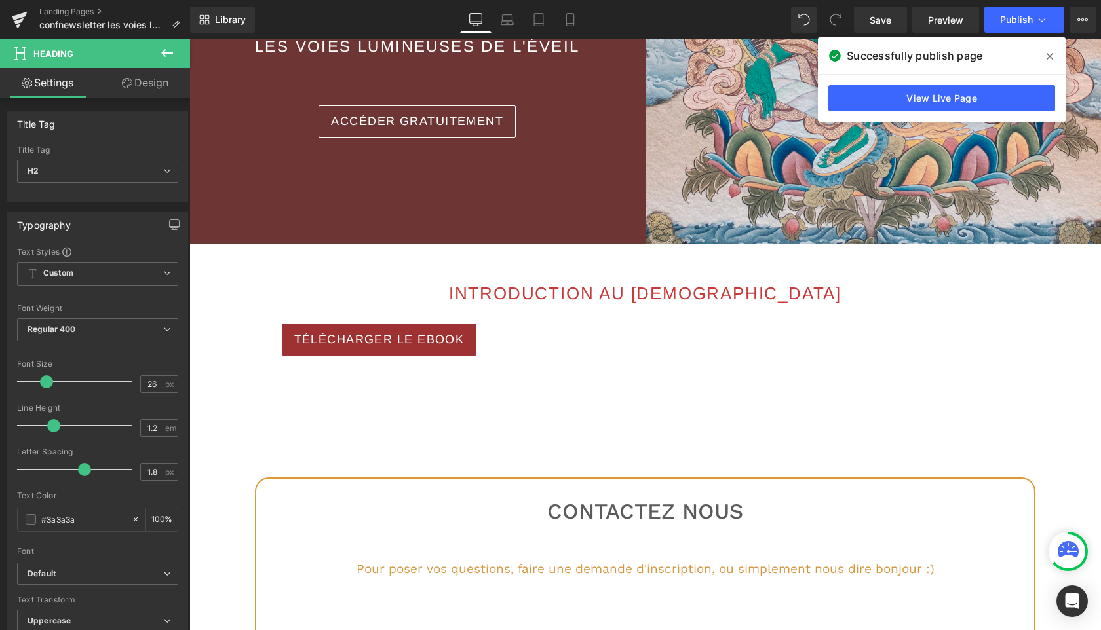
click at [141, 84] on link "Design" at bounding box center [145, 82] width 95 height 29
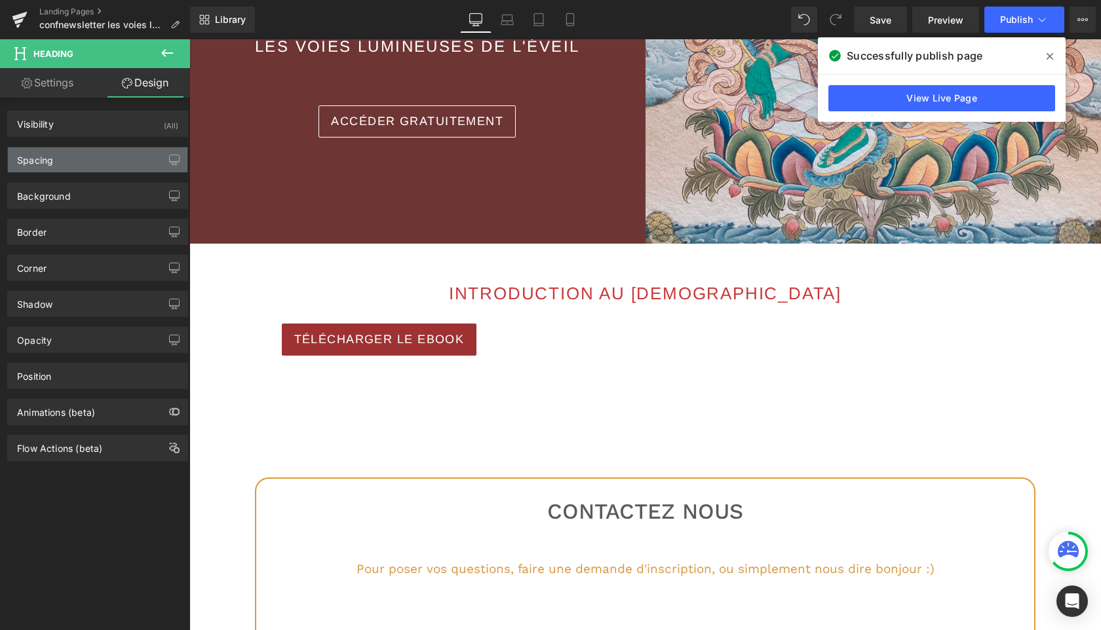
click at [59, 153] on div "Spacing" at bounding box center [98, 159] width 180 height 25
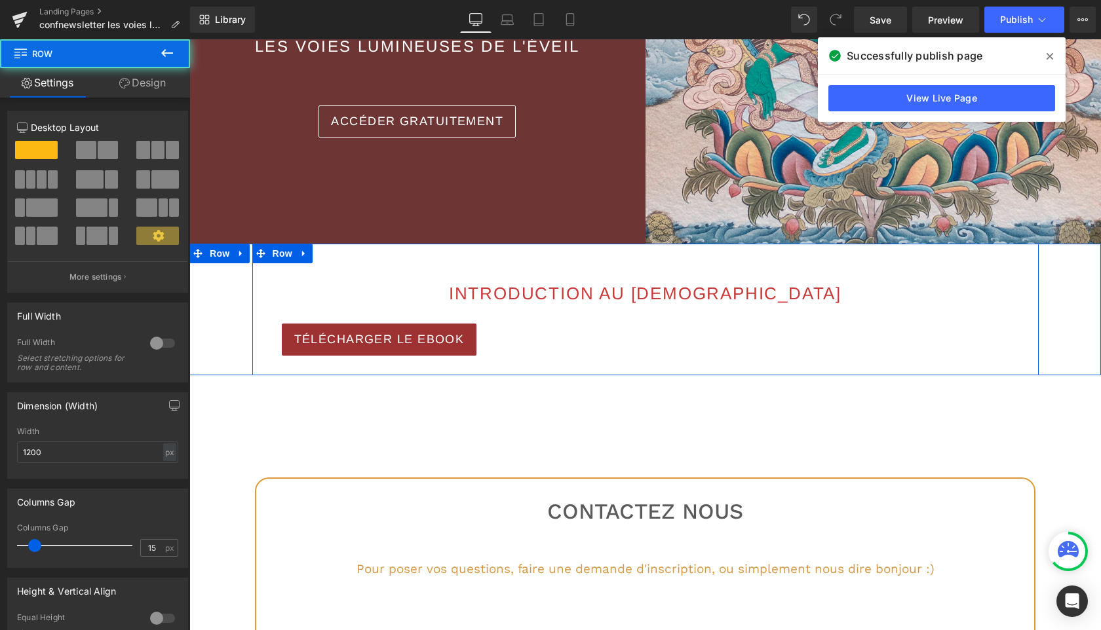
click at [478, 308] on div "INTRODUCTION AU BOUDDHISME Heading TÉLÉCHARGER LE EBOOK Button" at bounding box center [645, 309] width 747 height 92
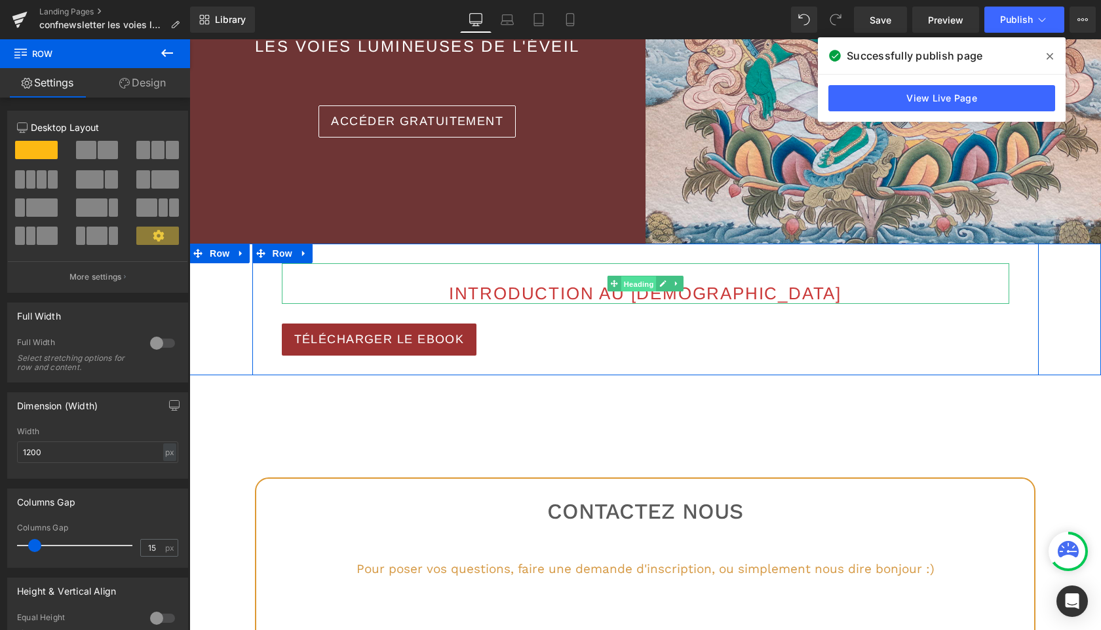
click at [643, 286] on span "Heading" at bounding box center [637, 284] width 35 height 16
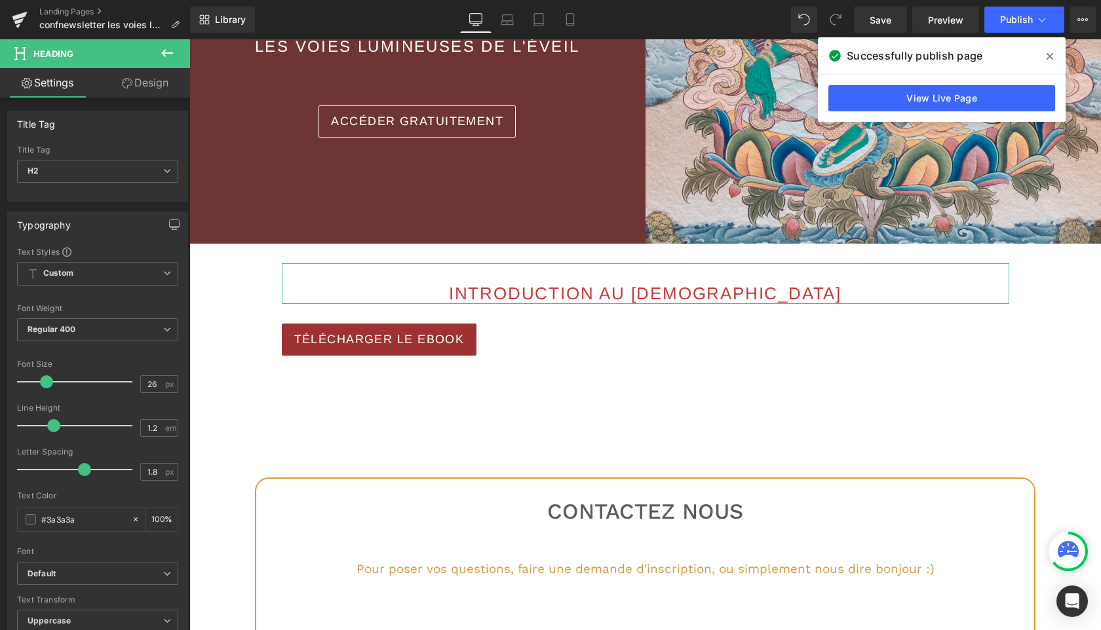
click at [149, 82] on link "Design" at bounding box center [145, 82] width 95 height 29
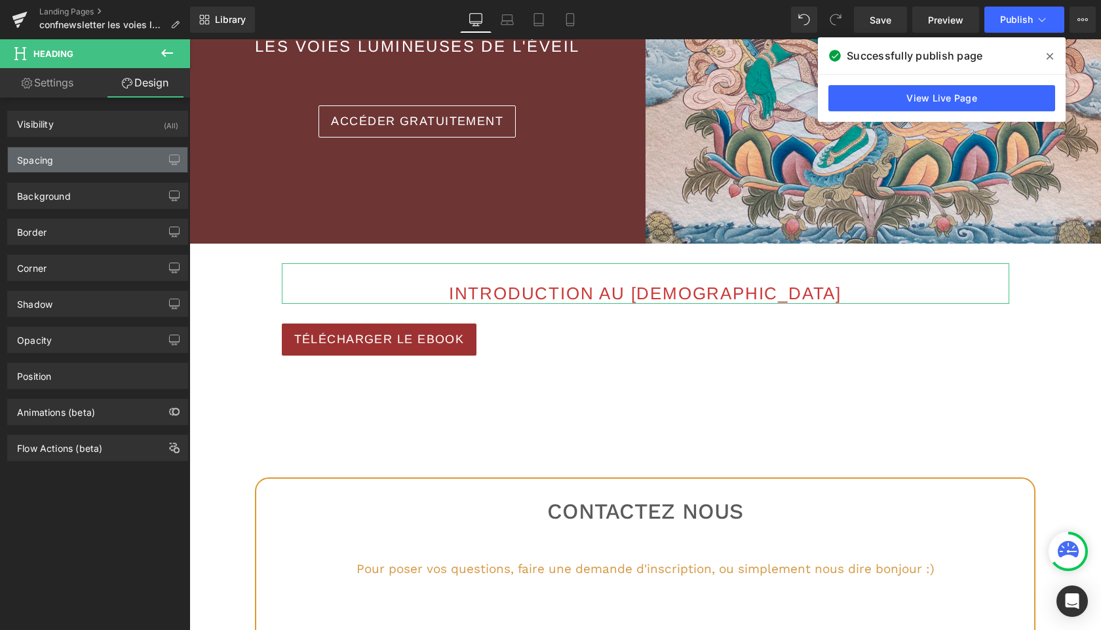
click at [49, 161] on div "Spacing" at bounding box center [35, 156] width 36 height 18
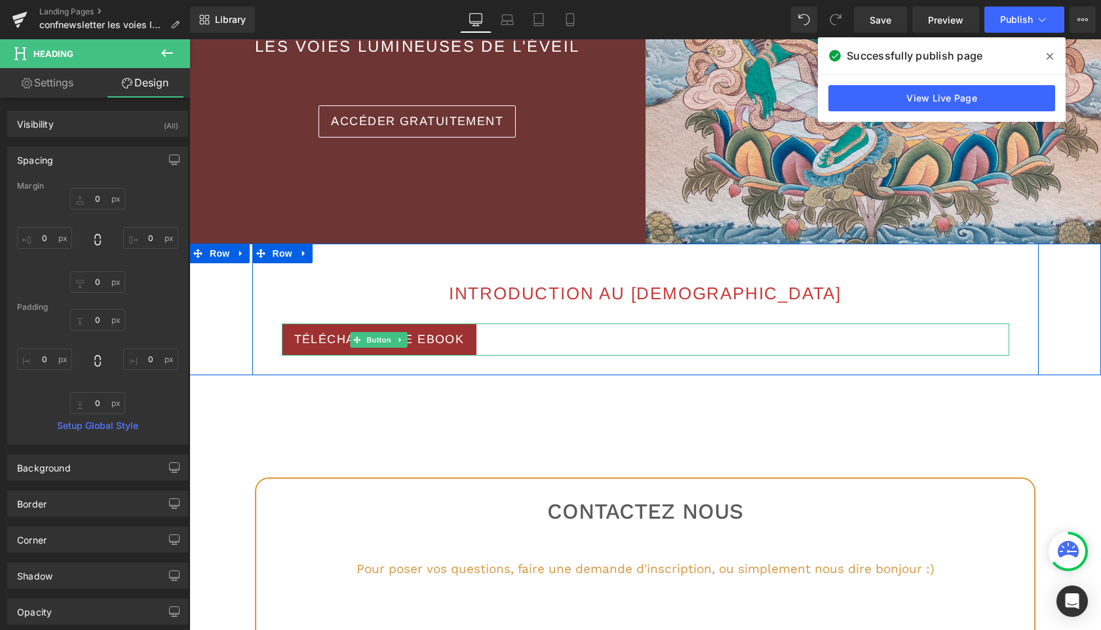
click at [482, 342] on div "TÉLÉCHARGER LE EBOOK" at bounding box center [645, 340] width 727 height 32
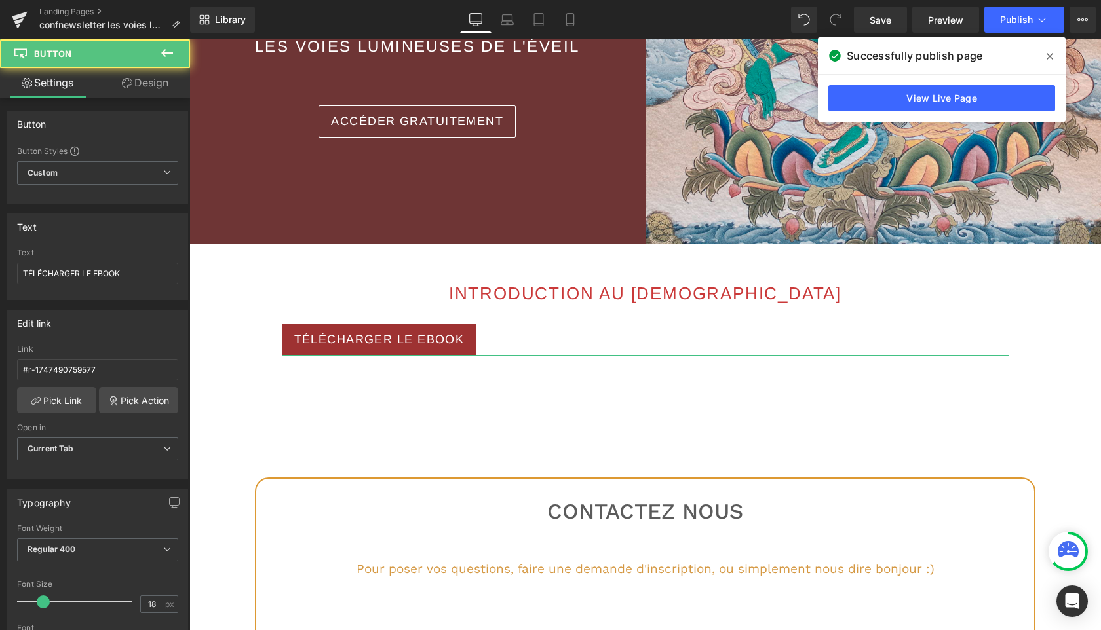
click at [157, 78] on link "Design" at bounding box center [145, 82] width 95 height 29
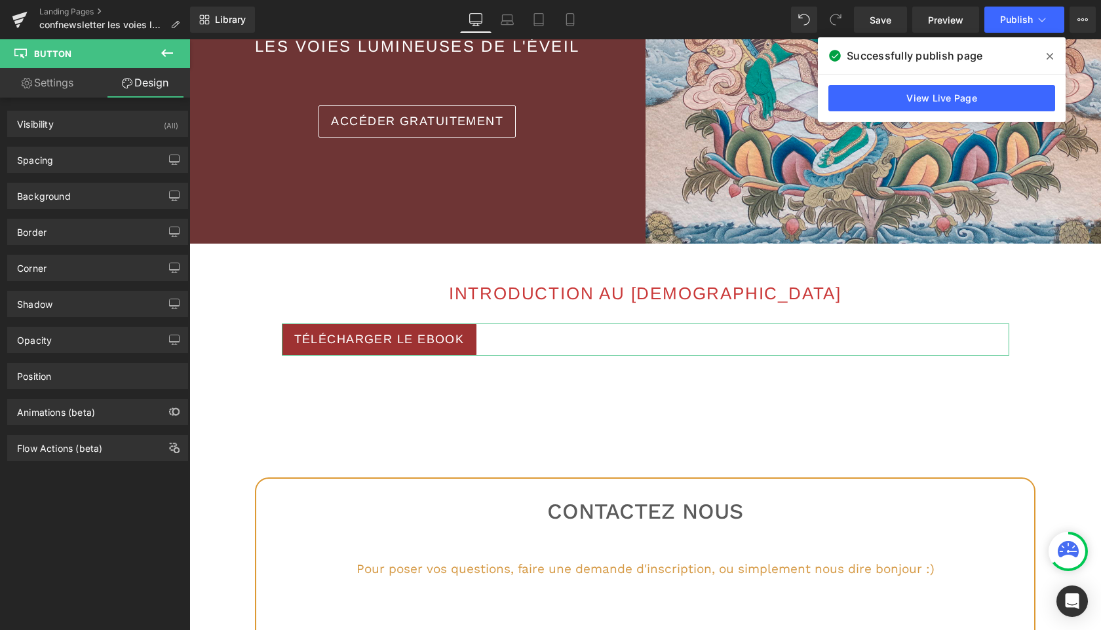
type input "30"
type input "0"
type input "10"
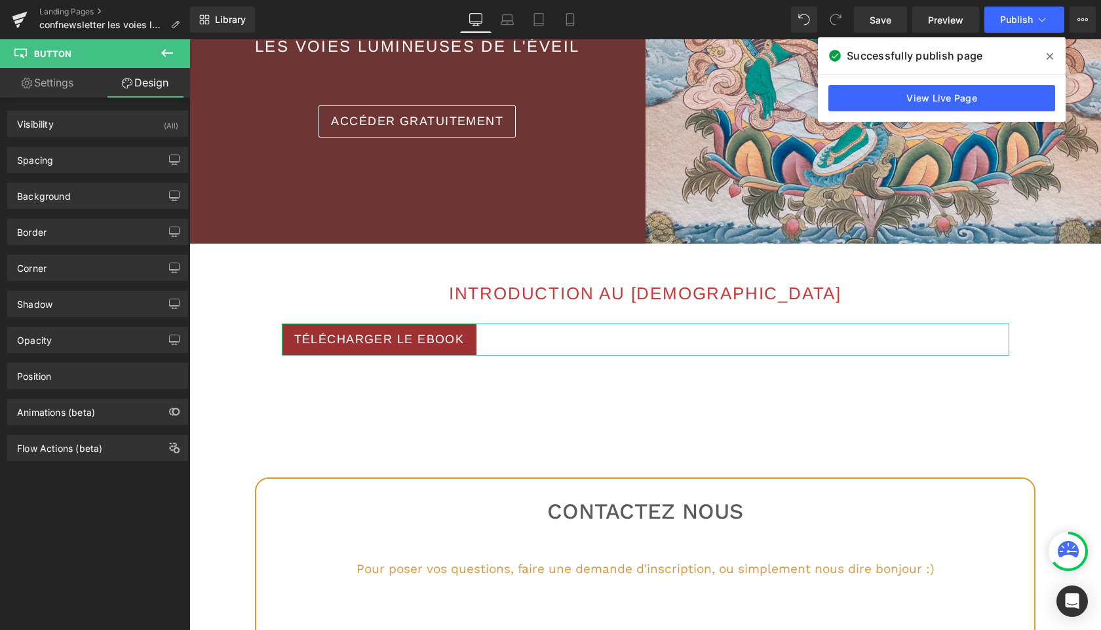
type input "18"
type input "10"
type input "18"
click at [100, 152] on div "Spacing" at bounding box center [98, 159] width 180 height 25
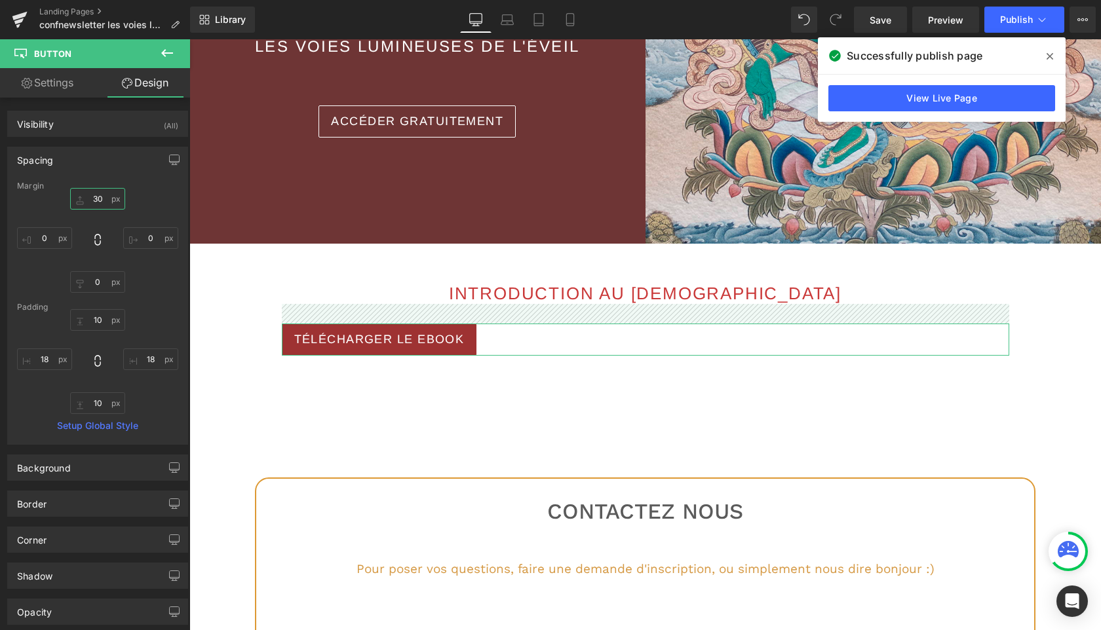
click at [96, 197] on input "30" at bounding box center [97, 199] width 55 height 22
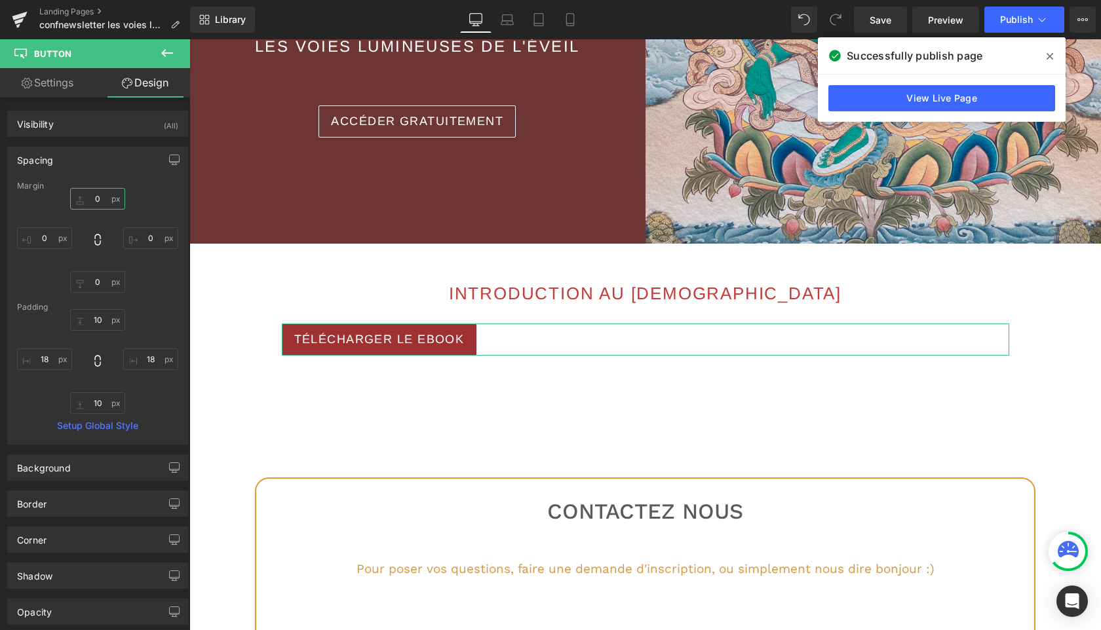
type input "`0"
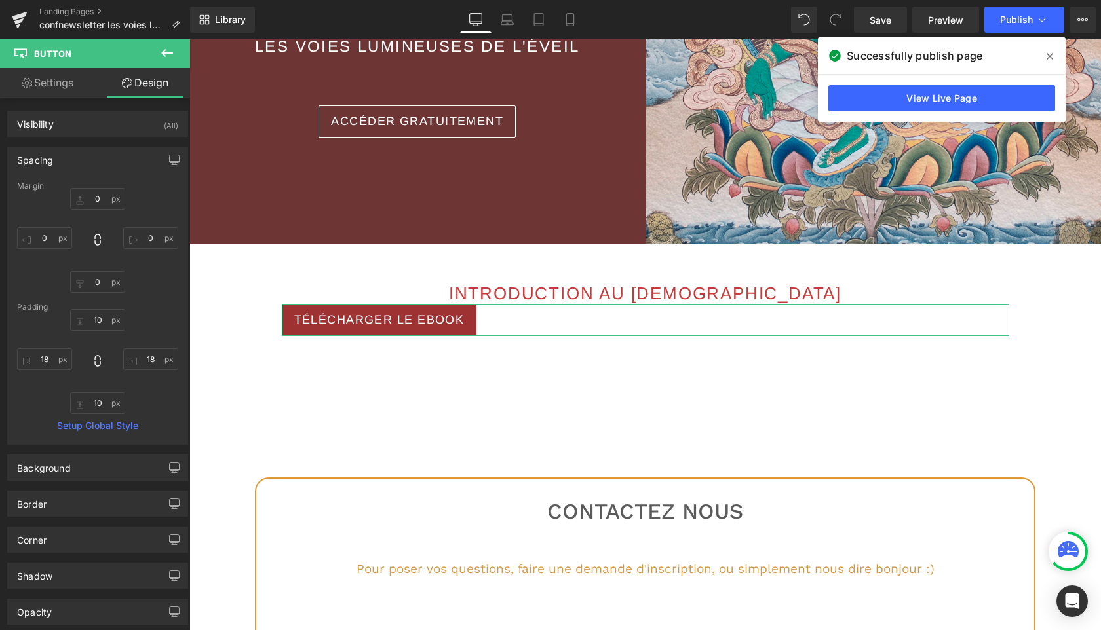
click at [66, 88] on link "Settings" at bounding box center [47, 82] width 95 height 29
type input "100"
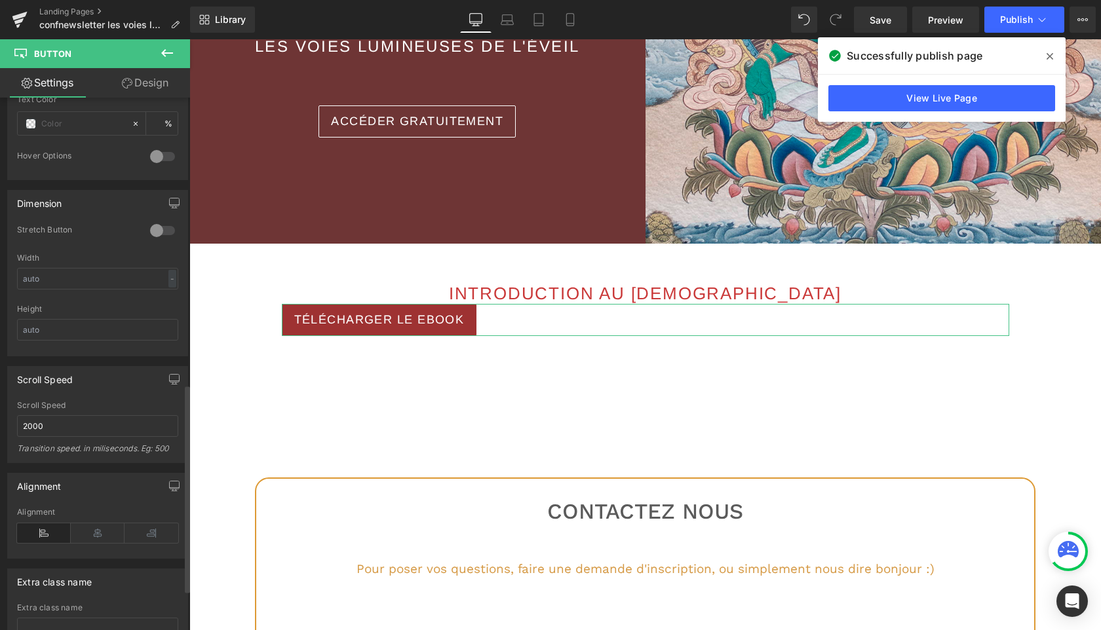
scroll to position [733, 0]
click at [98, 531] on icon at bounding box center [98, 534] width 54 height 20
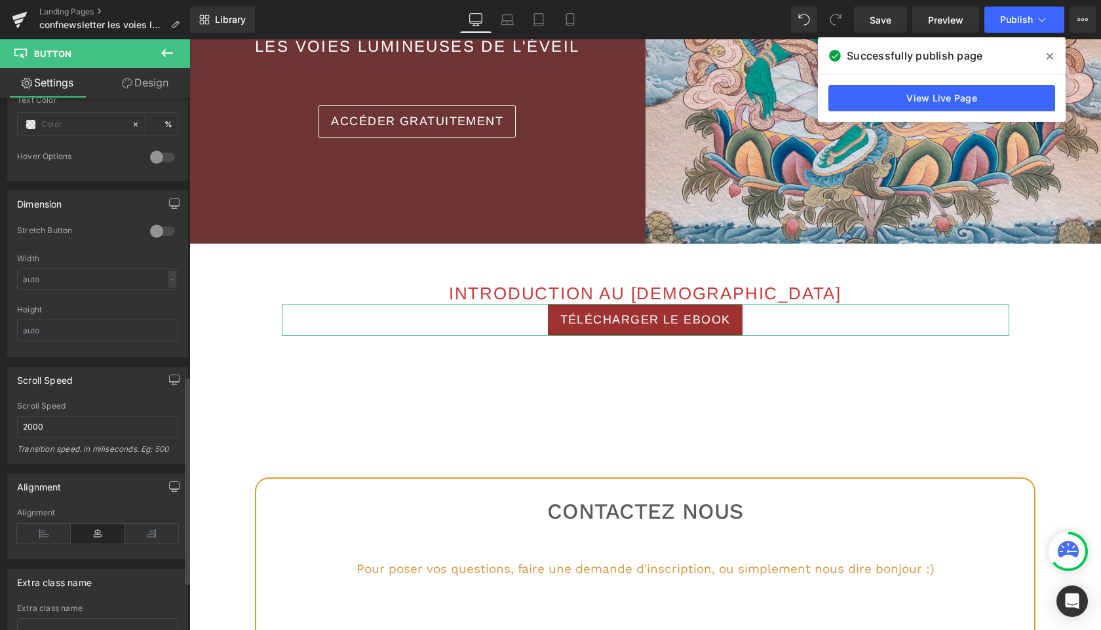
scroll to position [0, 0]
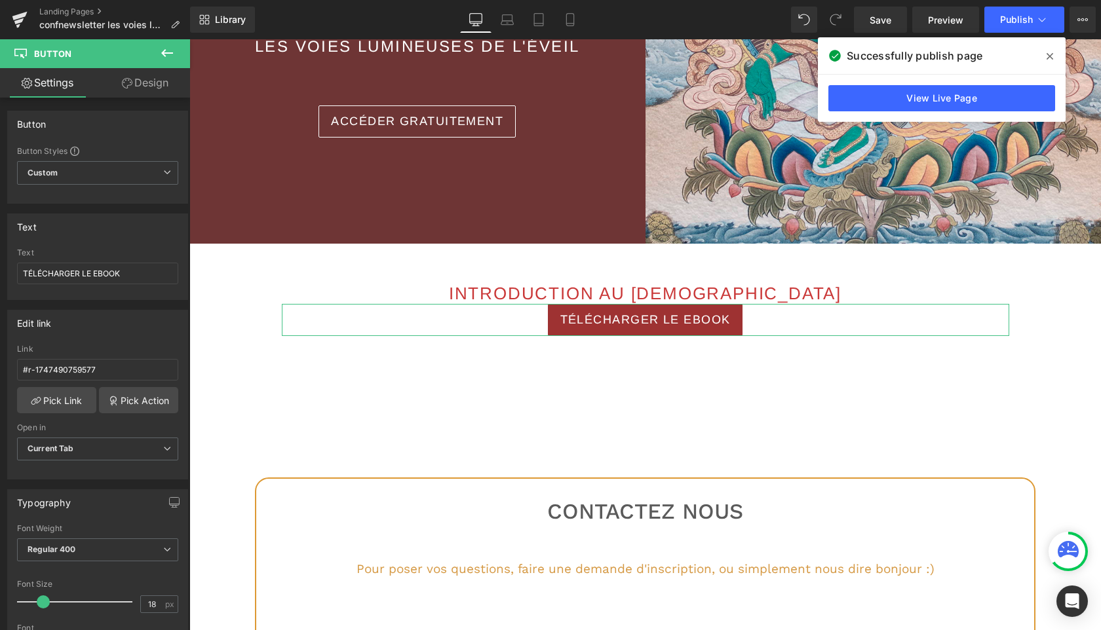
click at [151, 86] on link "Design" at bounding box center [145, 82] width 95 height 29
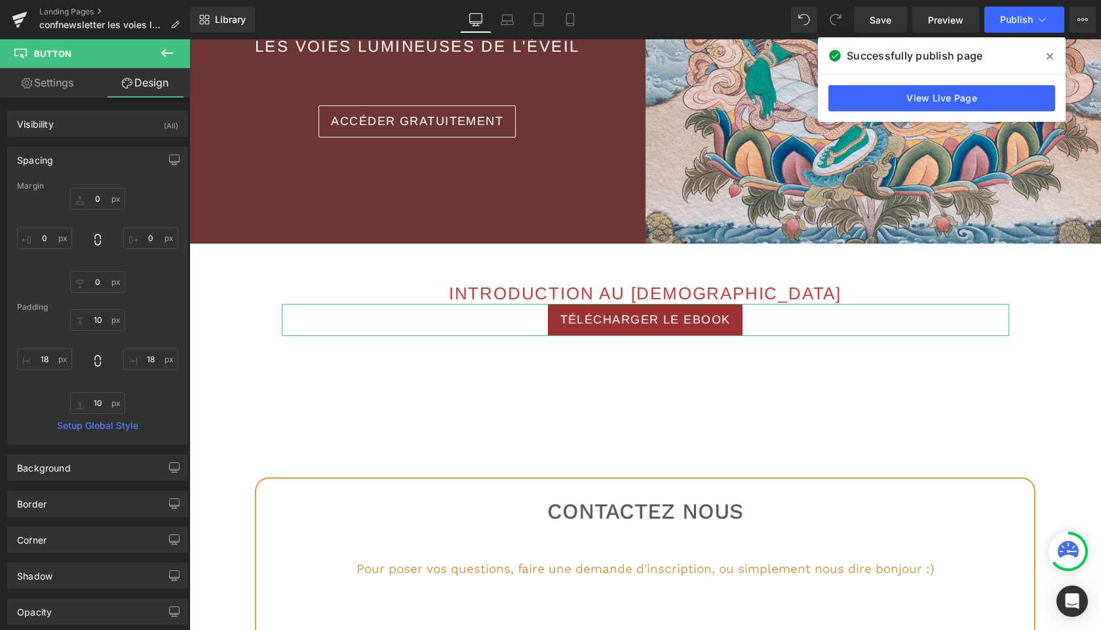
type input "0"
type input "10"
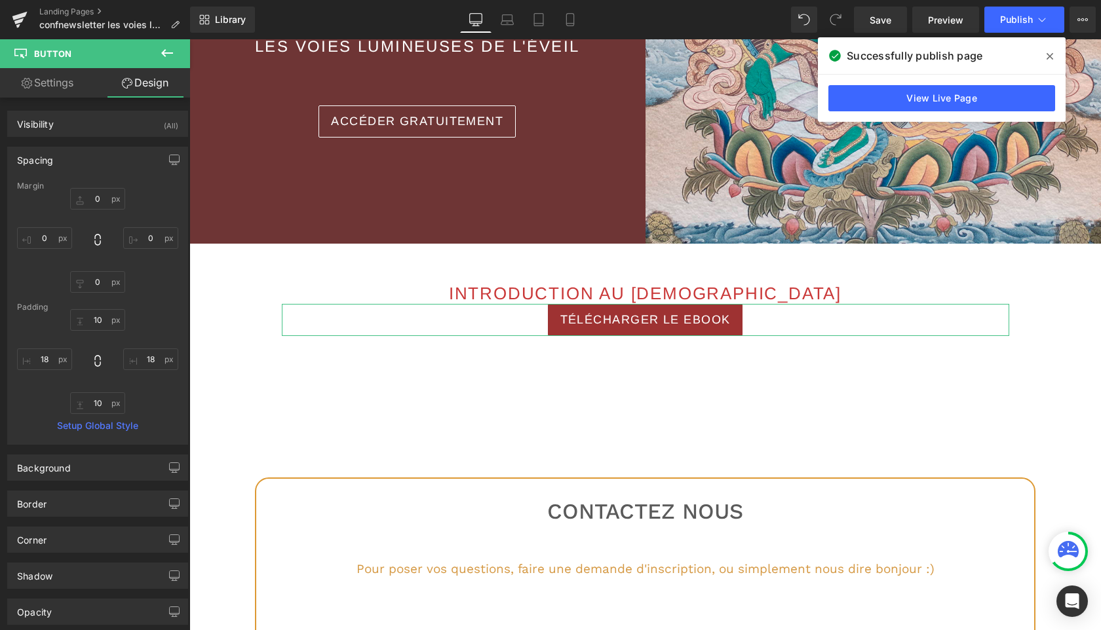
type input "18"
type input "10"
type input "18"
click at [90, 200] on input "0" at bounding box center [97, 199] width 55 height 22
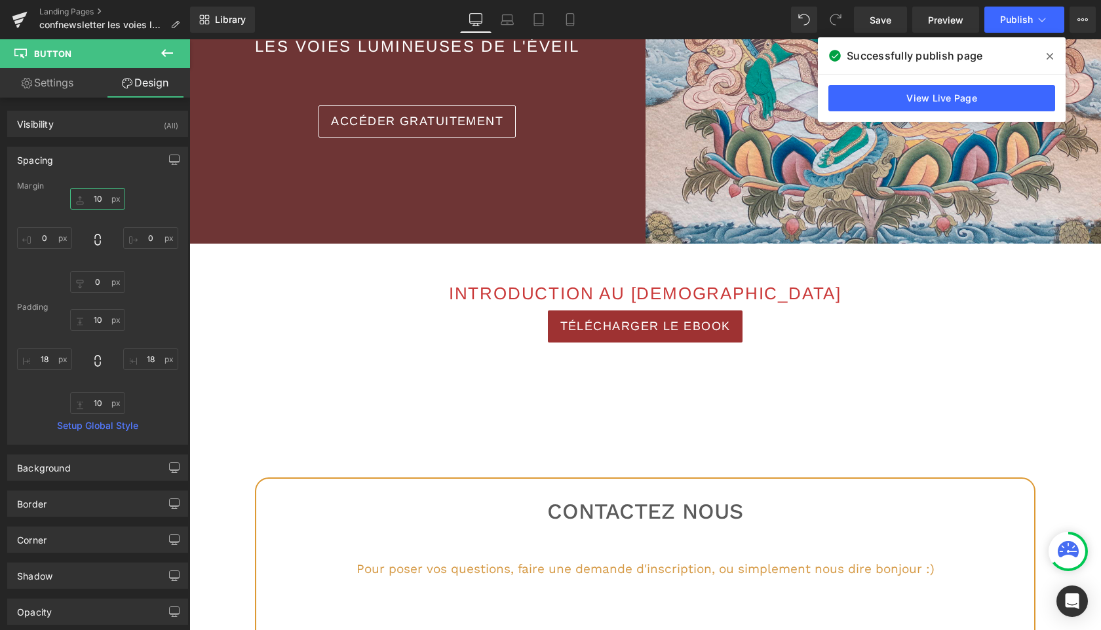
type input "10"
click at [1047, 56] on icon at bounding box center [1049, 56] width 7 height 10
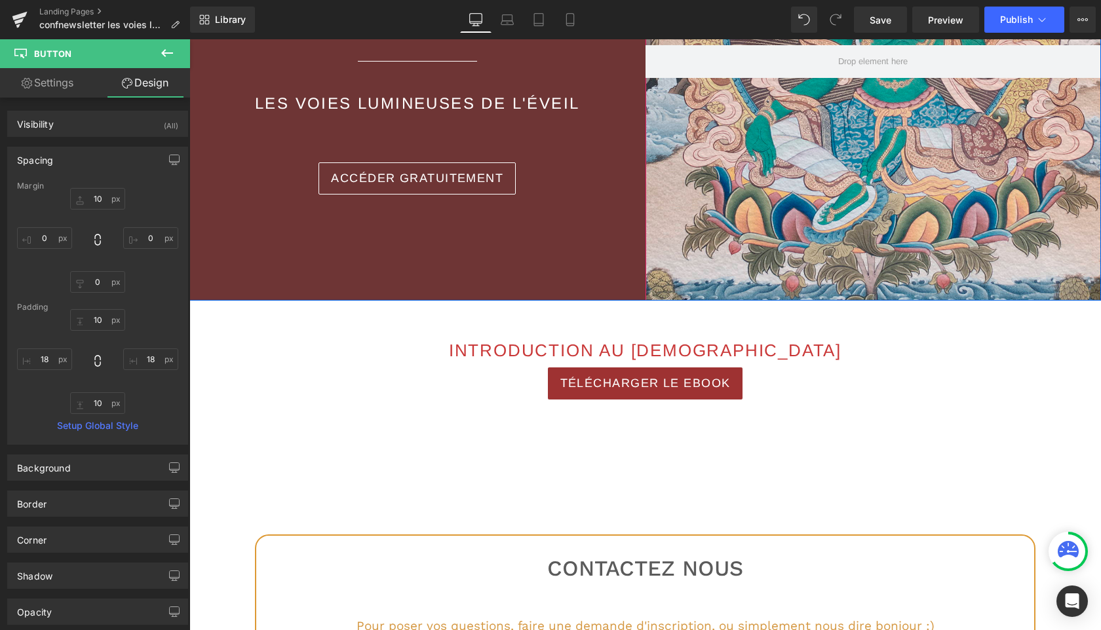
scroll to position [381, 0]
